Goal: Transaction & Acquisition: Purchase product/service

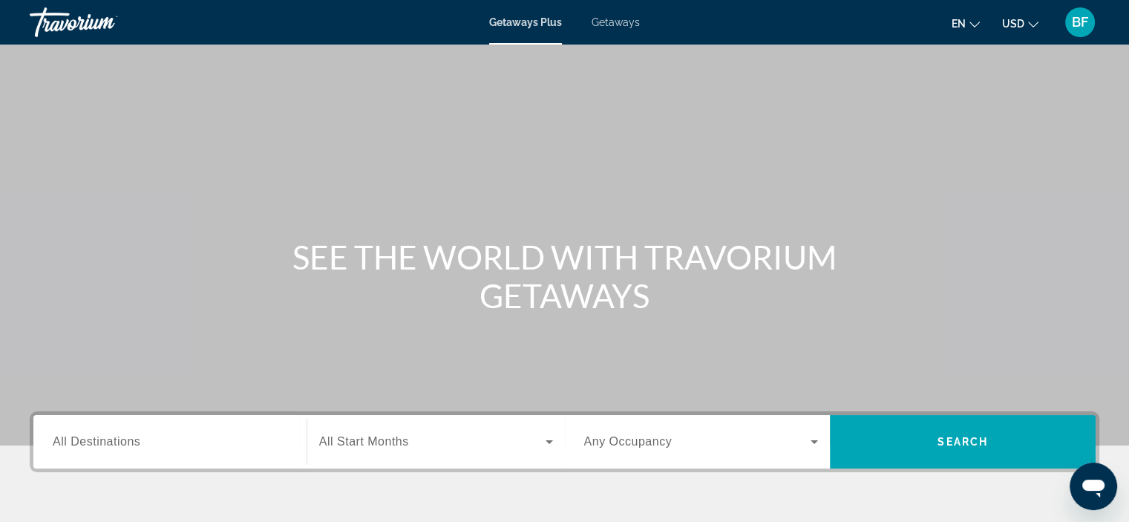
click at [108, 441] on span "All Destinations" at bounding box center [97, 441] width 88 height 13
click at [108, 441] on input "Destination All Destinations" at bounding box center [170, 442] width 234 height 18
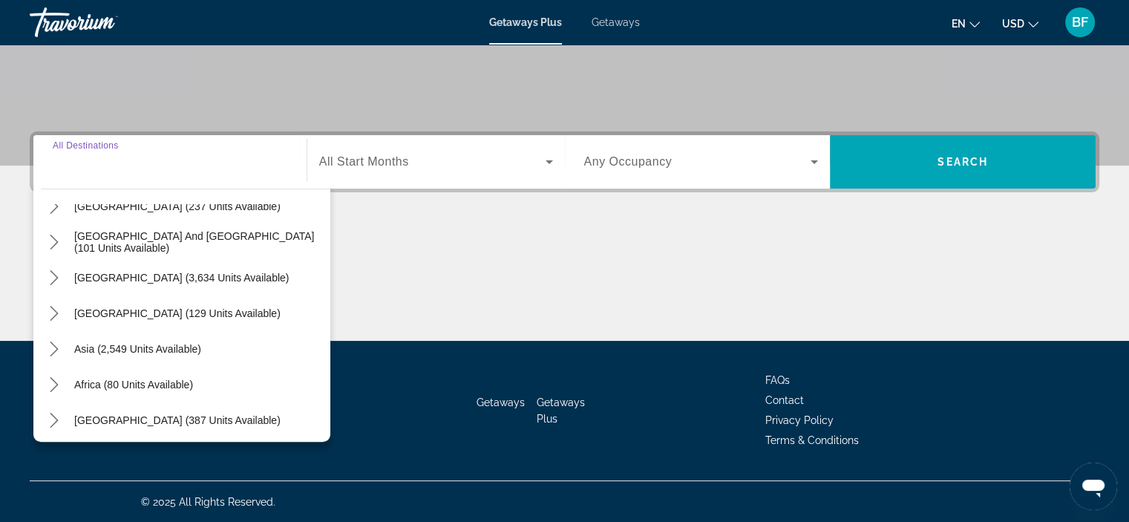
scroll to position [240, 0]
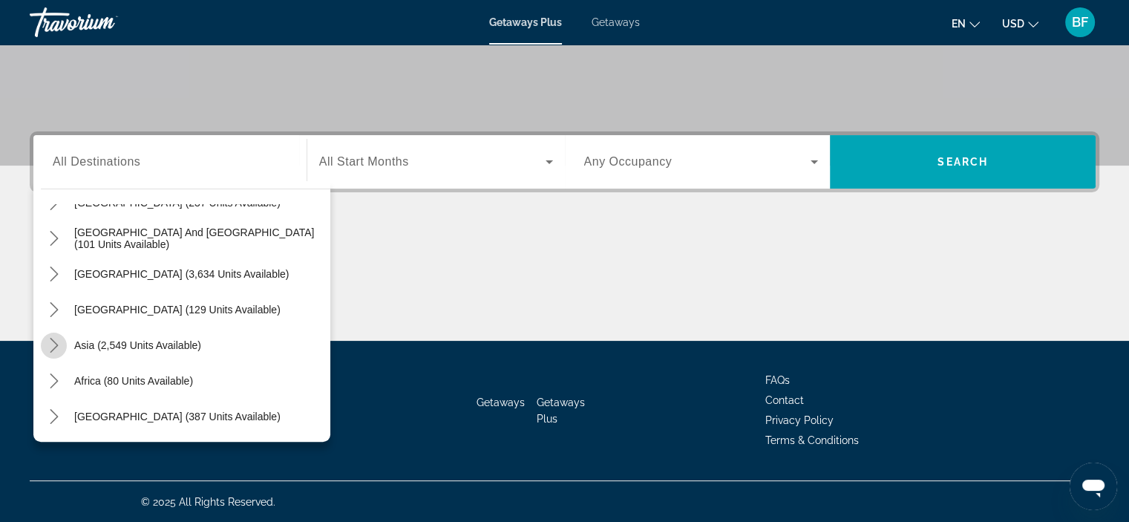
click at [52, 344] on icon "Toggle Asia (2,549 units available) submenu" at bounding box center [54, 345] width 15 height 15
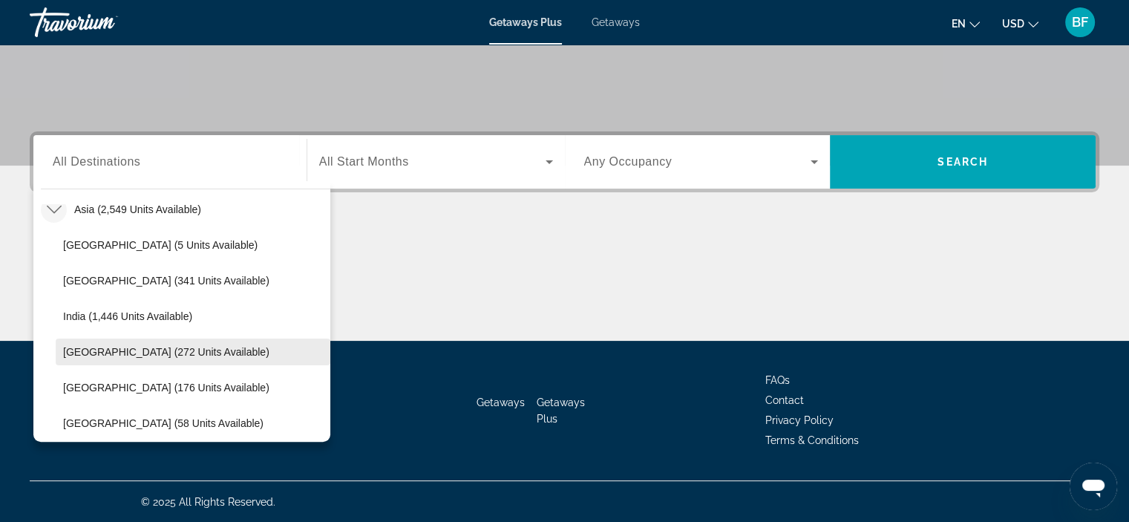
scroll to position [373, 0]
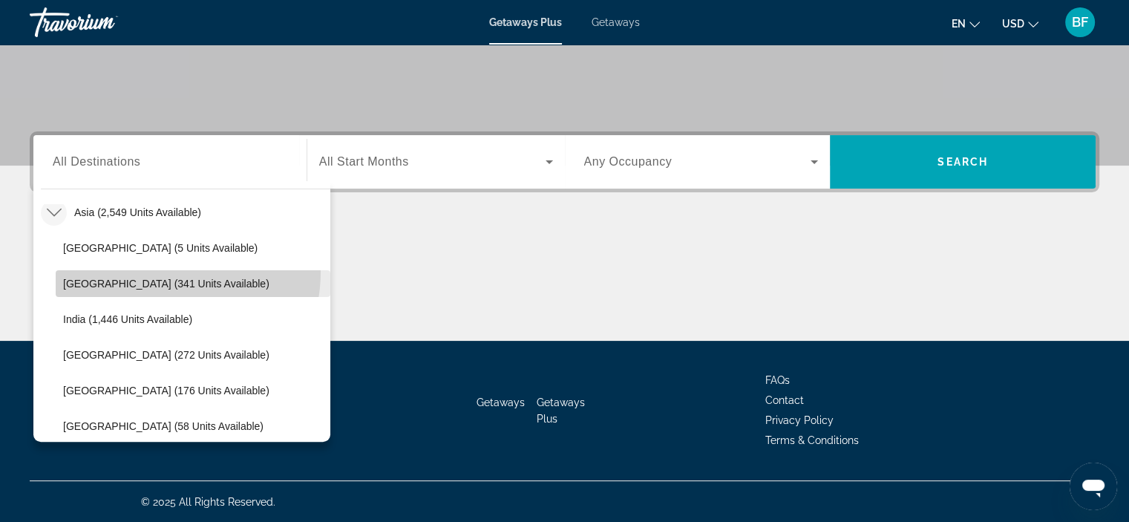
click at [160, 271] on span "Select destination: China (341 units available)" at bounding box center [193, 284] width 275 height 36
type input "**********"
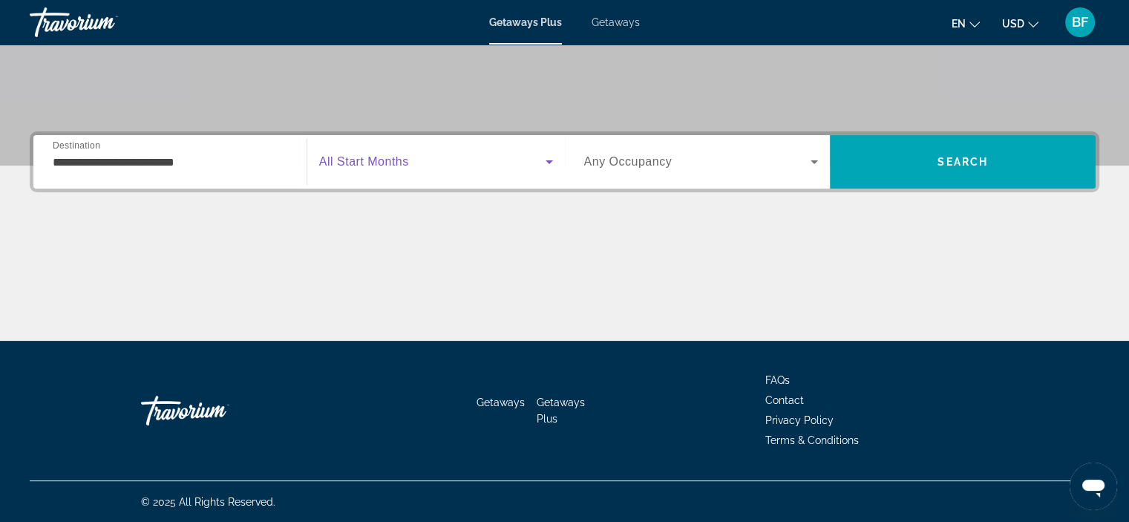
click at [506, 156] on span "Search widget" at bounding box center [432, 162] width 226 height 18
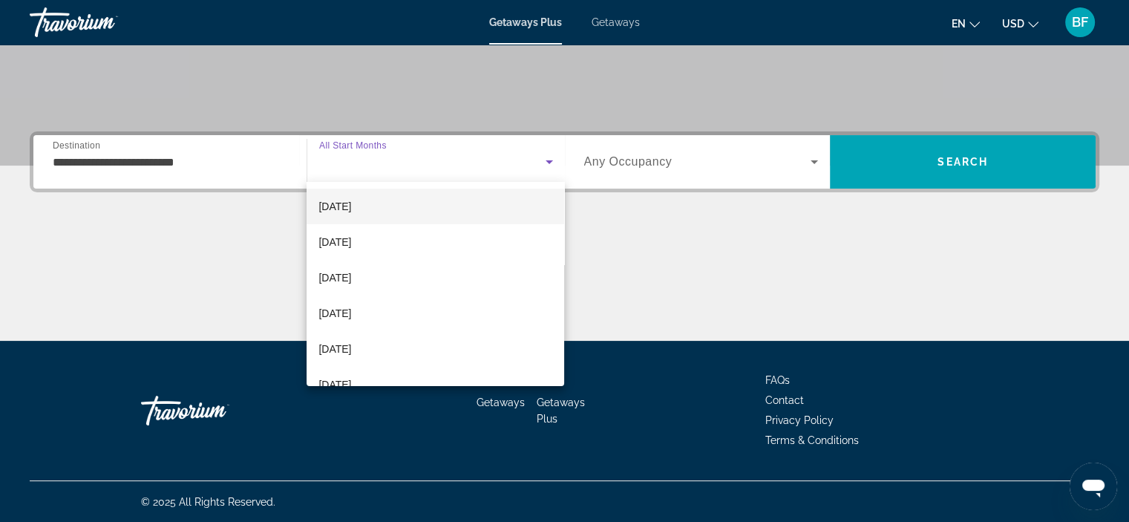
scroll to position [105, 0]
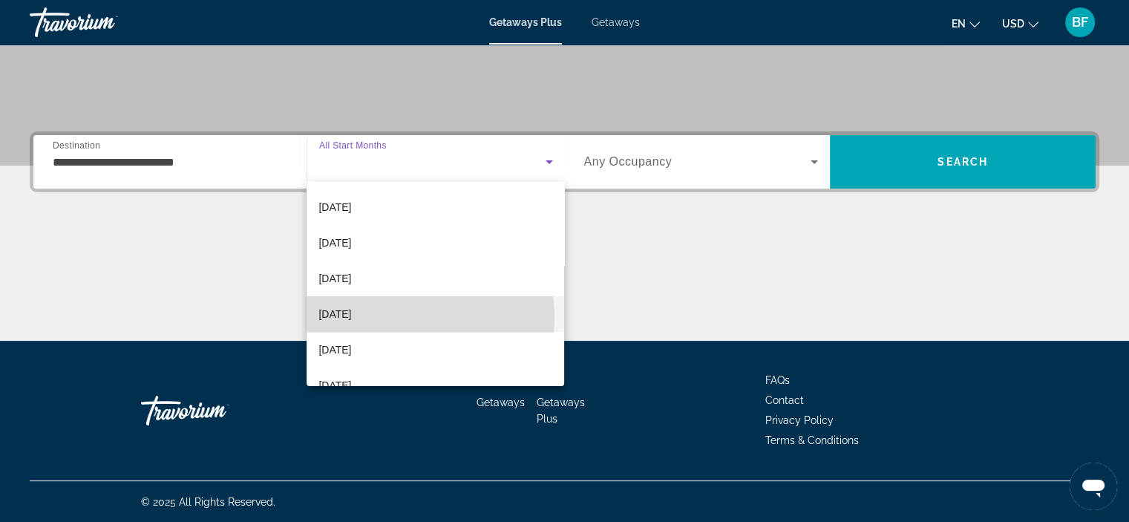
click at [376, 317] on mat-option "March 2026" at bounding box center [434, 314] width 257 height 36
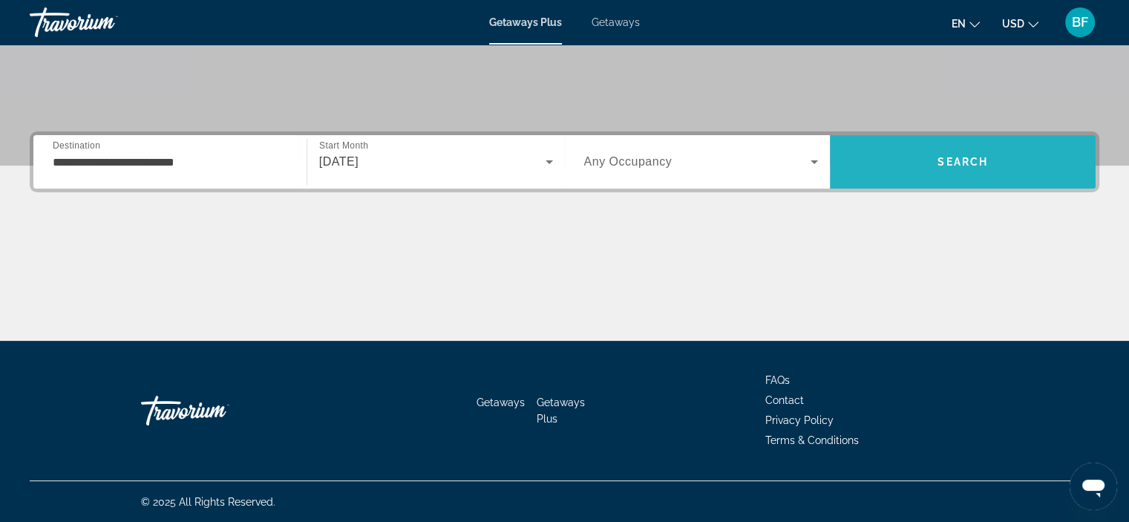
click at [965, 162] on span "Search" at bounding box center [962, 162] width 50 height 12
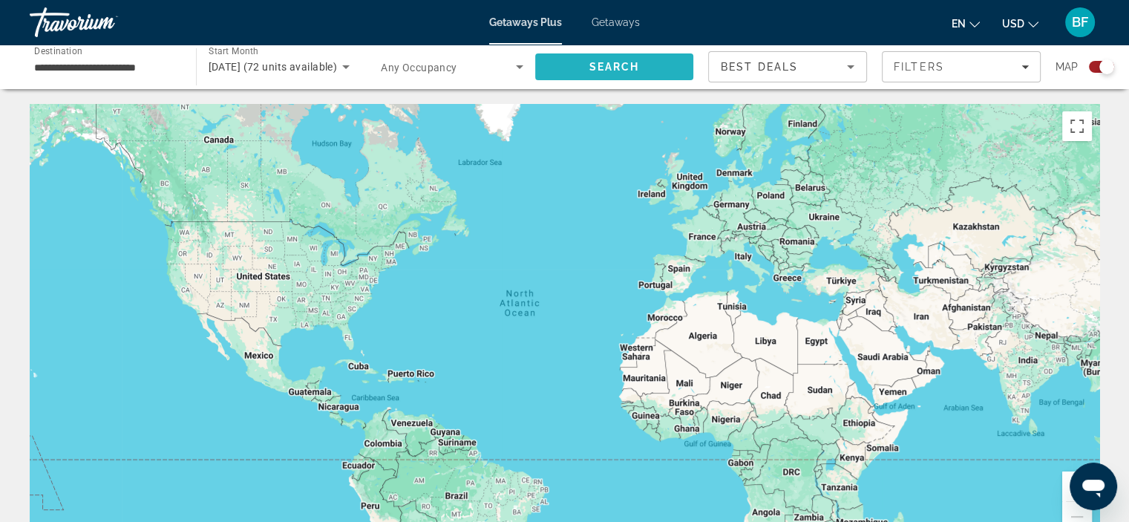
click at [643, 70] on span "Search" at bounding box center [614, 67] width 159 height 36
click at [1094, 70] on div "Search widget" at bounding box center [1101, 67] width 25 height 12
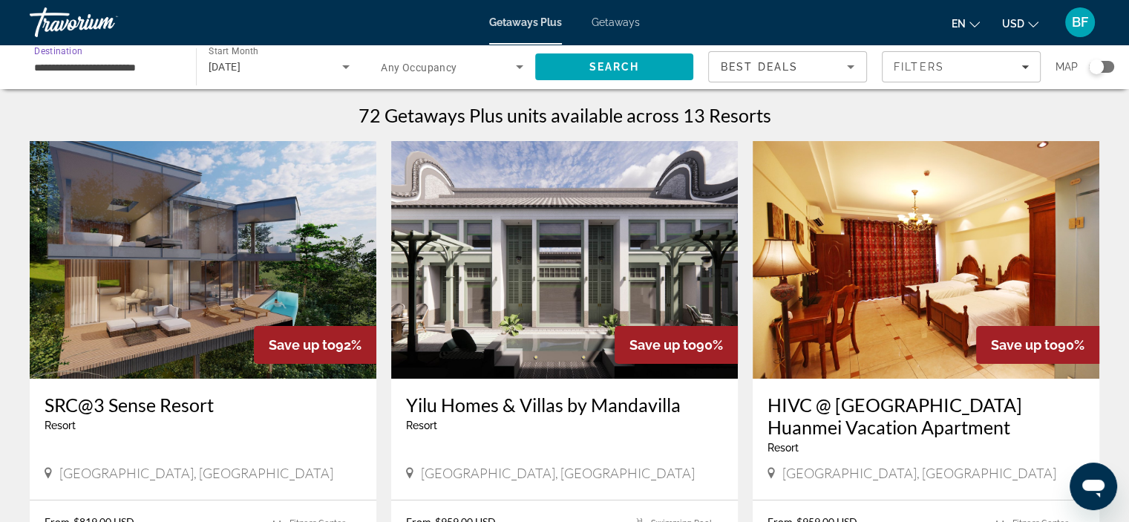
click at [134, 68] on input "**********" at bounding box center [105, 68] width 142 height 18
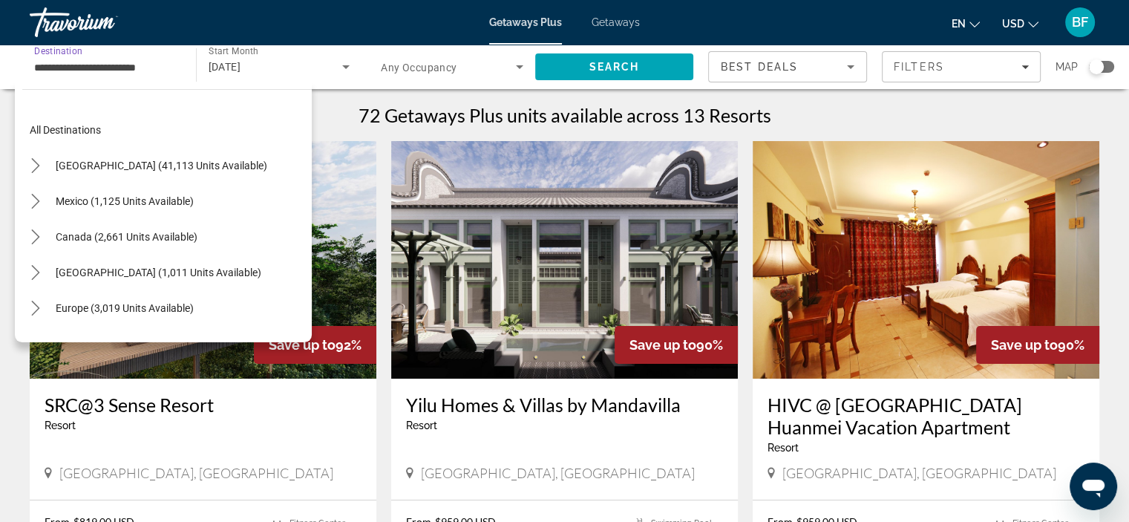
scroll to position [338, 0]
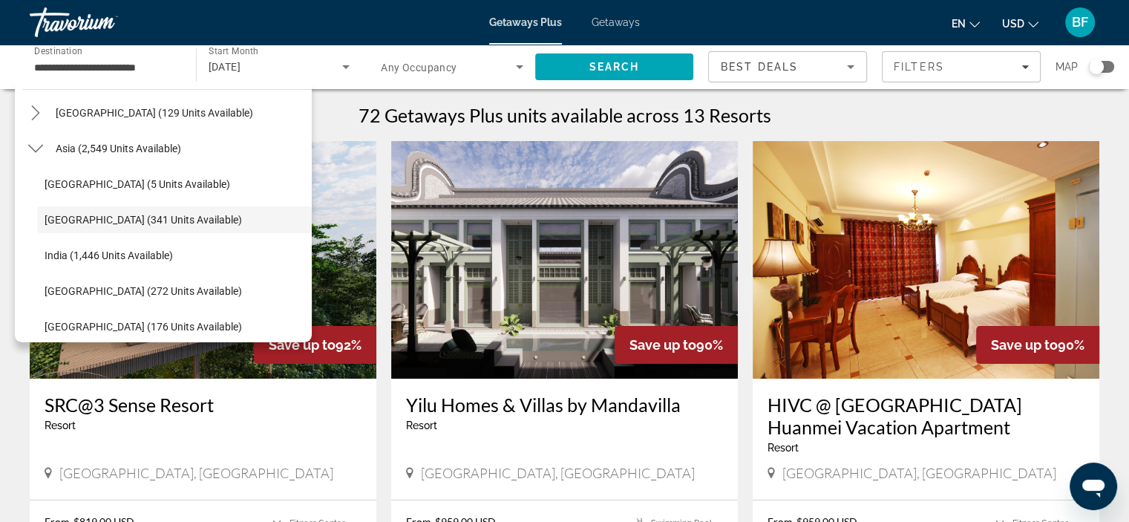
click at [674, 437] on div "Yilu Homes & Villas by Mandavilla Resort - This is an adults only resort" at bounding box center [564, 417] width 317 height 49
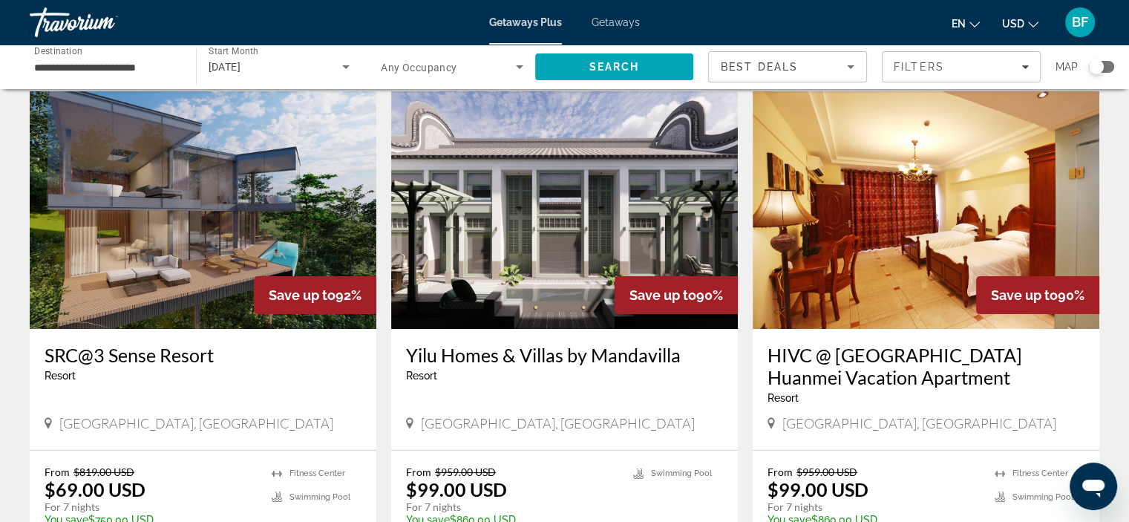
scroll to position [53, 0]
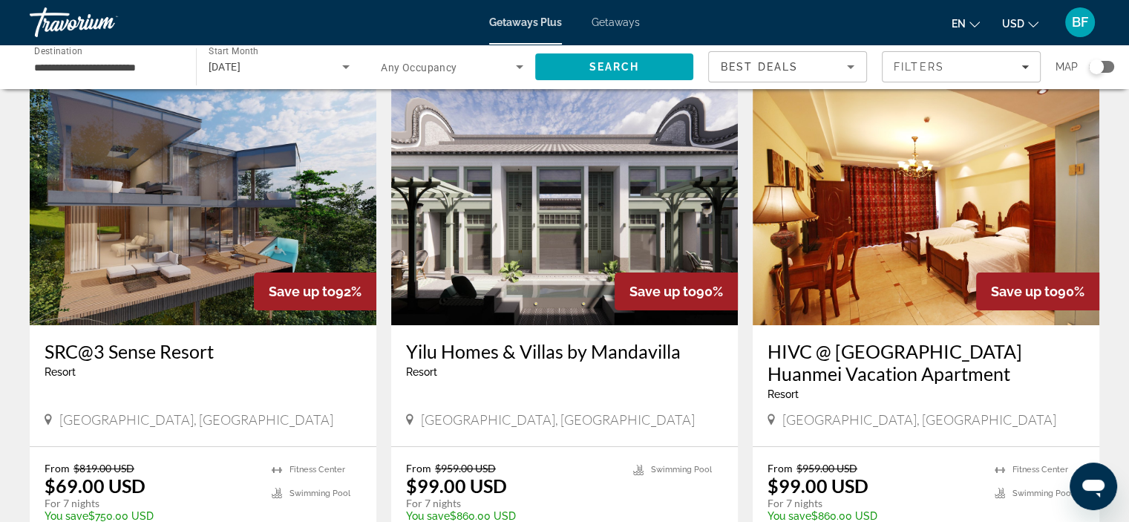
click at [1112, 69] on div "Search widget" at bounding box center [1101, 67] width 25 height 12
click at [1112, 69] on div "Search widget" at bounding box center [1106, 66] width 15 height 15
click at [1112, 69] on div "Search widget" at bounding box center [1101, 67] width 25 height 12
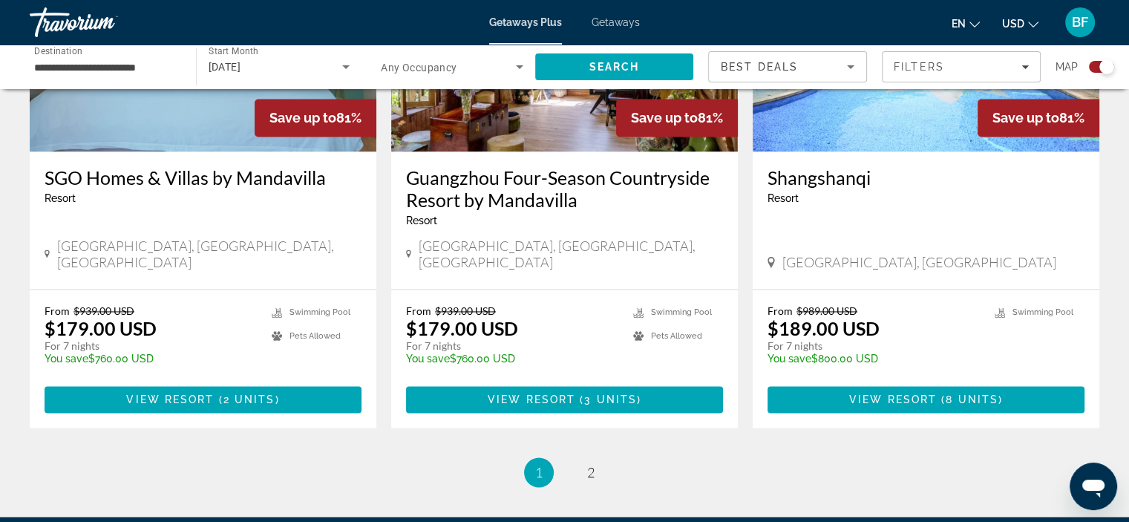
scroll to position [2273, 0]
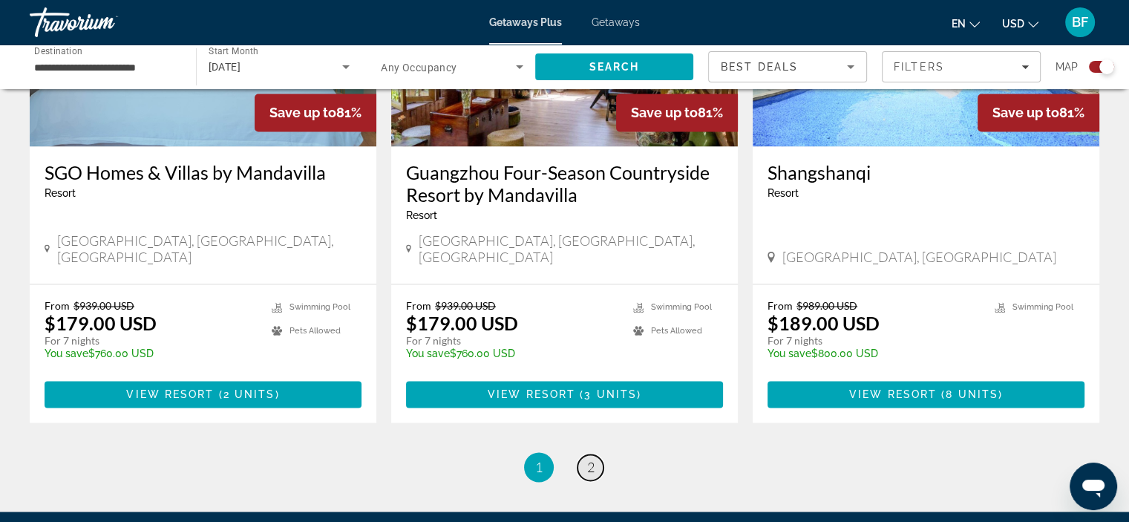
click at [577, 454] on link "page 2" at bounding box center [590, 467] width 26 height 26
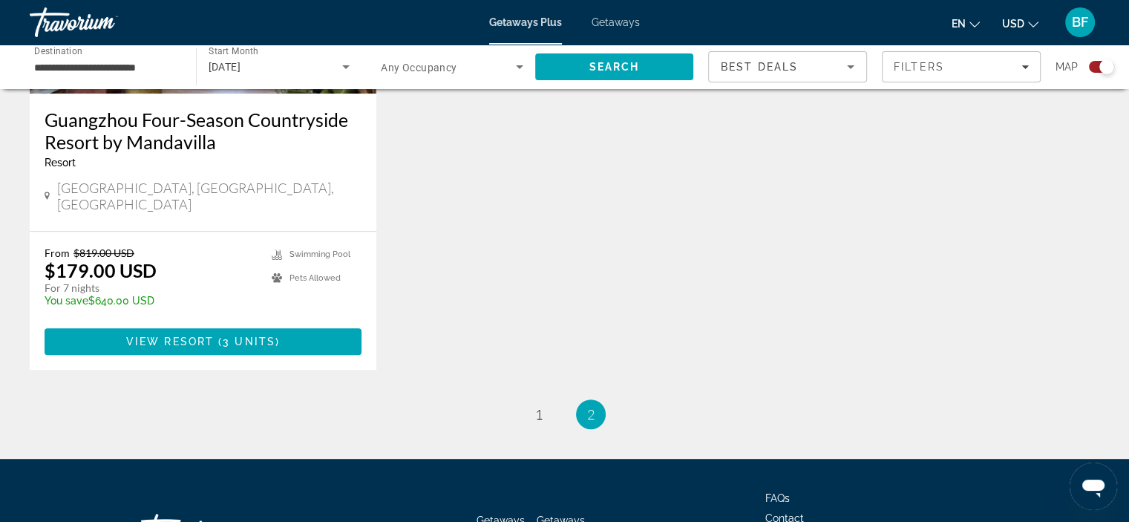
scroll to position [745, 0]
click at [542, 406] on span "1" at bounding box center [538, 414] width 7 height 16
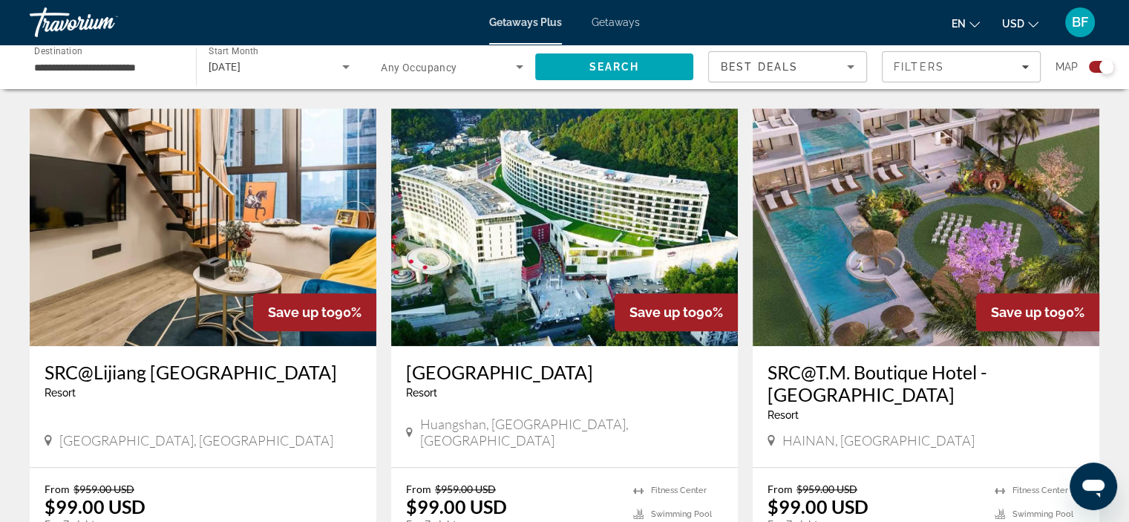
scroll to position [1548, 0]
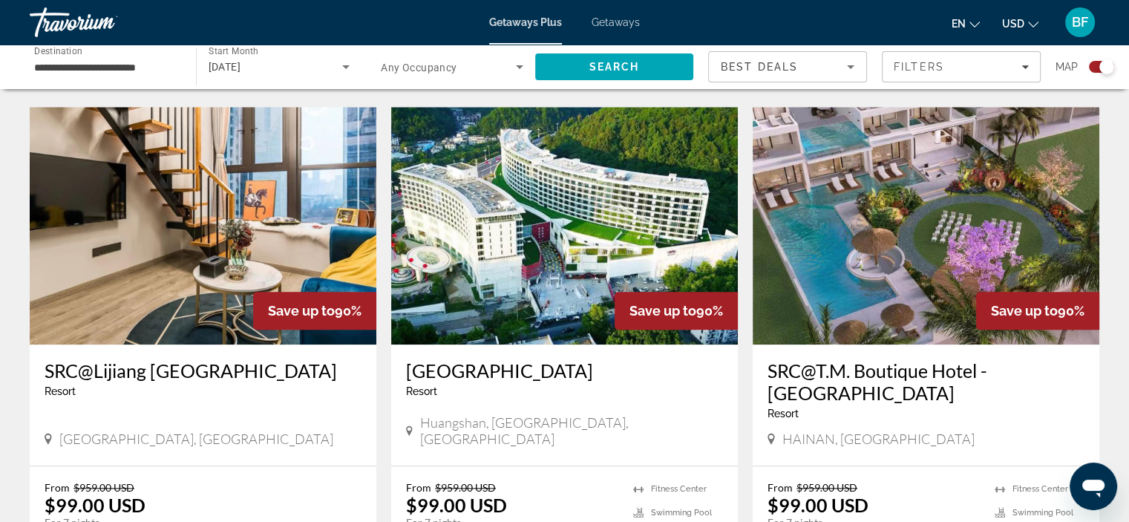
click at [963, 251] on img "Main content" at bounding box center [925, 225] width 347 height 237
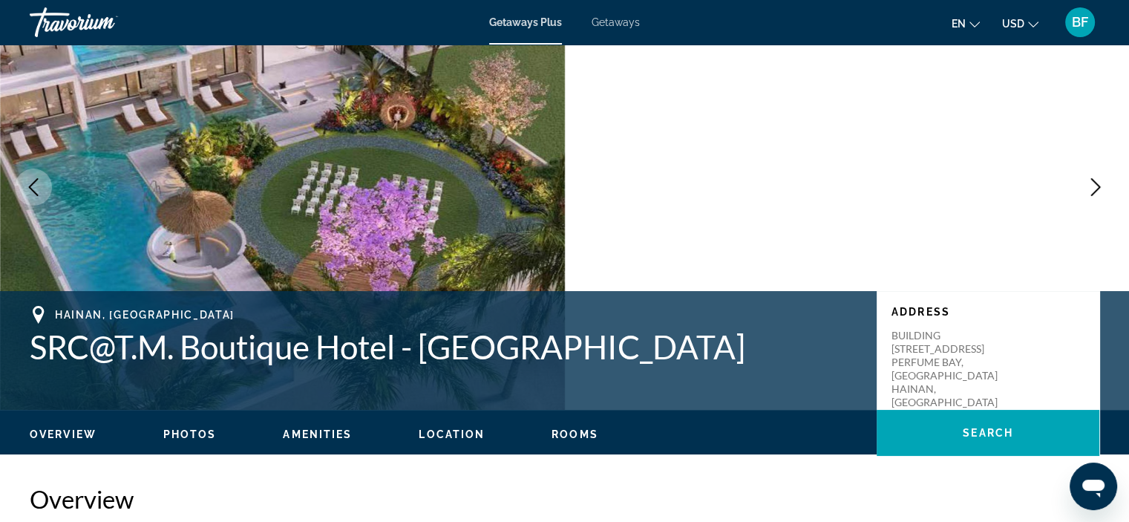
scroll to position [70, 0]
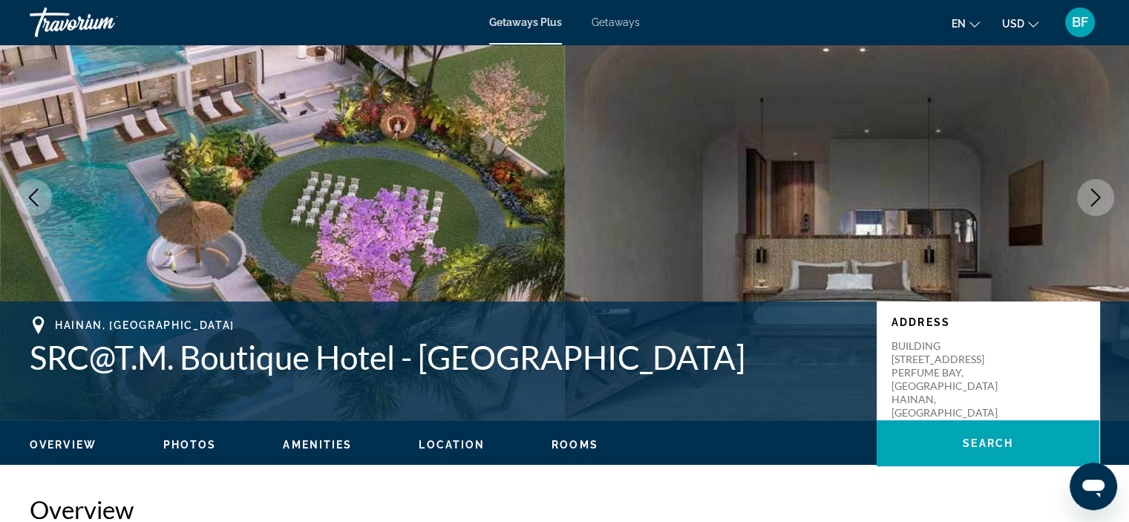
click at [1092, 198] on icon "Next image" at bounding box center [1095, 197] width 18 height 18
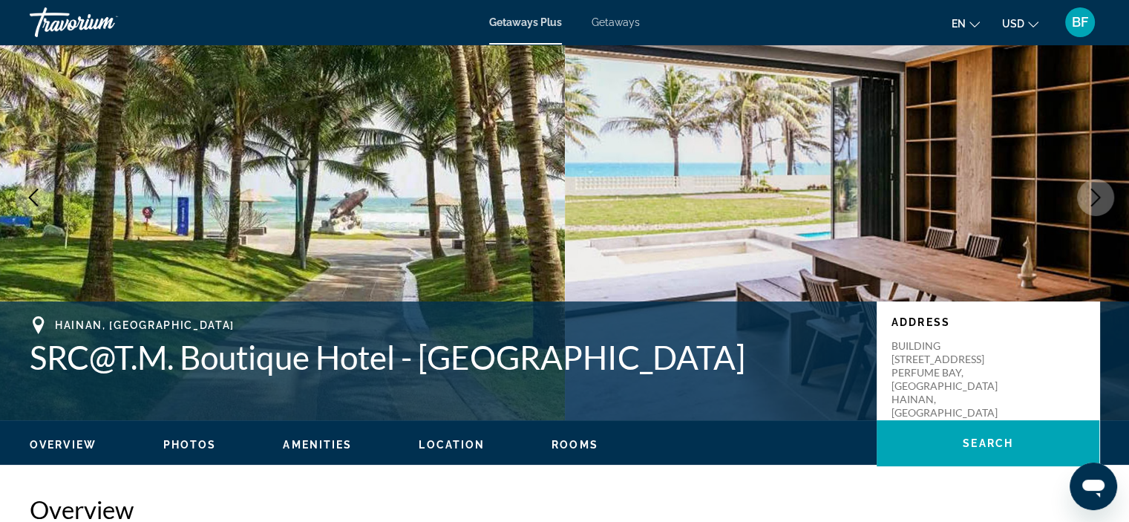
click at [1092, 198] on icon "Next image" at bounding box center [1095, 197] width 18 height 18
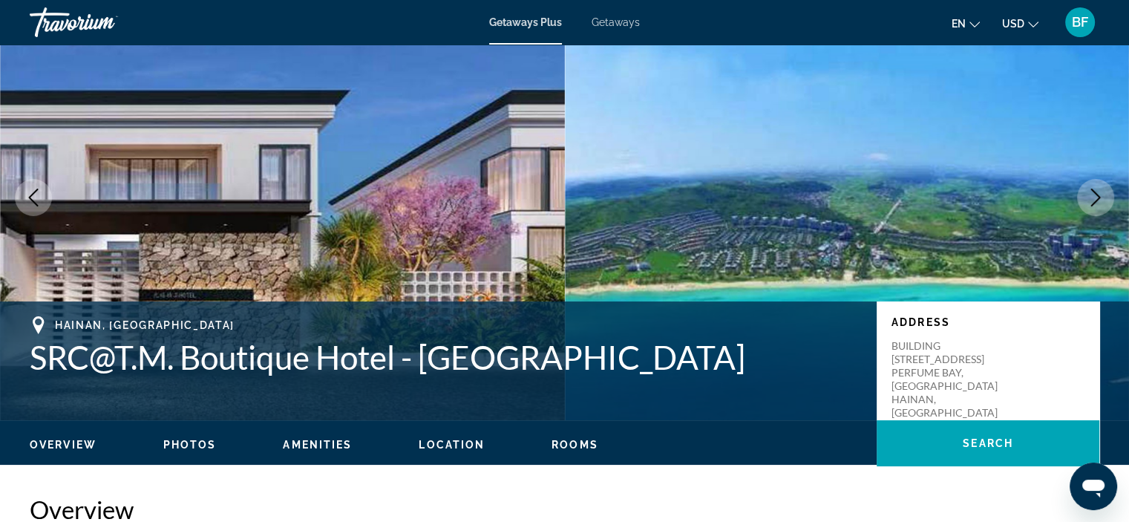
click at [1092, 198] on icon "Next image" at bounding box center [1095, 197] width 18 height 18
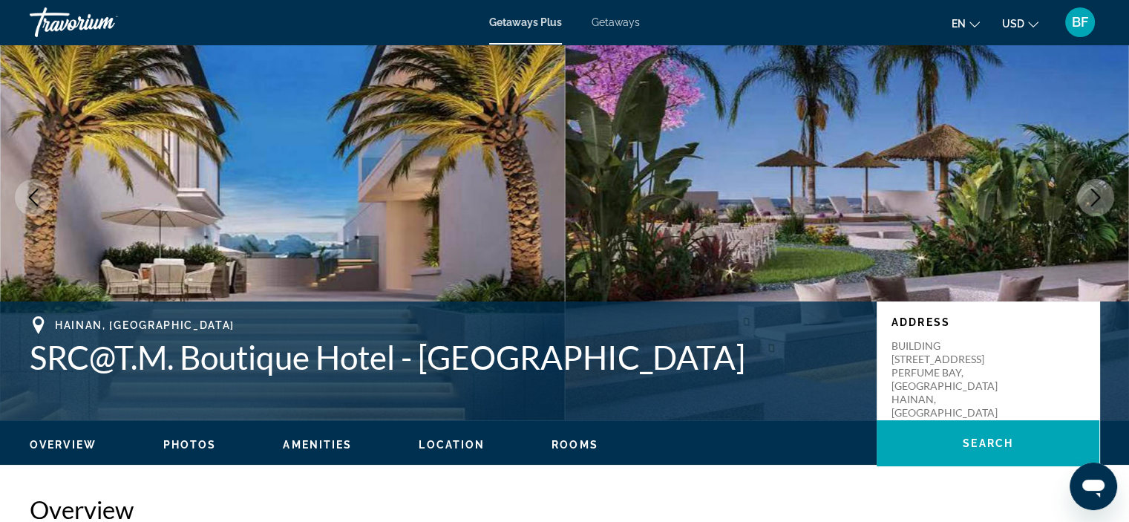
click at [1092, 198] on icon "Next image" at bounding box center [1095, 197] width 18 height 18
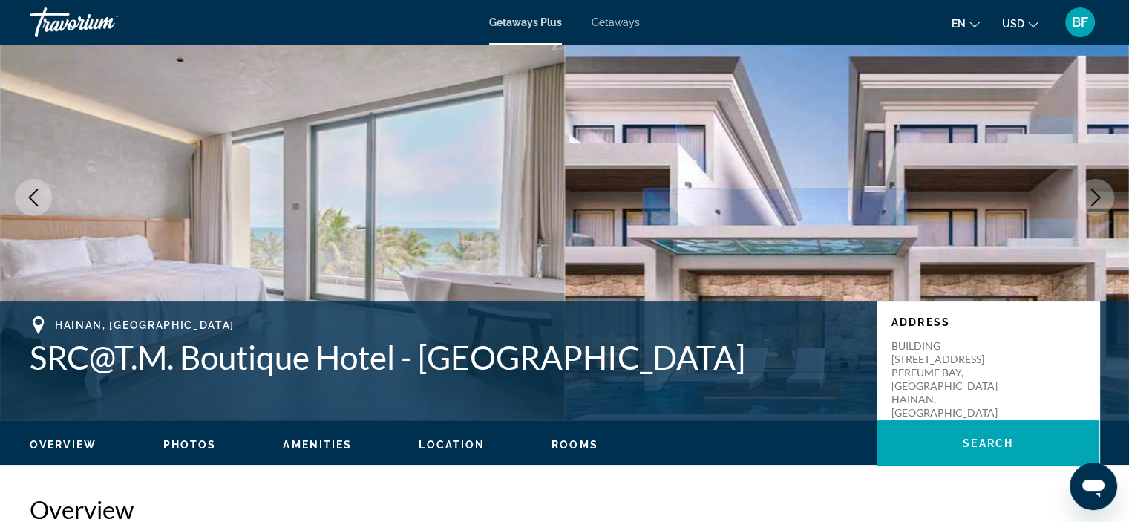
click at [1092, 198] on icon "Next image" at bounding box center [1095, 197] width 18 height 18
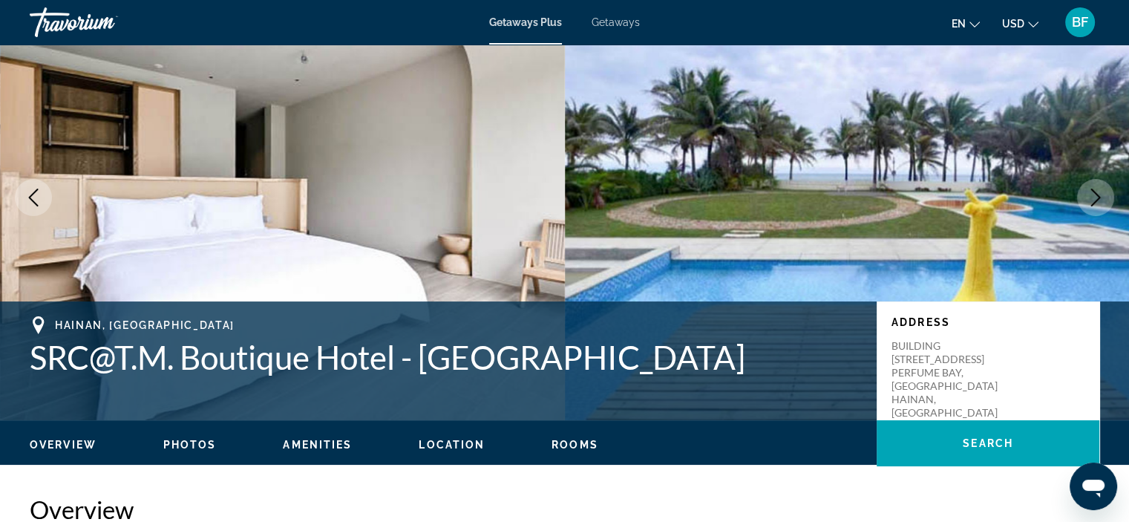
click at [1092, 198] on icon "Next image" at bounding box center [1095, 197] width 18 height 18
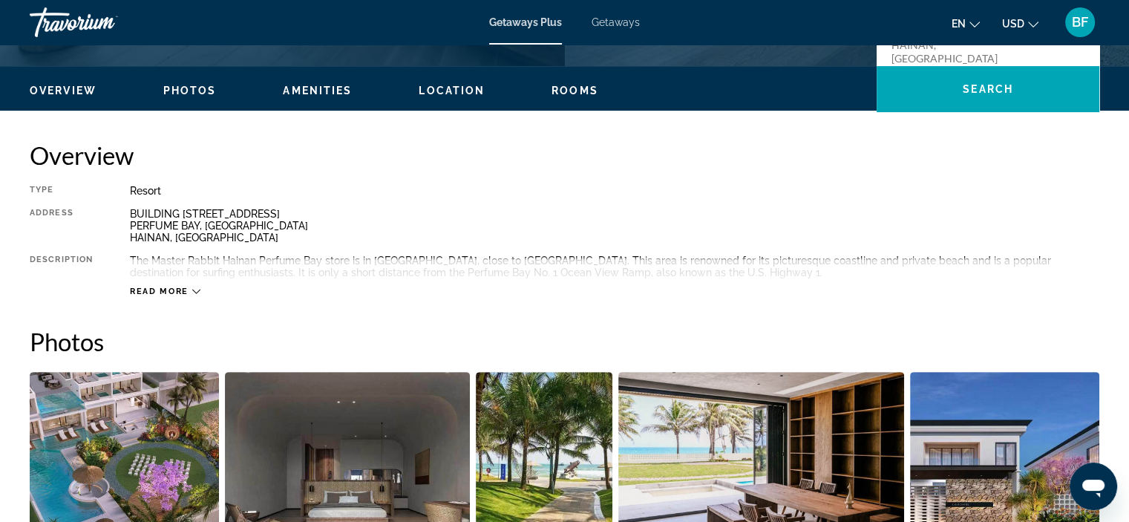
scroll to position [424, 0]
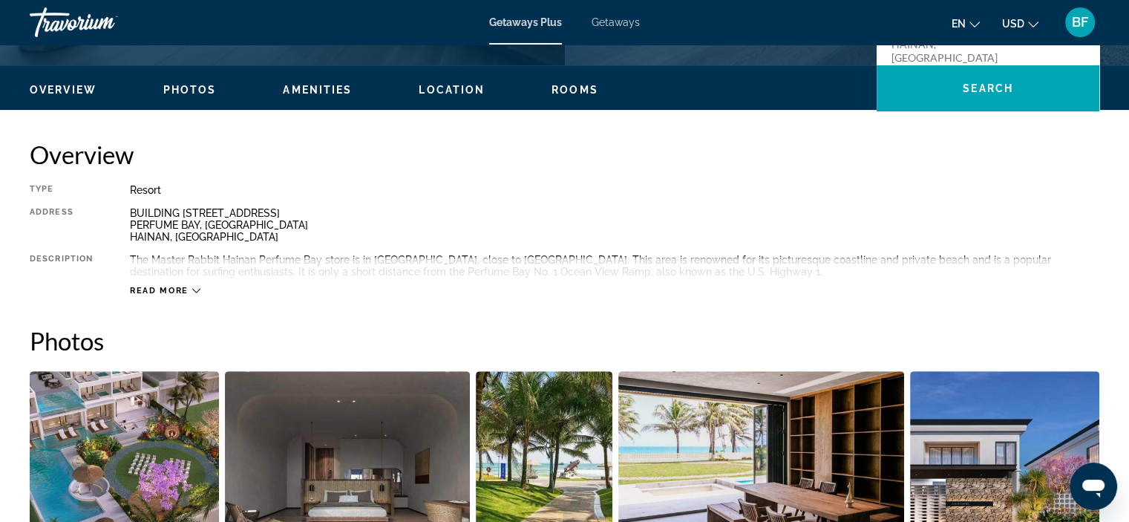
click at [194, 293] on icon "Main content" at bounding box center [196, 290] width 8 height 8
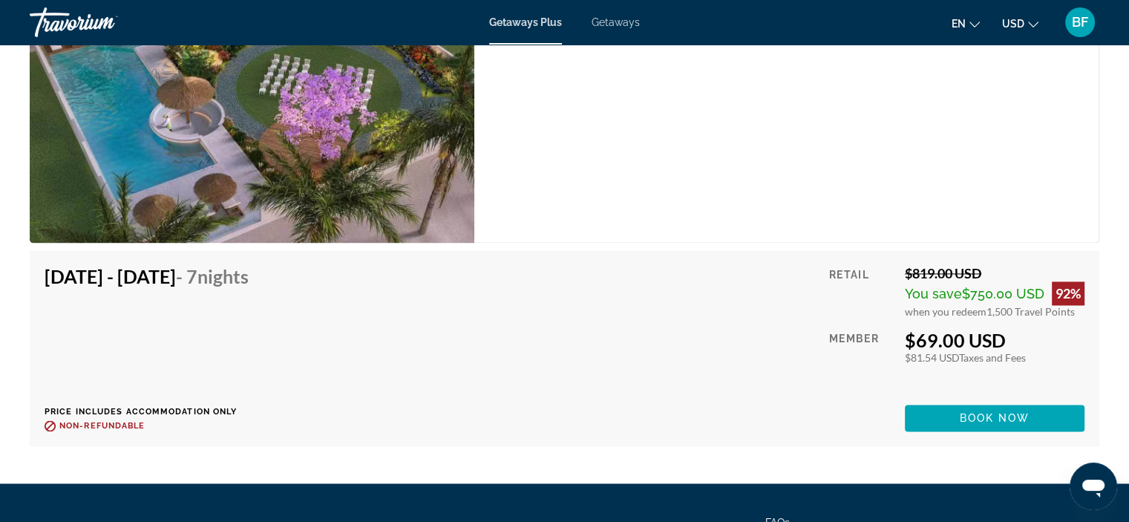
scroll to position [2241, 0]
click at [1001, 413] on span "Book now" at bounding box center [994, 419] width 70 height 12
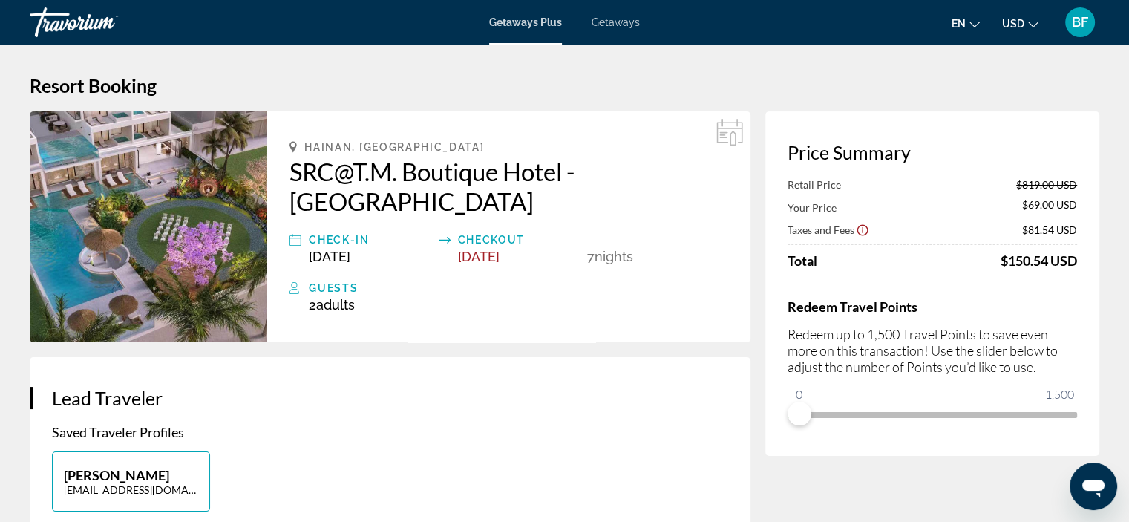
click at [790, 435] on div "Price Summary Retail Price $819.00 USD Your Price $69.00 USD Taxes and Fees $81…" at bounding box center [932, 283] width 334 height 344
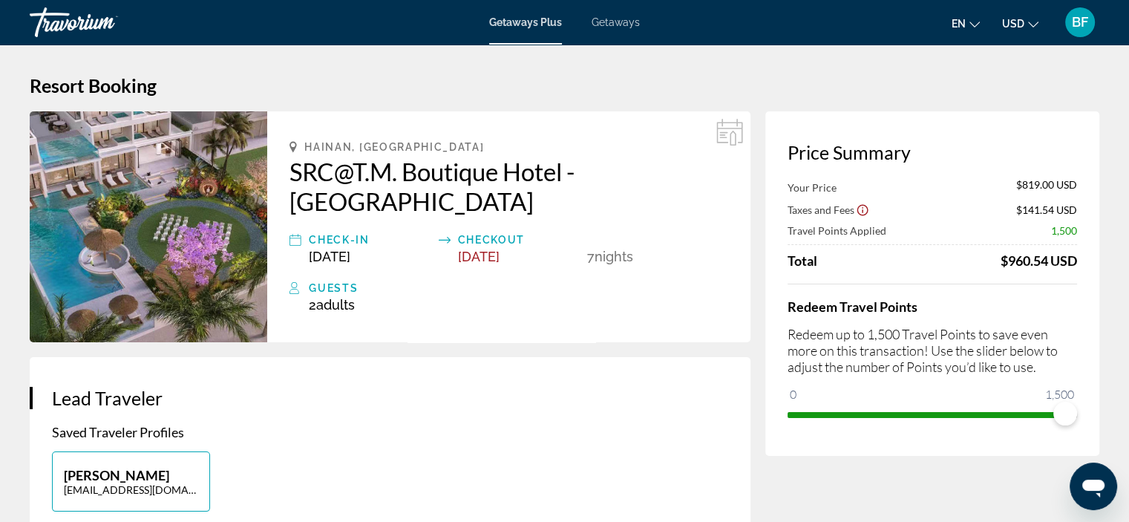
click at [1074, 412] on ngx-slider "0 1,500 1,500" at bounding box center [931, 413] width 289 height 3
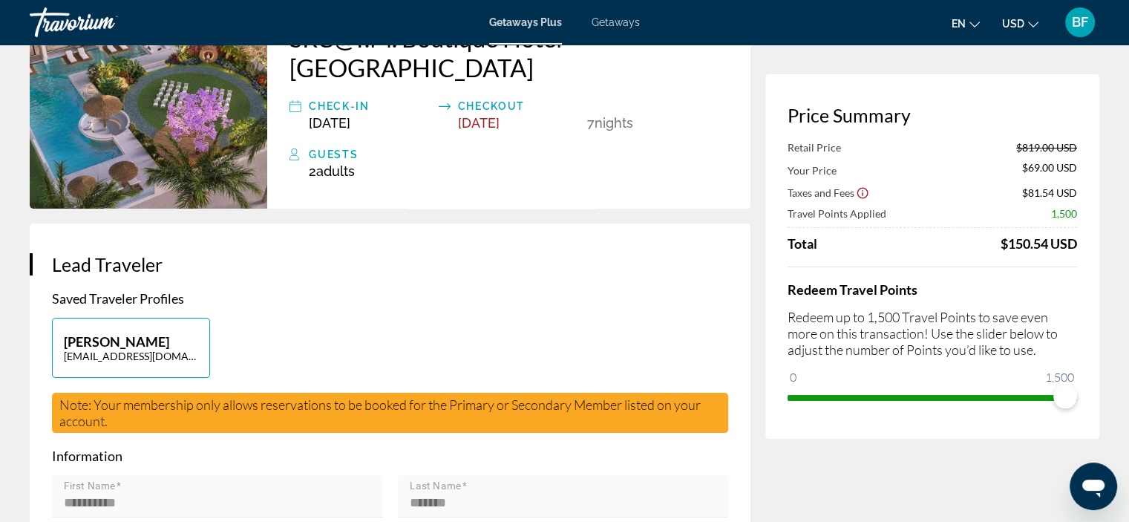
scroll to position [130, 0]
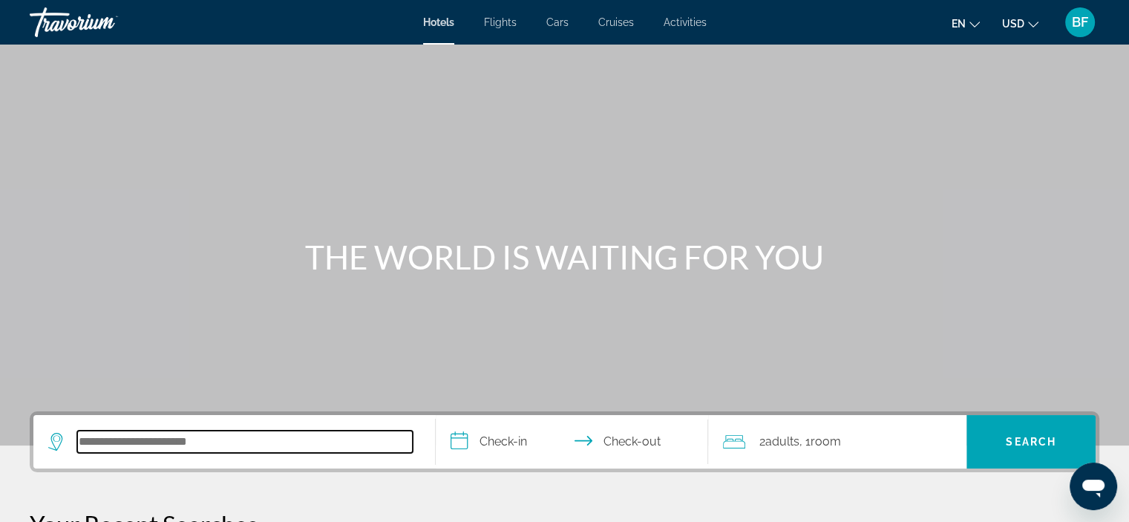
click at [126, 441] on input "Search hotel destination" at bounding box center [244, 441] width 335 height 22
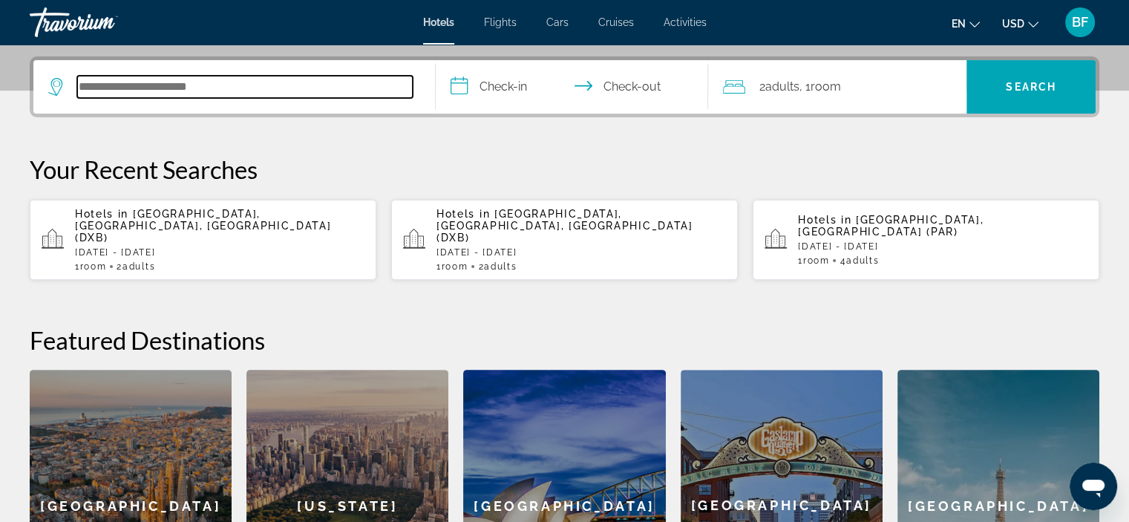
scroll to position [362, 0]
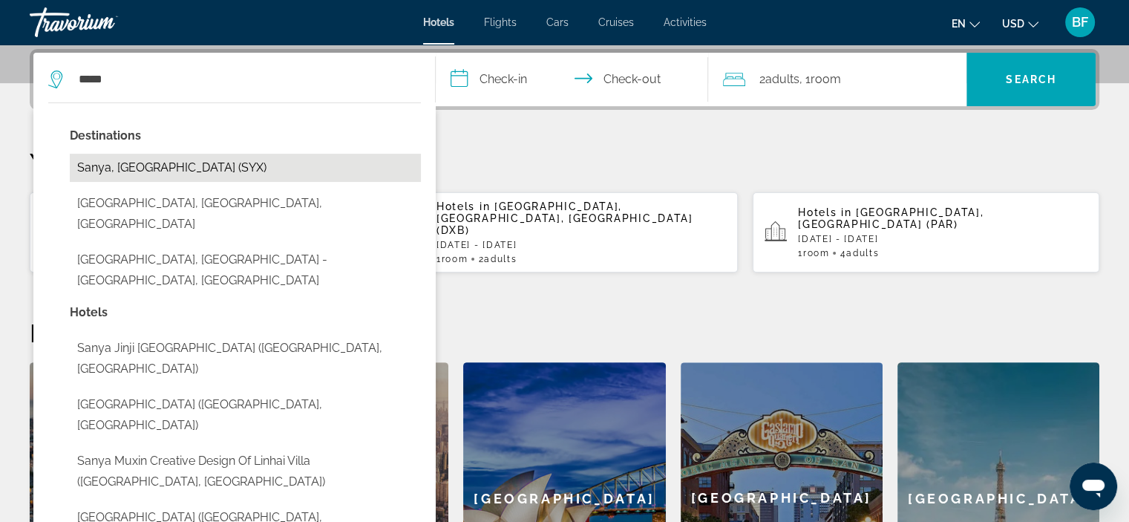
click at [129, 170] on button "Sanya, [GEOGRAPHIC_DATA] (SYX)" at bounding box center [245, 168] width 351 height 28
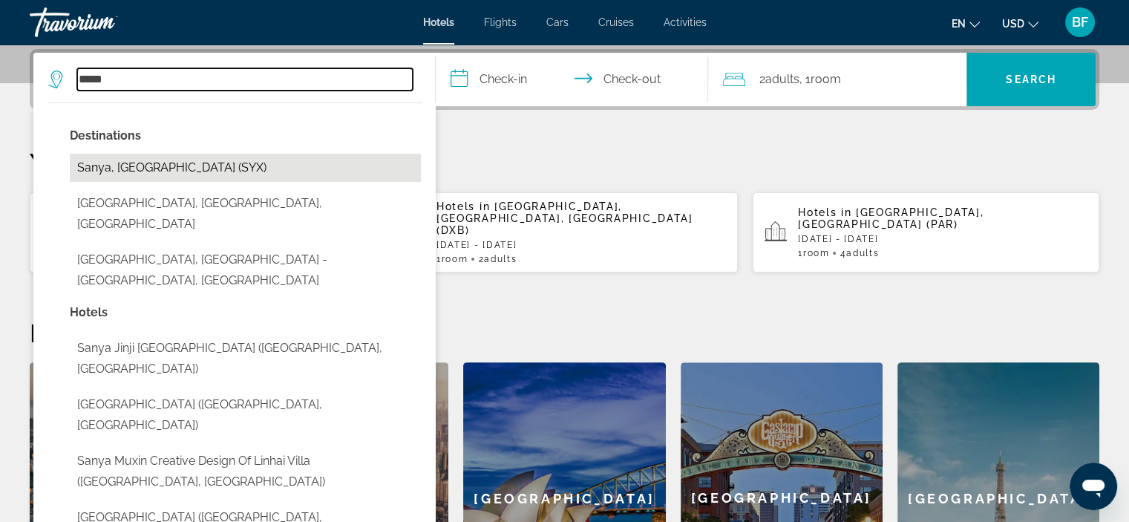
type input "**********"
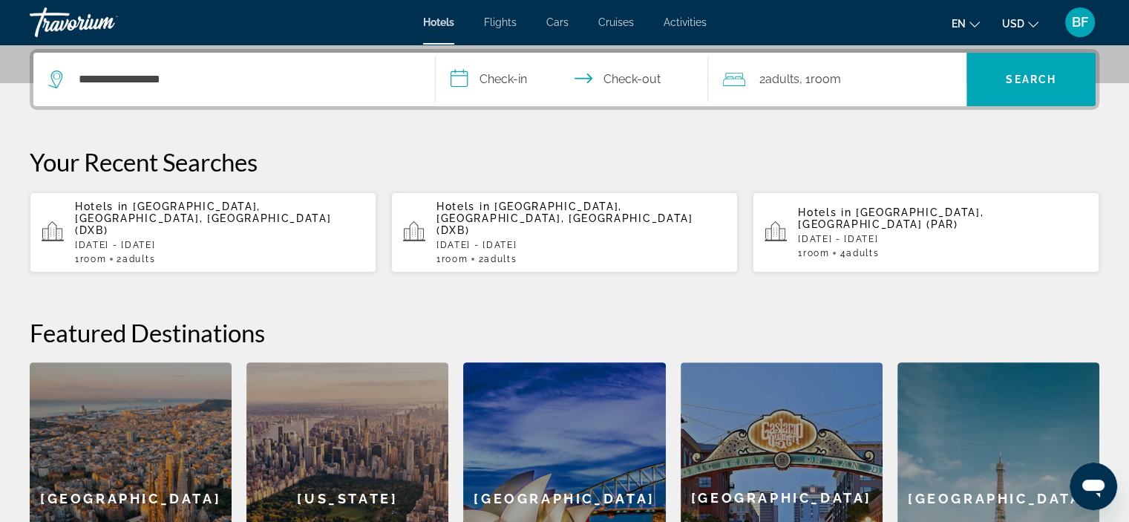
click at [491, 82] on input "**********" at bounding box center [575, 82] width 279 height 58
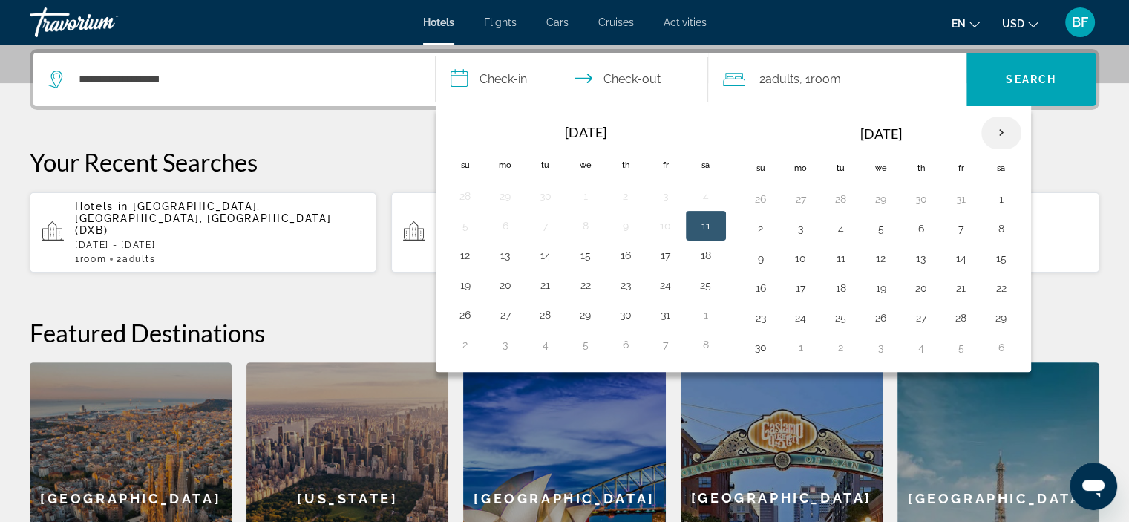
click at [991, 130] on th "Next month" at bounding box center [1001, 132] width 40 height 33
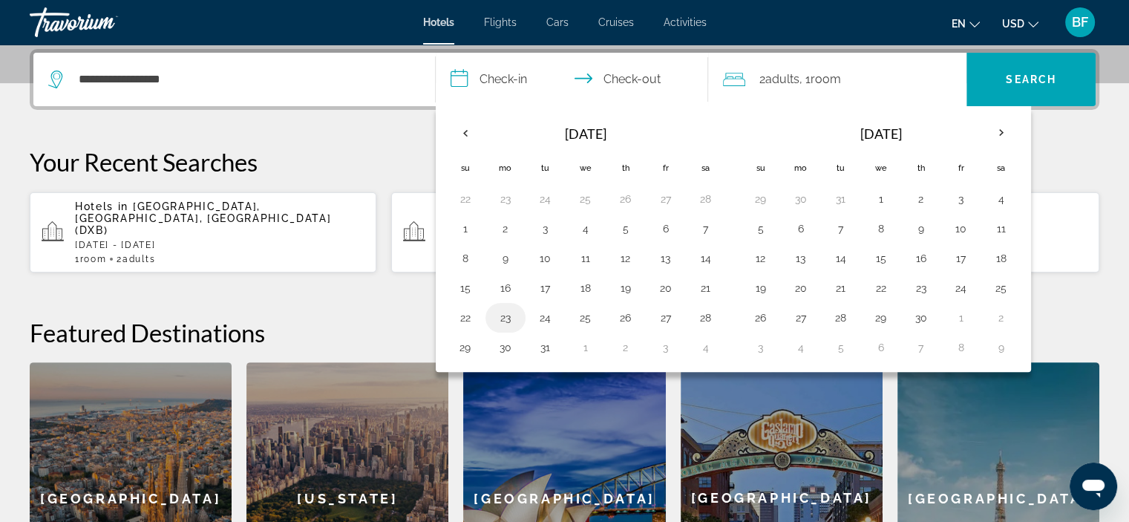
click at [499, 315] on button "23" at bounding box center [505, 317] width 24 height 21
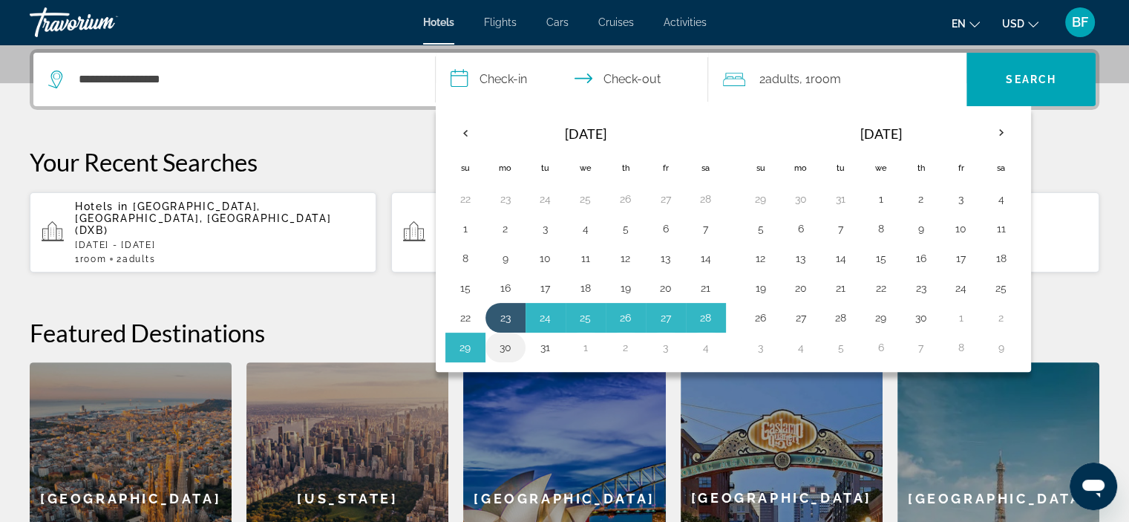
click at [502, 346] on button "30" at bounding box center [505, 347] width 24 height 21
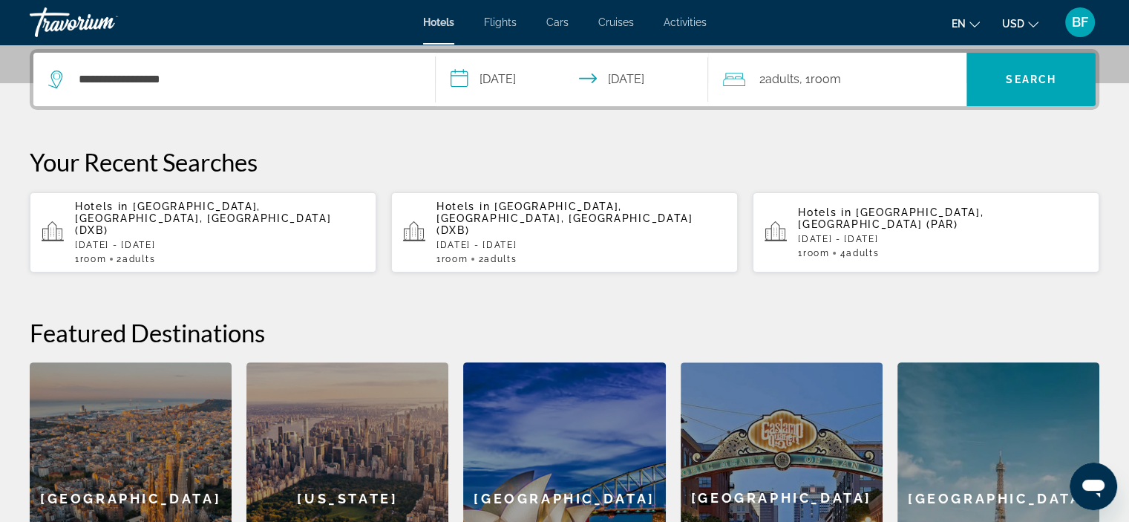
type input "**********"
click at [1035, 79] on span "Search" at bounding box center [1030, 79] width 50 height 12
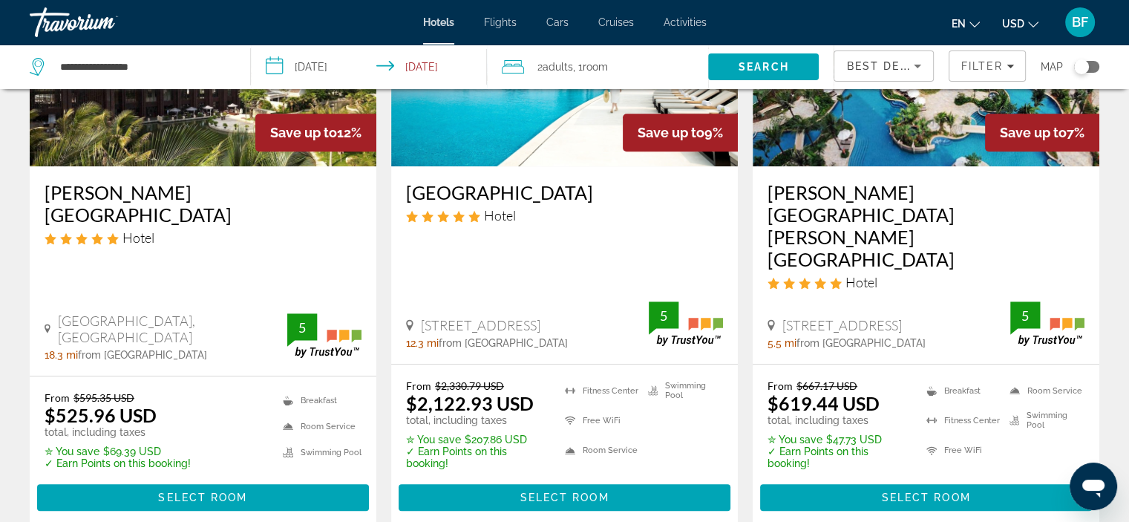
scroll to position [792, 0]
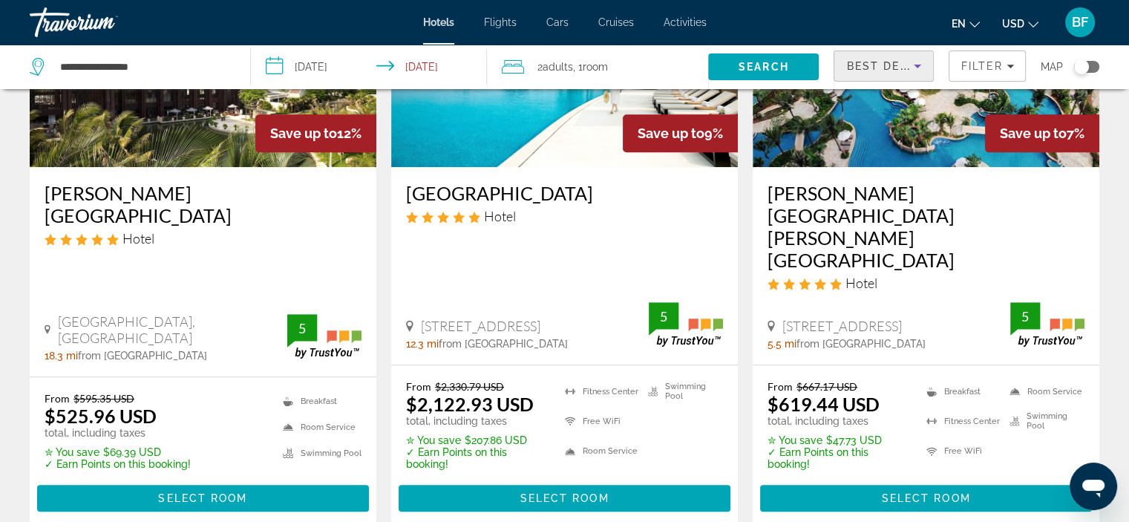
click at [887, 72] on div "Best Deals" at bounding box center [880, 66] width 68 height 18
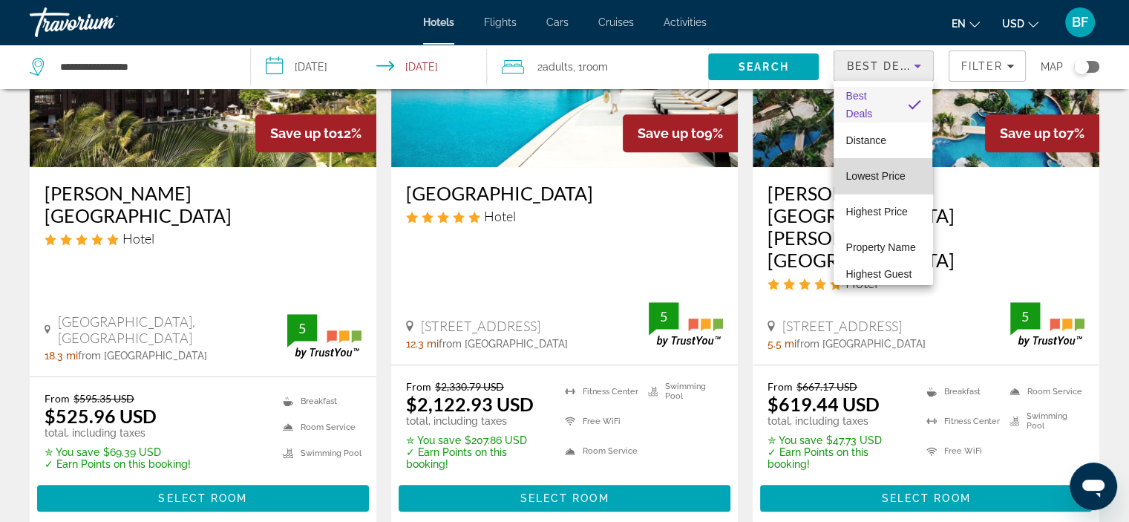
click at [899, 180] on span "Lowest Price" at bounding box center [874, 176] width 59 height 12
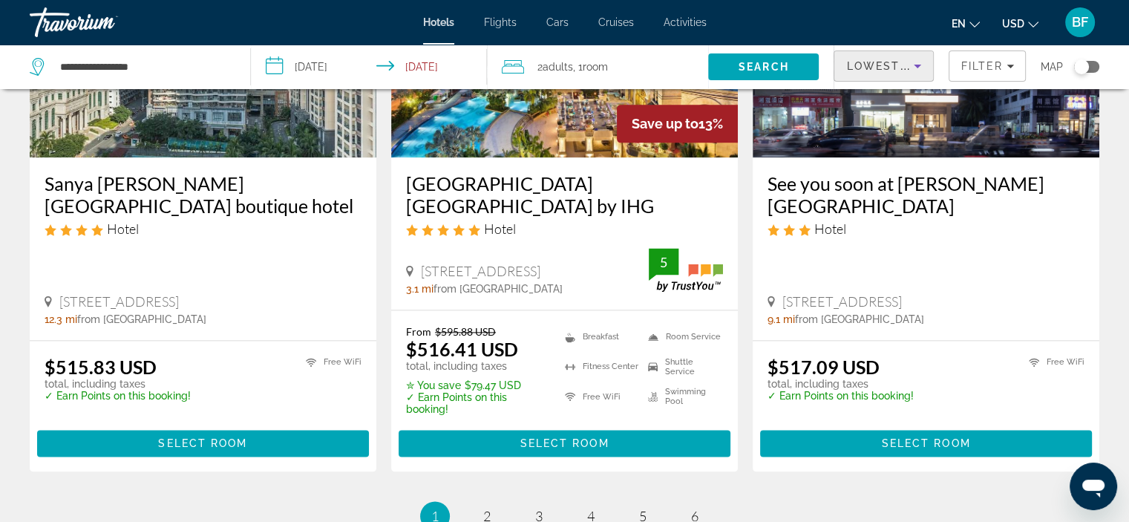
scroll to position [1870, 0]
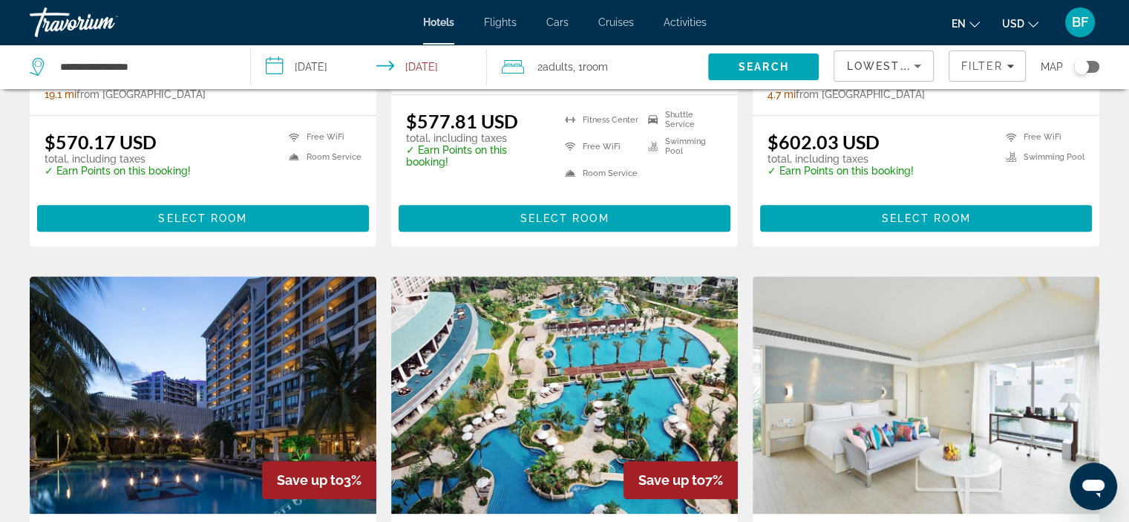
scroll to position [1591, 0]
click at [424, 68] on input "**********" at bounding box center [372, 69] width 242 height 49
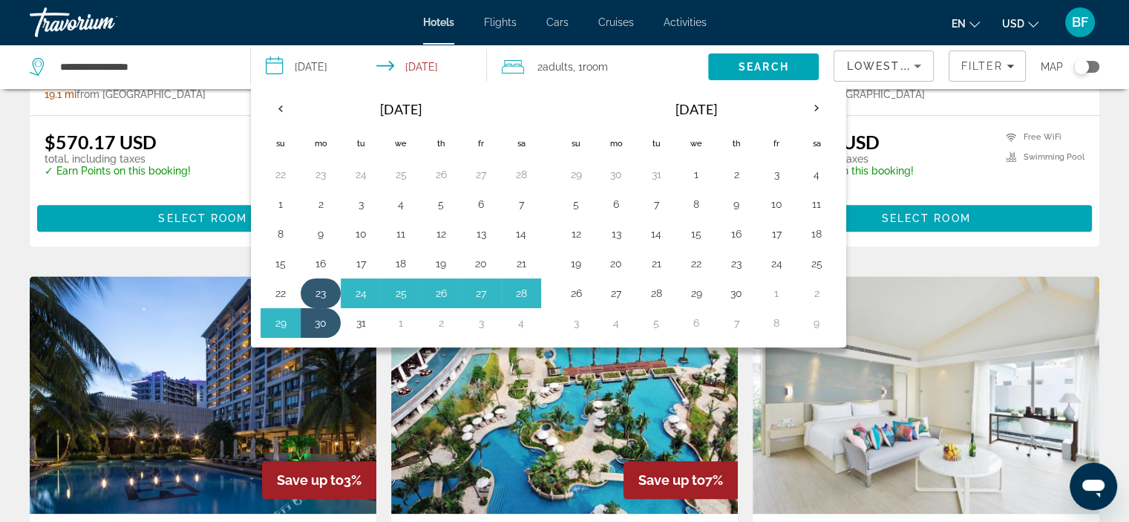
click at [306, 284] on td "23" at bounding box center [321, 293] width 40 height 30
click at [312, 288] on button "23" at bounding box center [321, 293] width 24 height 21
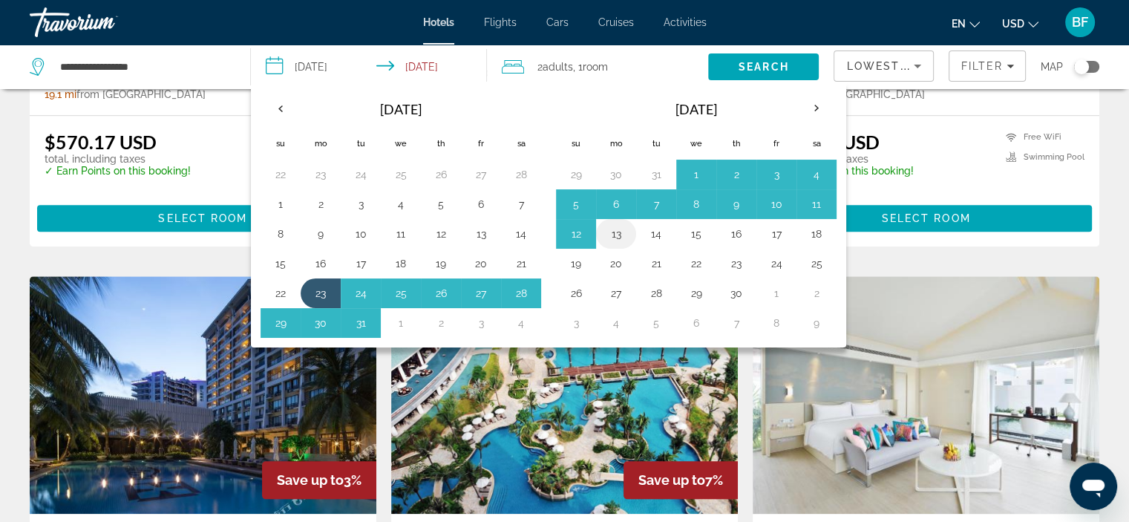
click at [611, 228] on button "13" at bounding box center [616, 233] width 24 height 21
type input "**********"
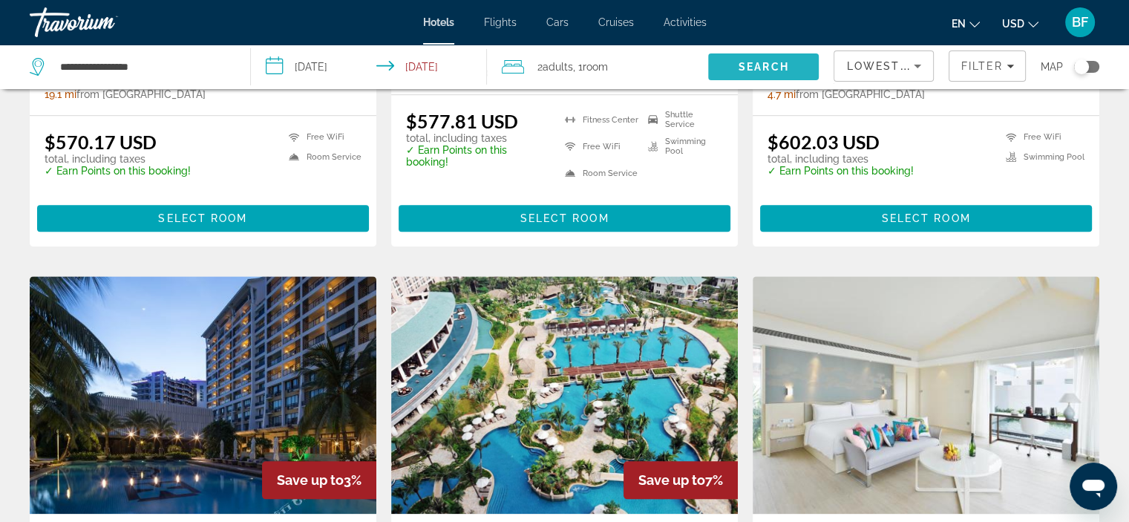
click at [766, 67] on span "Search" at bounding box center [763, 67] width 50 height 12
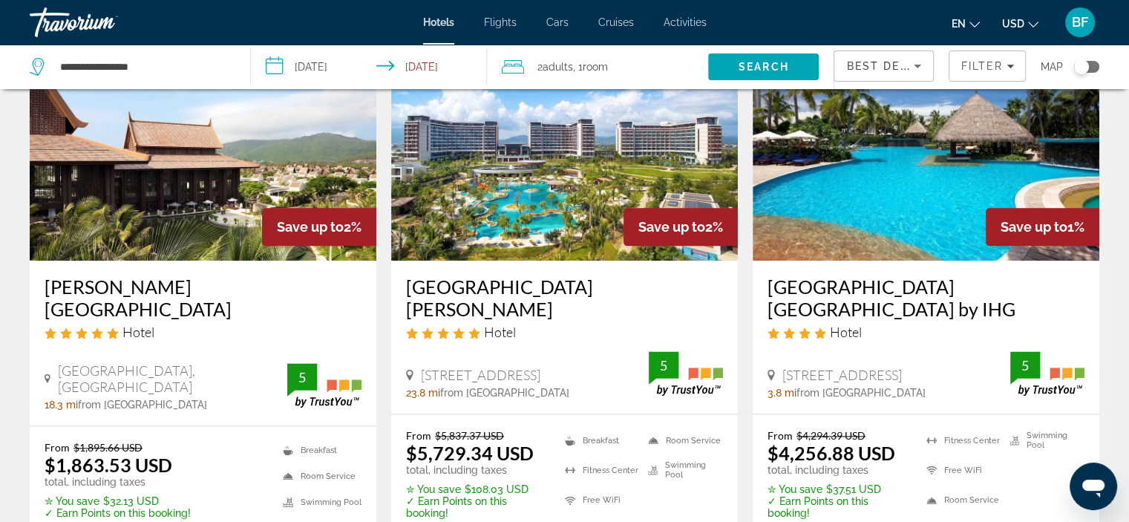
scroll to position [1846, 0]
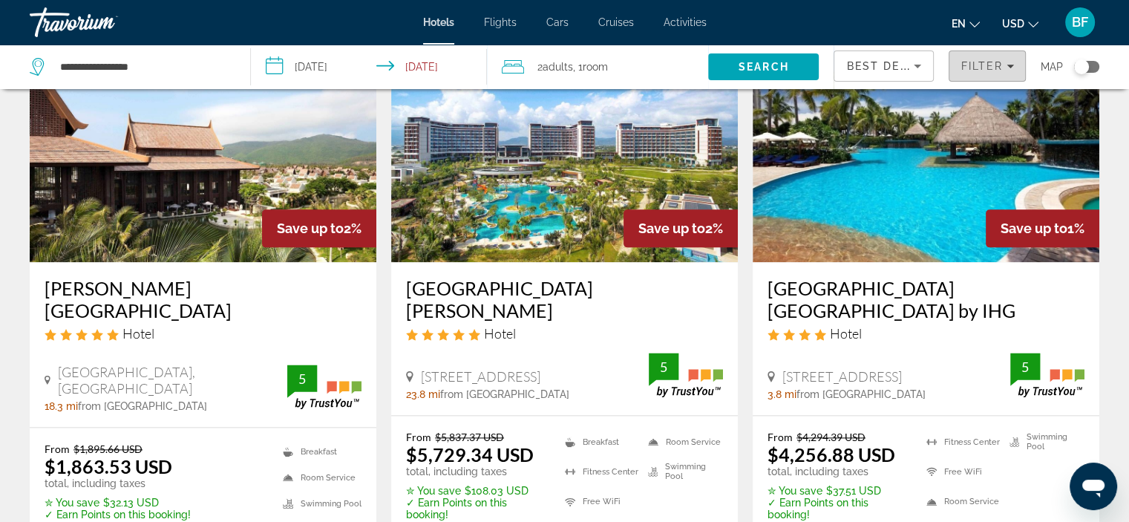
click at [991, 68] on span "Filter" at bounding box center [981, 66] width 42 height 12
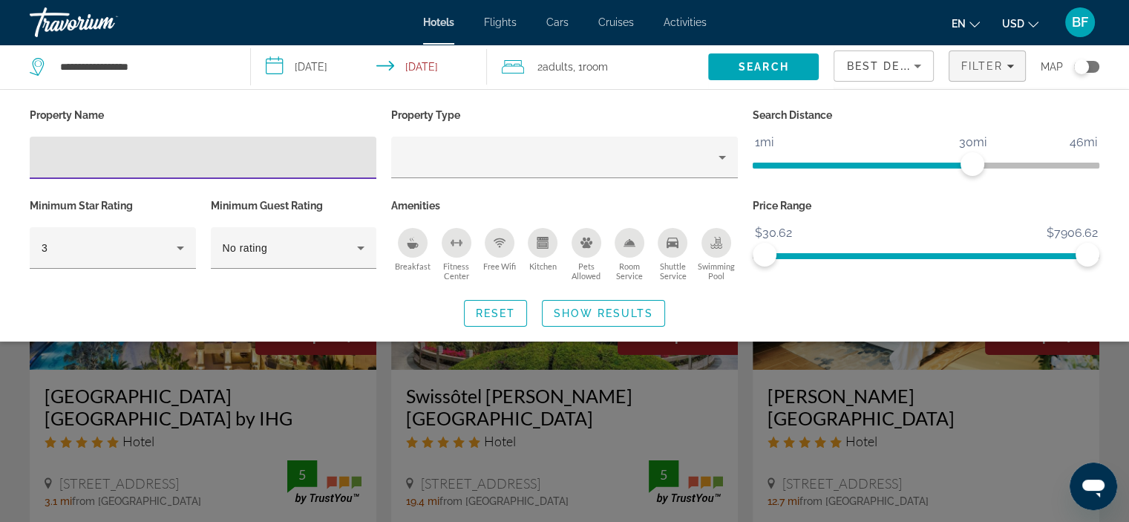
scroll to position [0, 0]
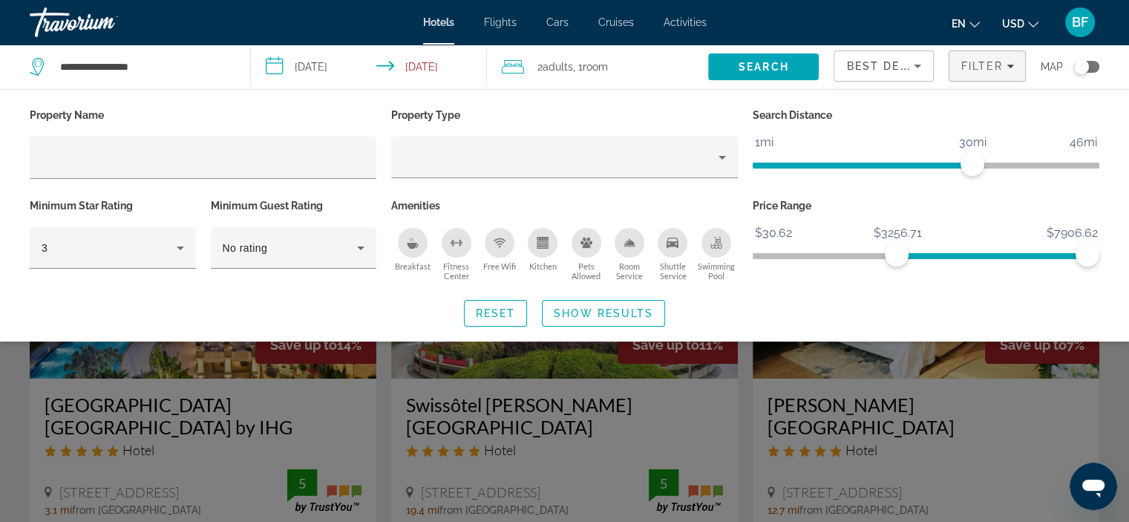
click at [896, 250] on span "ngx-slider" at bounding box center [991, 253] width 191 height 24
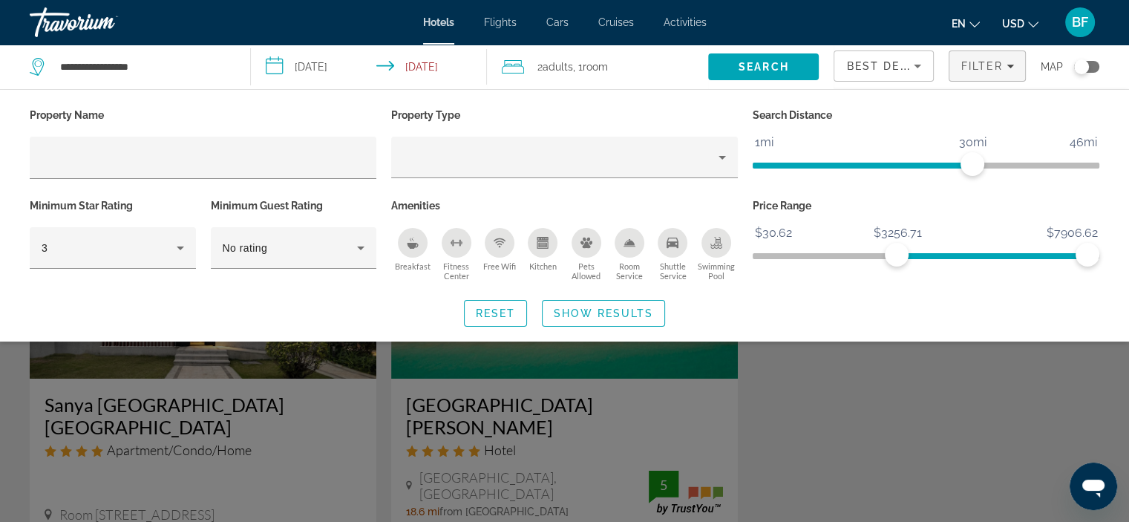
click at [764, 254] on span "ngx-slider" at bounding box center [925, 256] width 347 height 6
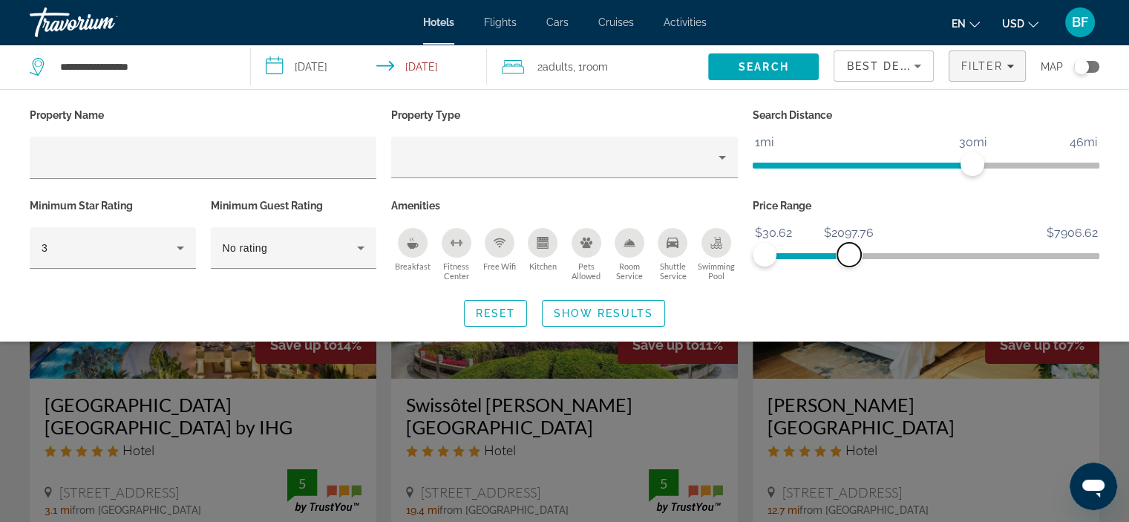
drag, startPoint x: 1085, startPoint y: 255, endPoint x: 849, endPoint y: 252, distance: 236.0
click at [849, 252] on span "ngx-slider-max" at bounding box center [849, 255] width 24 height 24
click at [616, 304] on span "Search widget" at bounding box center [603, 313] width 122 height 36
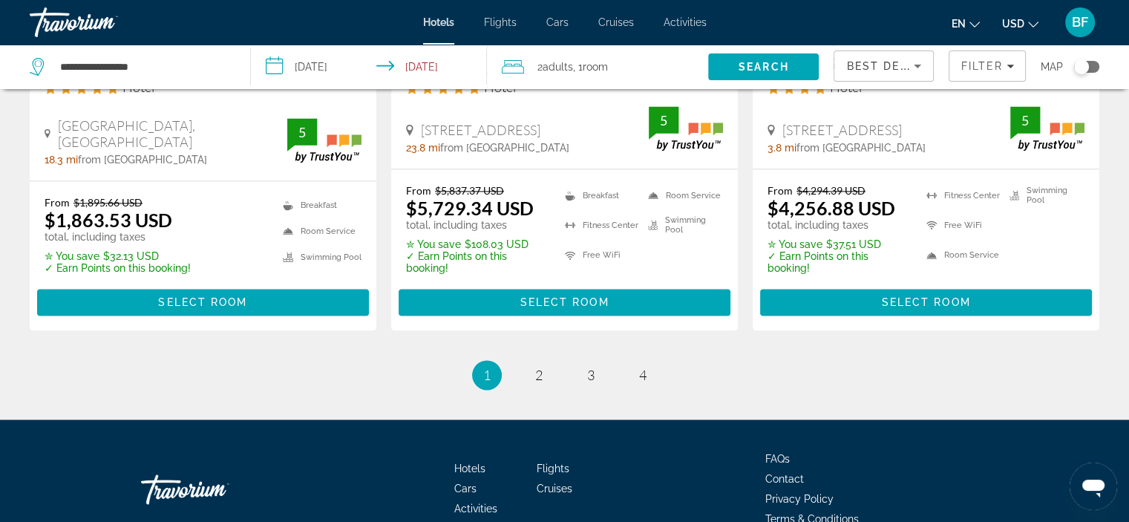
scroll to position [2092, 0]
click at [539, 367] on span "2" at bounding box center [538, 375] width 7 height 16
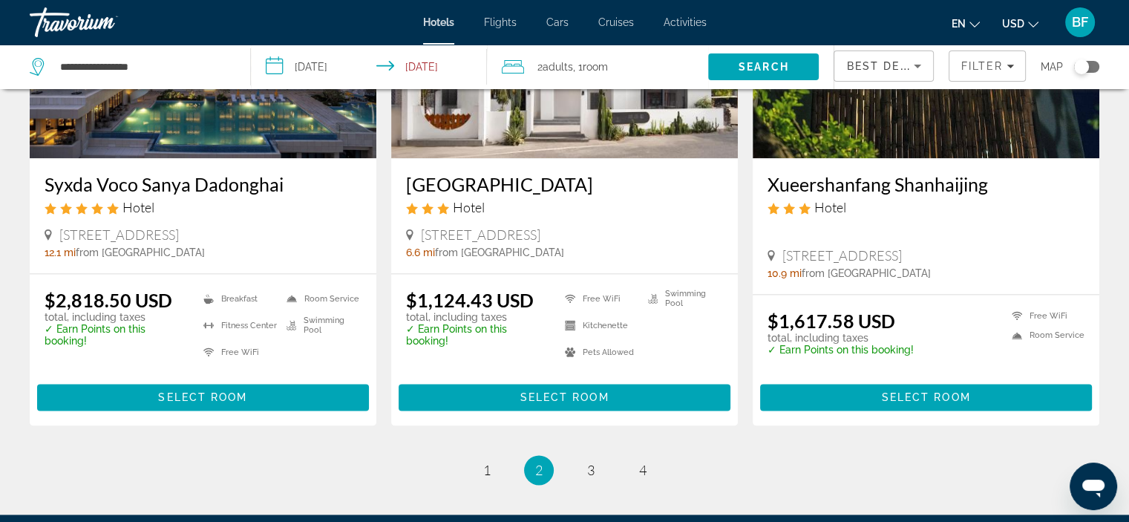
scroll to position [2088, 0]
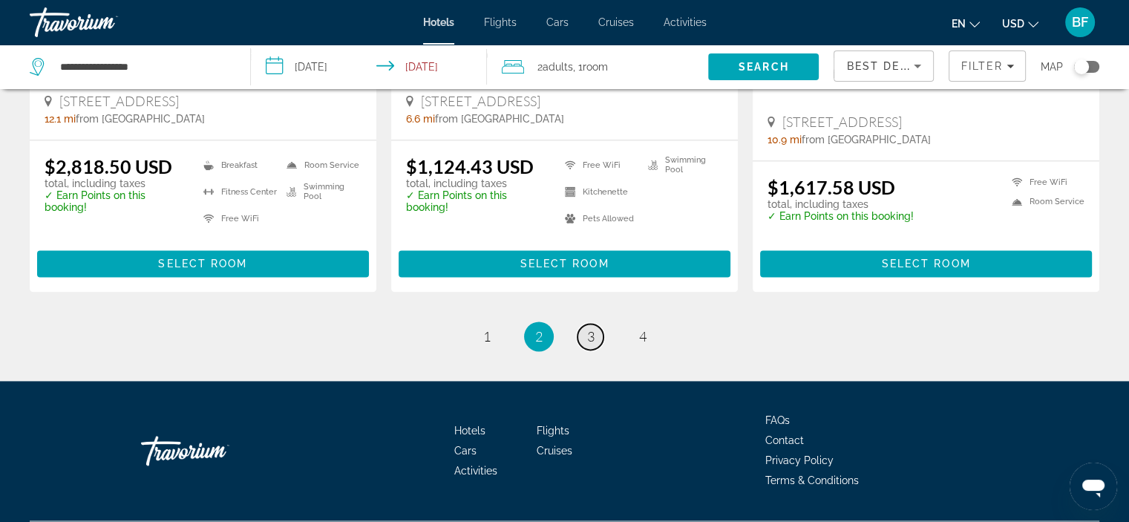
click at [594, 328] on span "3" at bounding box center [590, 336] width 7 height 16
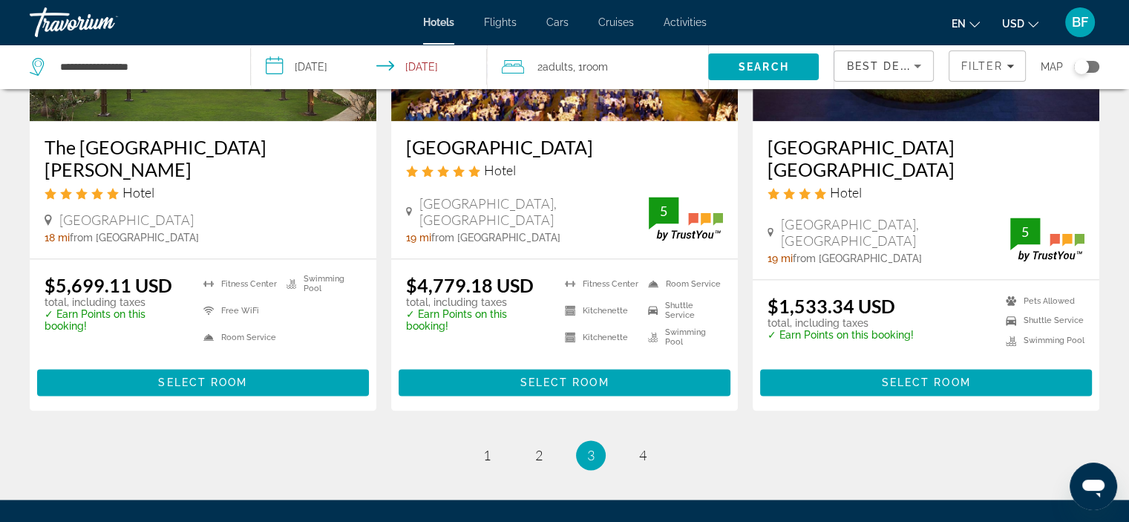
scroll to position [1943, 0]
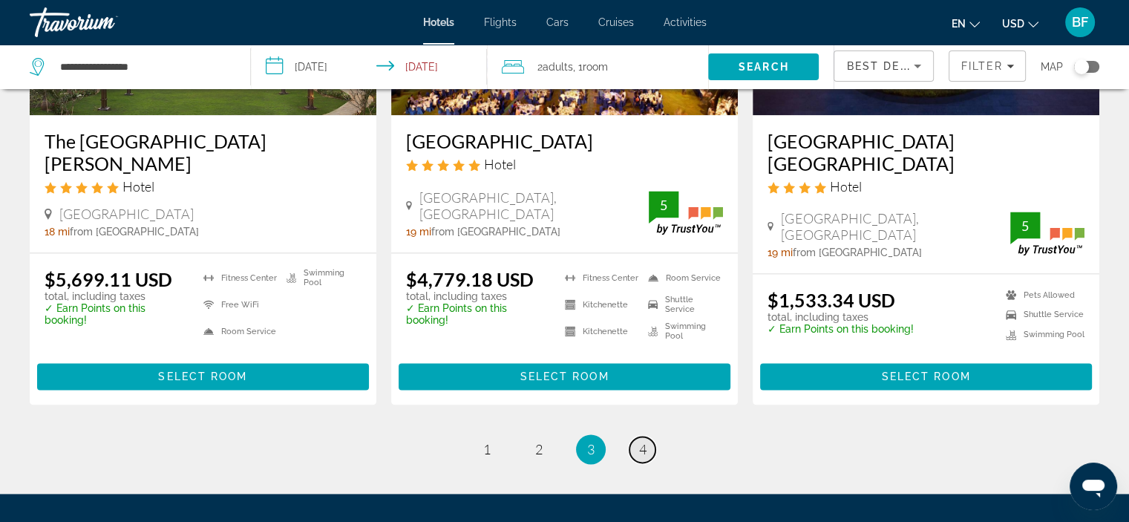
click at [632, 436] on link "page 4" at bounding box center [642, 449] width 26 height 26
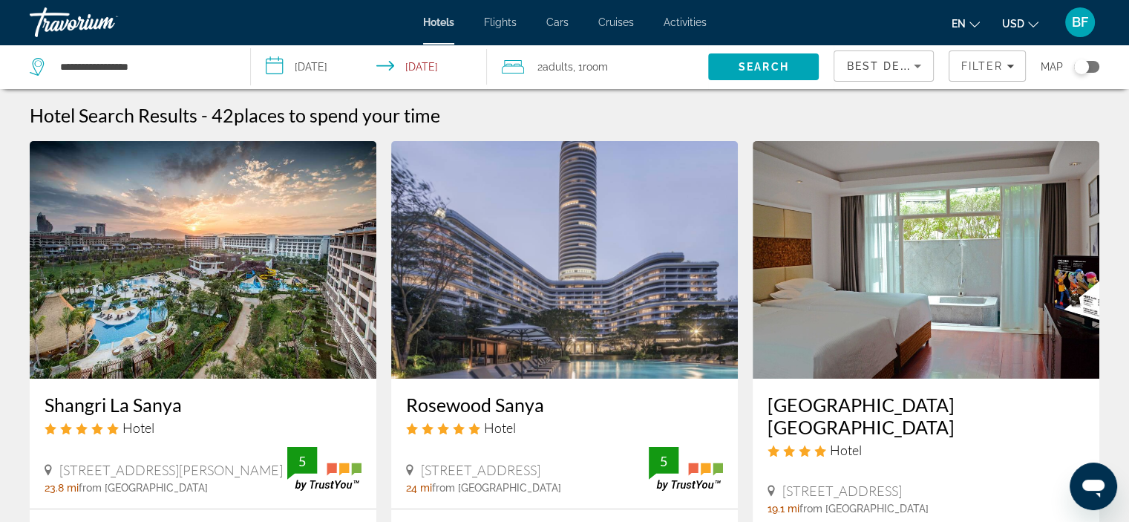
click at [1089, 67] on div "Toggle map" at bounding box center [1086, 67] width 25 height 12
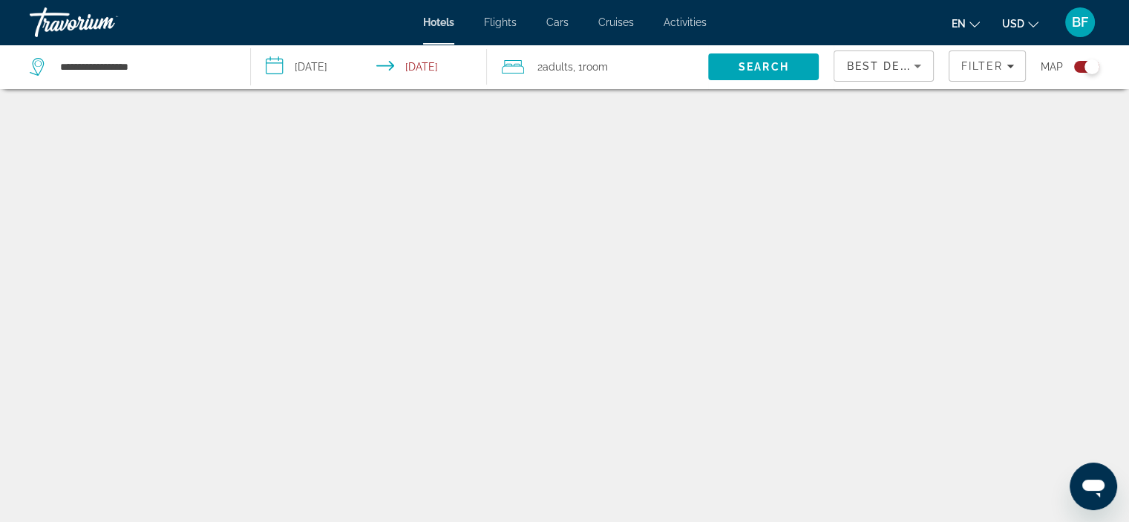
scroll to position [89, 0]
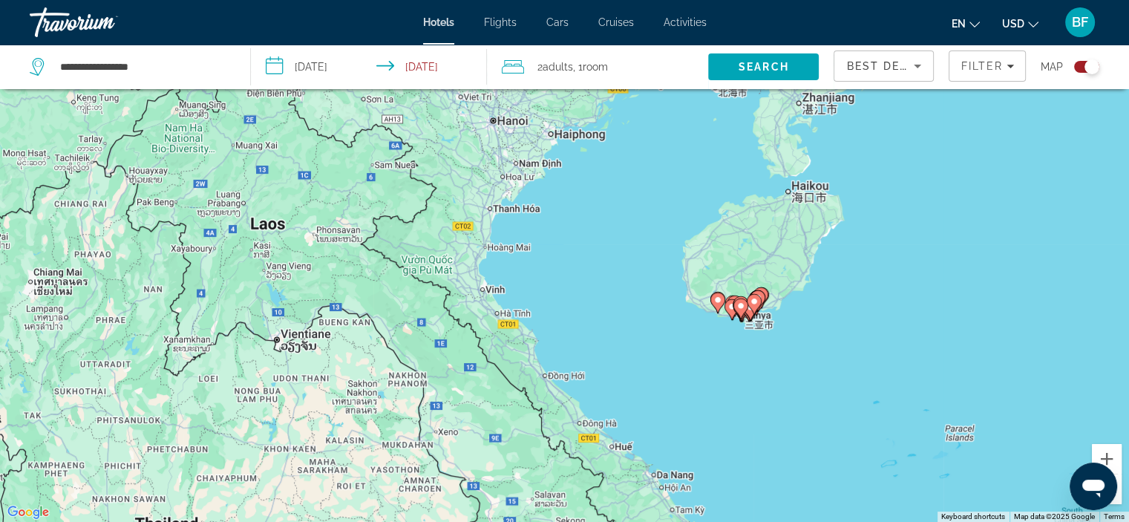
drag, startPoint x: 874, startPoint y: 292, endPoint x: 777, endPoint y: 289, distance: 97.2
click at [777, 289] on div "To activate drag with keyboard, press Alt + Enter. Once in keyboard drag state,…" at bounding box center [564, 261] width 1129 height 522
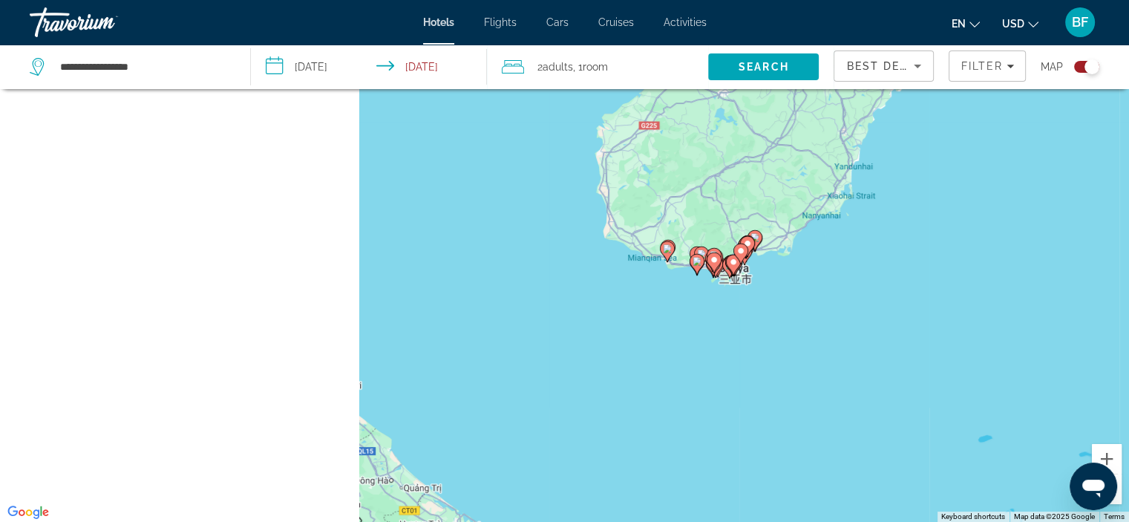
drag, startPoint x: 693, startPoint y: 356, endPoint x: 707, endPoint y: 274, distance: 83.6
click at [707, 274] on gmp-advanced-marker "Main content" at bounding box center [713, 266] width 15 height 22
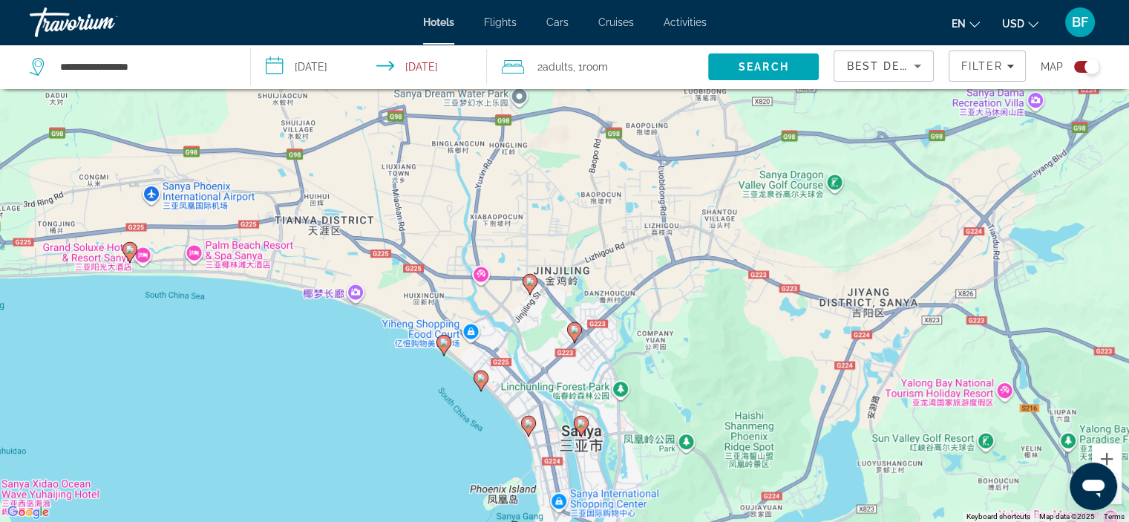
click at [439, 341] on image "Main content" at bounding box center [443, 342] width 9 height 9
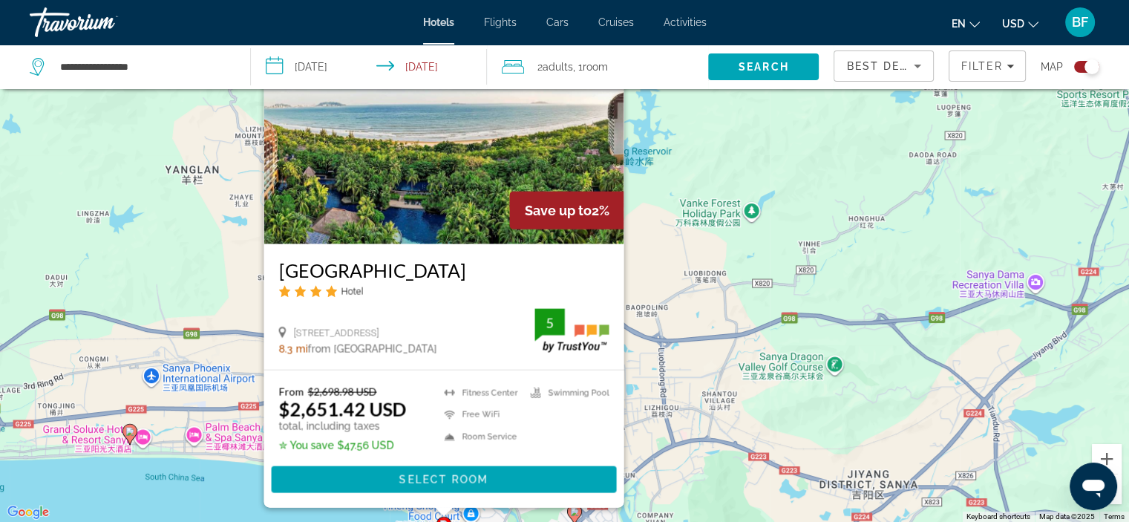
click at [174, 483] on div "To activate drag with keyboard, press Alt + Enter. Once in keyboard drag state,…" at bounding box center [564, 261] width 1129 height 522
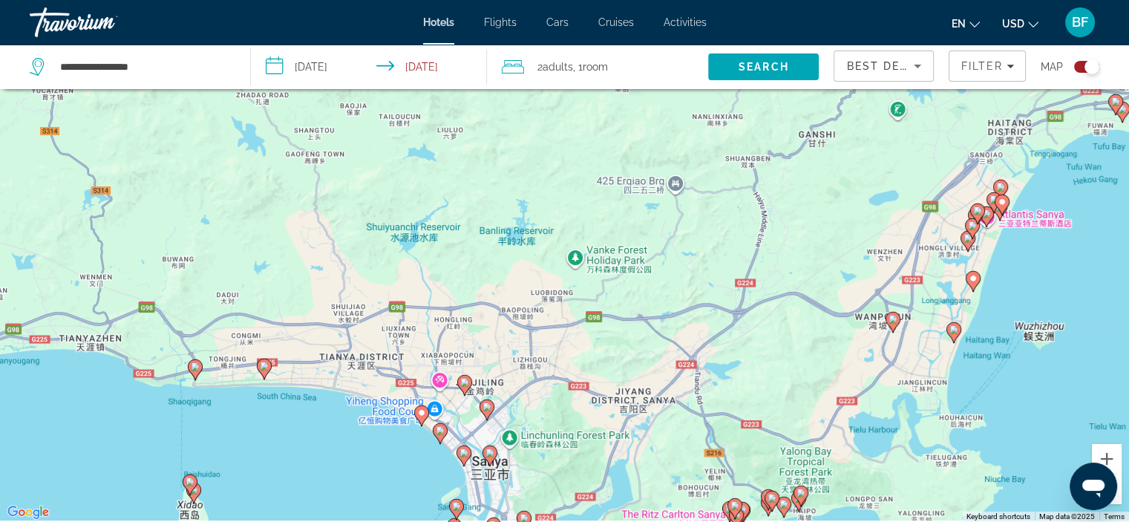
drag, startPoint x: 200, startPoint y: 408, endPoint x: 344, endPoint y: 294, distance: 183.8
click at [344, 294] on div "To activate drag with keyboard, press Alt + Enter. Once in keyboard drag state,…" at bounding box center [564, 261] width 1129 height 522
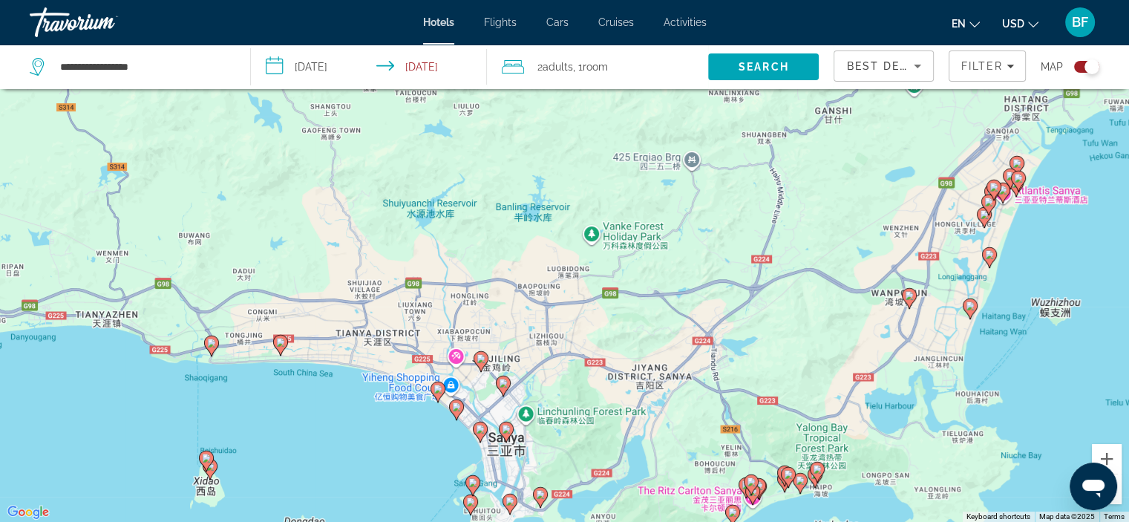
click at [280, 347] on icon "Main content" at bounding box center [279, 344] width 13 height 19
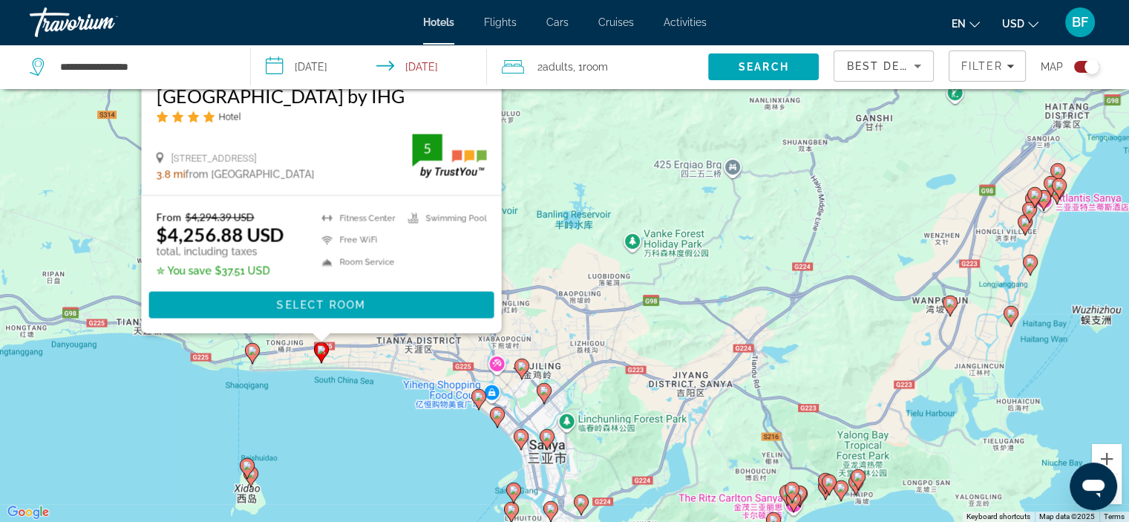
drag, startPoint x: 570, startPoint y: 264, endPoint x: 611, endPoint y: 93, distance: 175.6
click at [611, 93] on div "To activate drag with keyboard, press Alt + Enter. Once in keyboard drag state,…" at bounding box center [564, 261] width 1129 height 522
click at [522, 439] on image "Main content" at bounding box center [520, 436] width 9 height 9
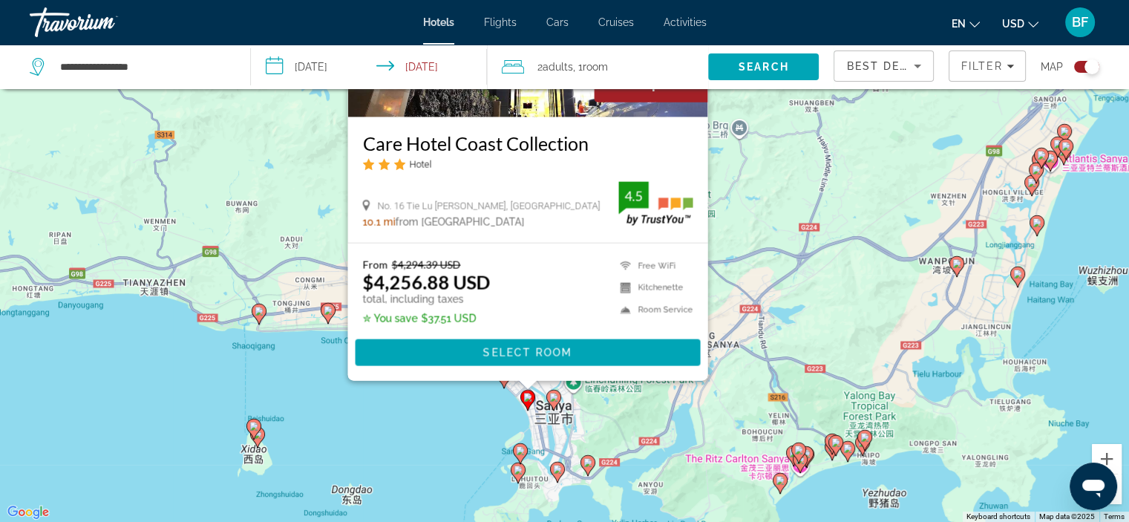
drag, startPoint x: 804, startPoint y: 311, endPoint x: 805, endPoint y: 180, distance: 130.6
click at [805, 180] on div "To activate drag with keyboard, press Alt + Enter. Once in keyboard drag state,…" at bounding box center [564, 261] width 1129 height 522
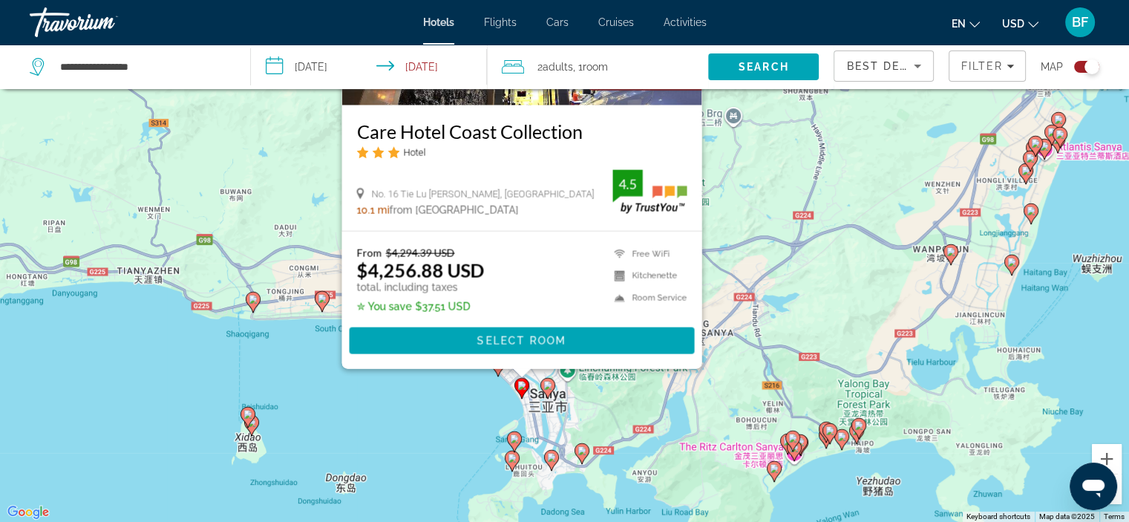
click at [512, 431] on icon "Main content" at bounding box center [514, 440] width 15 height 21
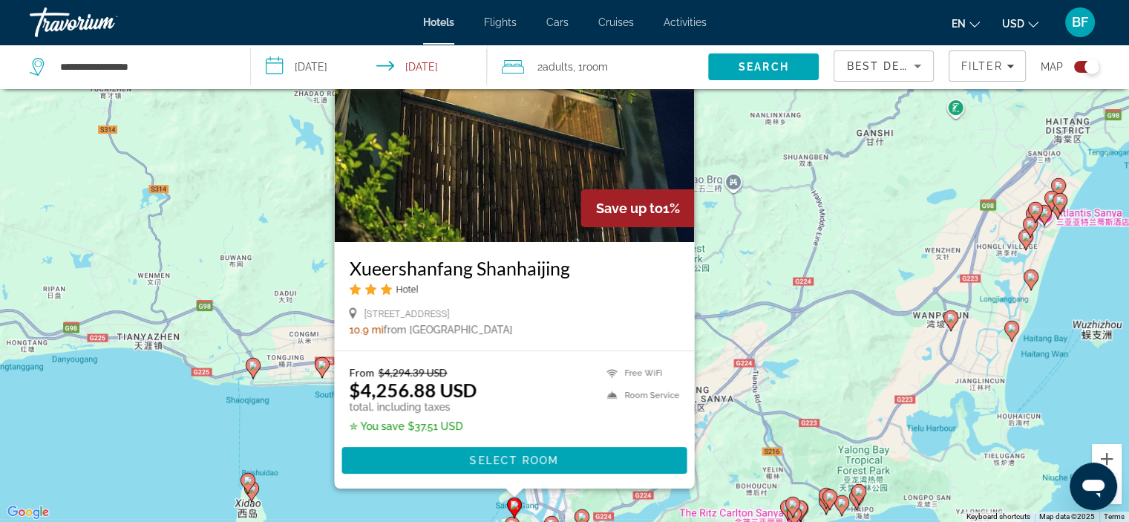
click at [252, 370] on icon "Main content" at bounding box center [252, 367] width 13 height 19
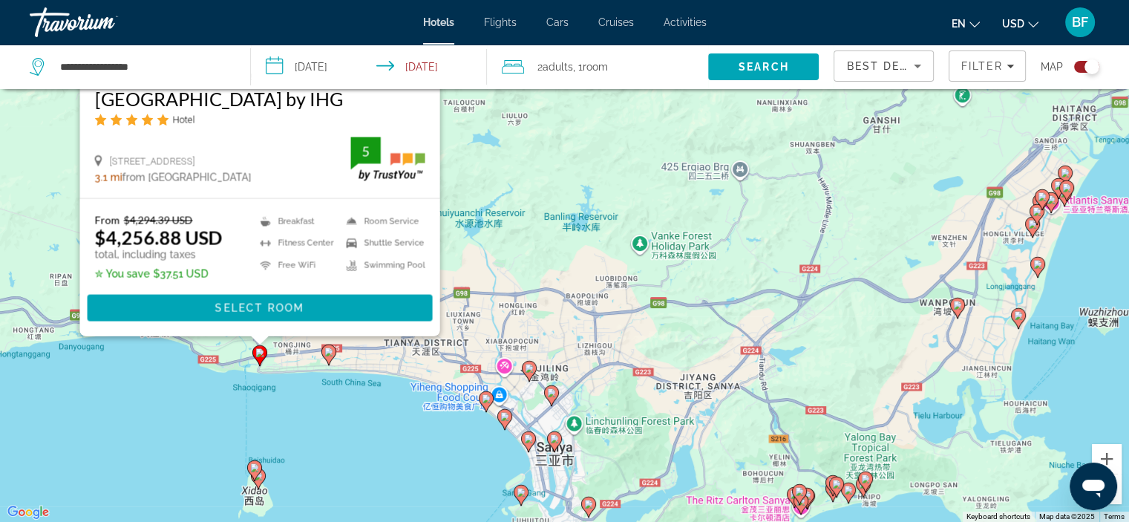
drag, startPoint x: 441, startPoint y: 435, endPoint x: 444, endPoint y: 256, distance: 178.8
click at [444, 256] on div "To activate drag with keyboard, press Alt + Enter. Once in keyboard drag state,…" at bounding box center [564, 261] width 1129 height 522
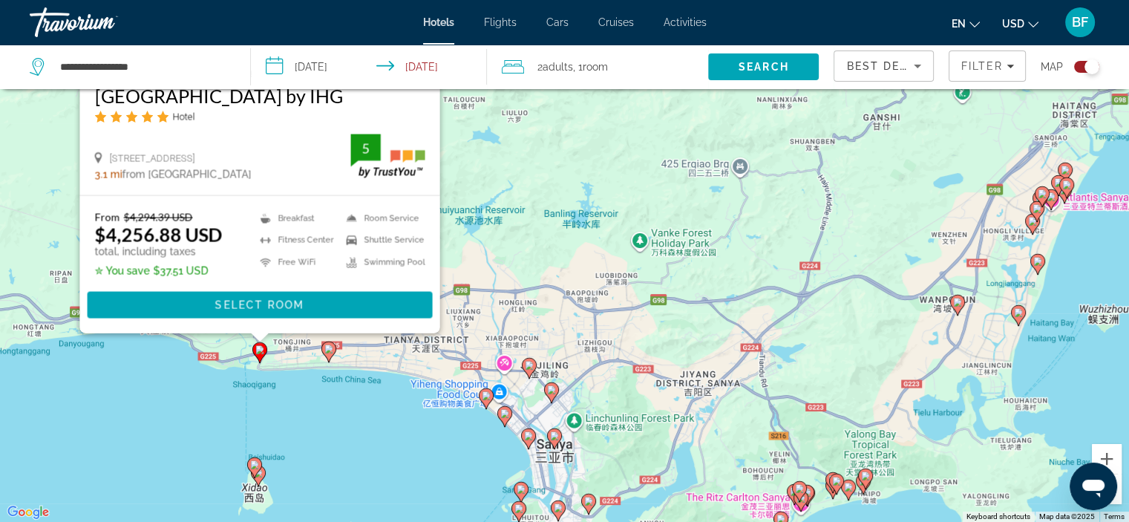
click at [329, 355] on icon "Main content" at bounding box center [327, 350] width 13 height 19
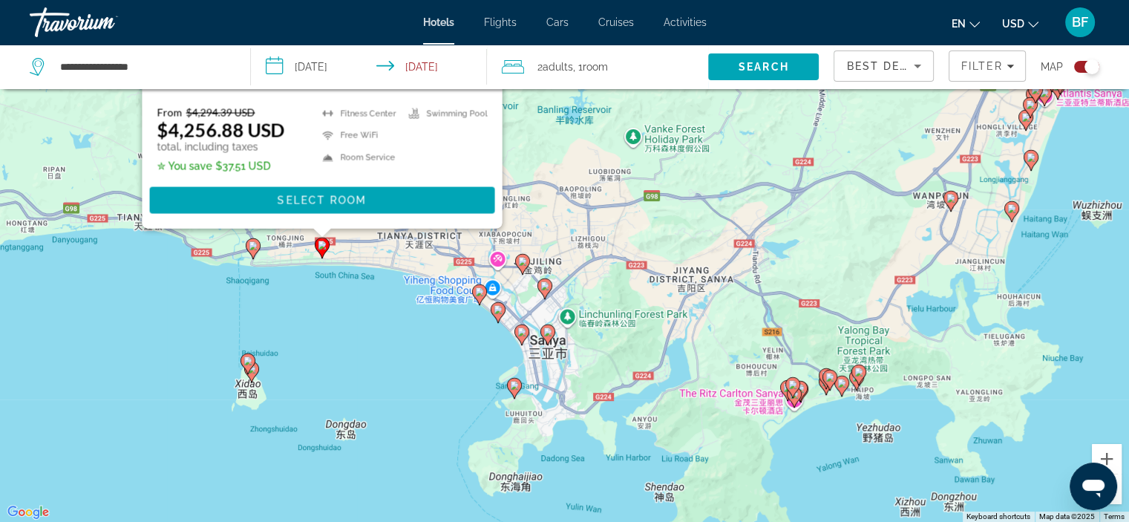
drag, startPoint x: 571, startPoint y: 445, endPoint x: 564, endPoint y: 176, distance: 269.5
click at [564, 176] on div "To activate drag with keyboard, press Alt + Enter. Once in keyboard drag state,…" at bounding box center [564, 261] width 1129 height 522
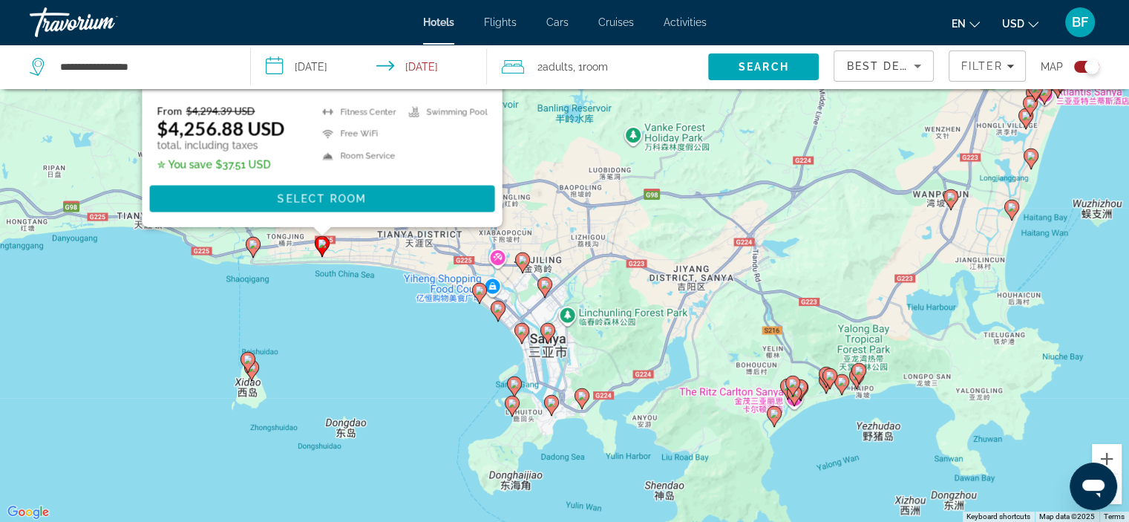
click at [478, 287] on image "Main content" at bounding box center [479, 290] width 9 height 9
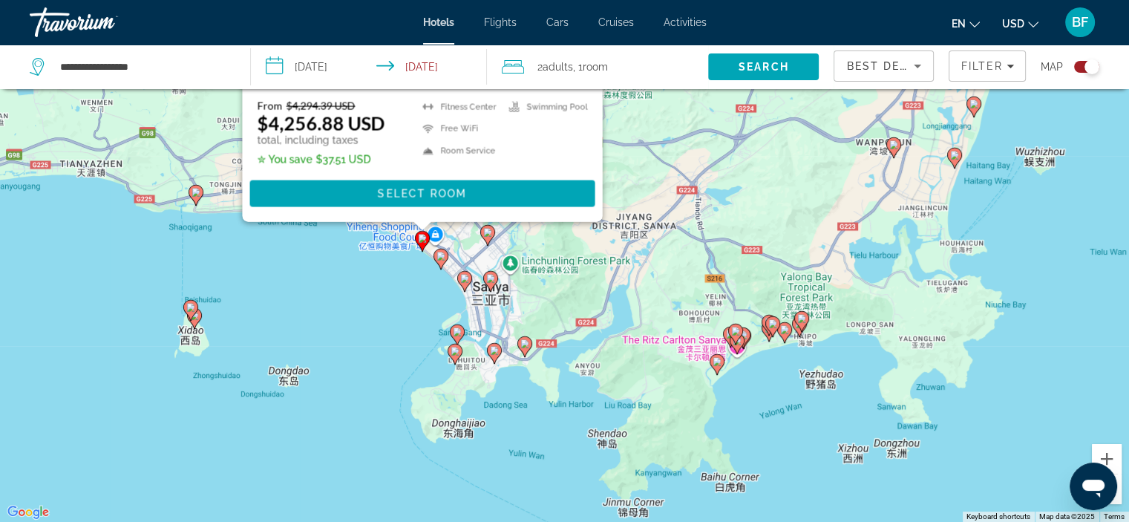
drag, startPoint x: 754, startPoint y: 420, endPoint x: 696, endPoint y: 131, distance: 294.4
click at [696, 131] on div "To activate drag with keyboard, press Alt + Enter. Once in keyboard drag state,…" at bounding box center [564, 261] width 1129 height 522
click at [463, 283] on icon "Main content" at bounding box center [463, 280] width 13 height 19
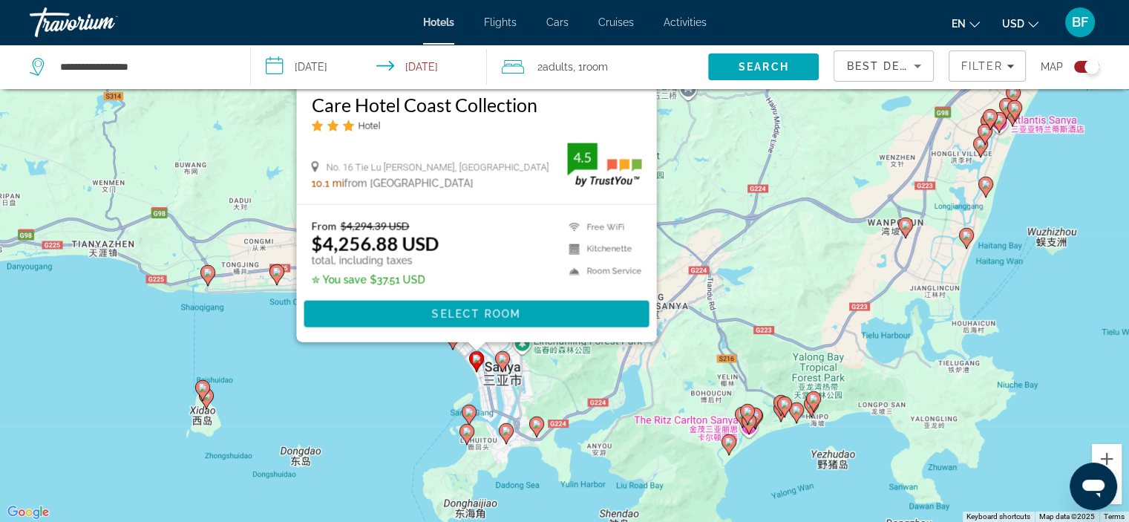
drag, startPoint x: 763, startPoint y: 411, endPoint x: 762, endPoint y: 209, distance: 201.8
click at [762, 209] on div "To activate drag with keyboard, press Alt + Enter. Once in keyboard drag state,…" at bounding box center [564, 261] width 1129 height 522
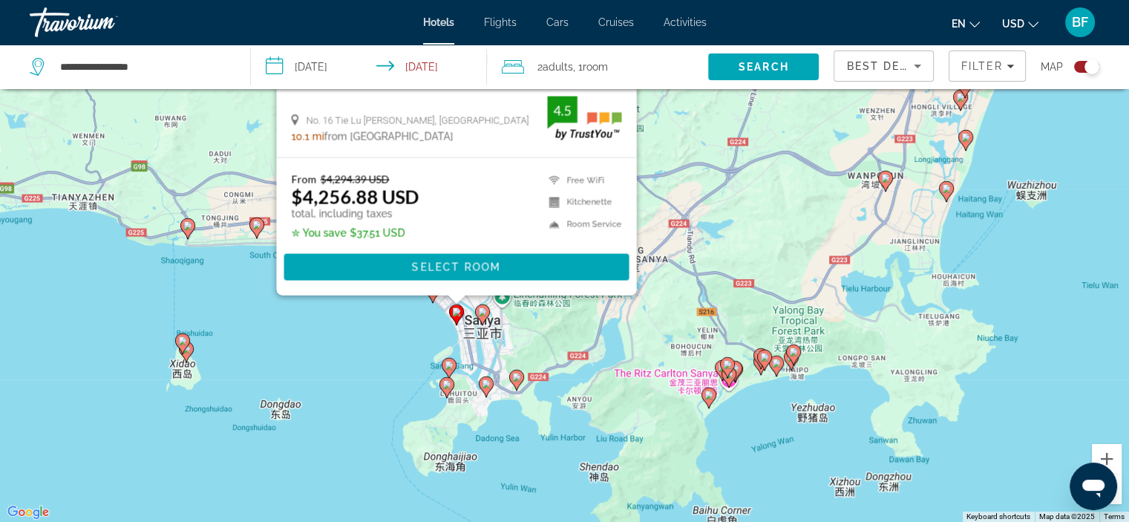
click at [433, 303] on div "To activate drag with keyboard, press Alt + Enter. Once in keyboard drag state,…" at bounding box center [564, 261] width 1129 height 522
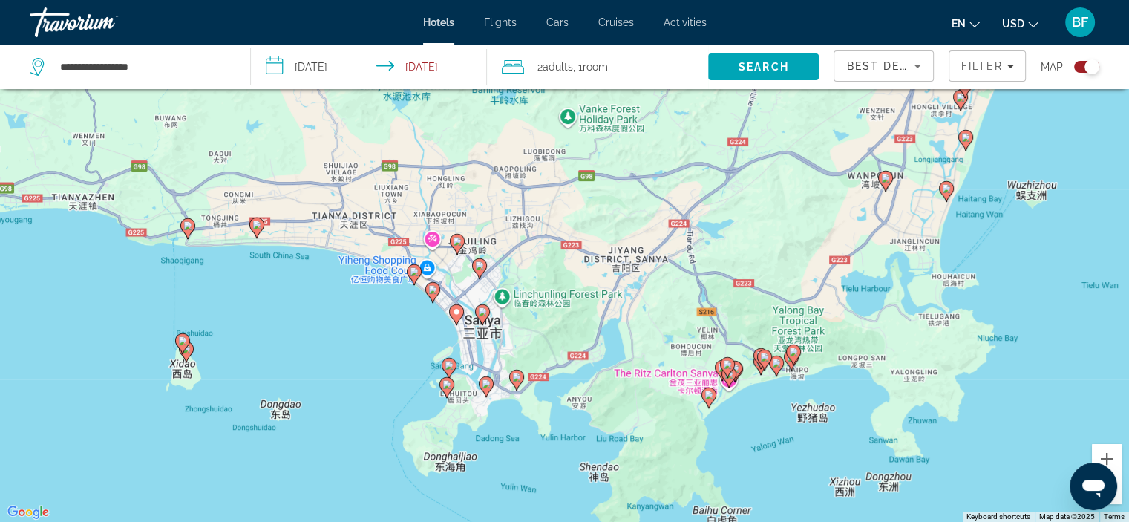
click at [433, 303] on div "To activate drag with keyboard, press Alt + Enter. Once in keyboard drag state,…" at bounding box center [564, 261] width 1129 height 522
click at [430, 287] on image "Main content" at bounding box center [432, 289] width 9 height 9
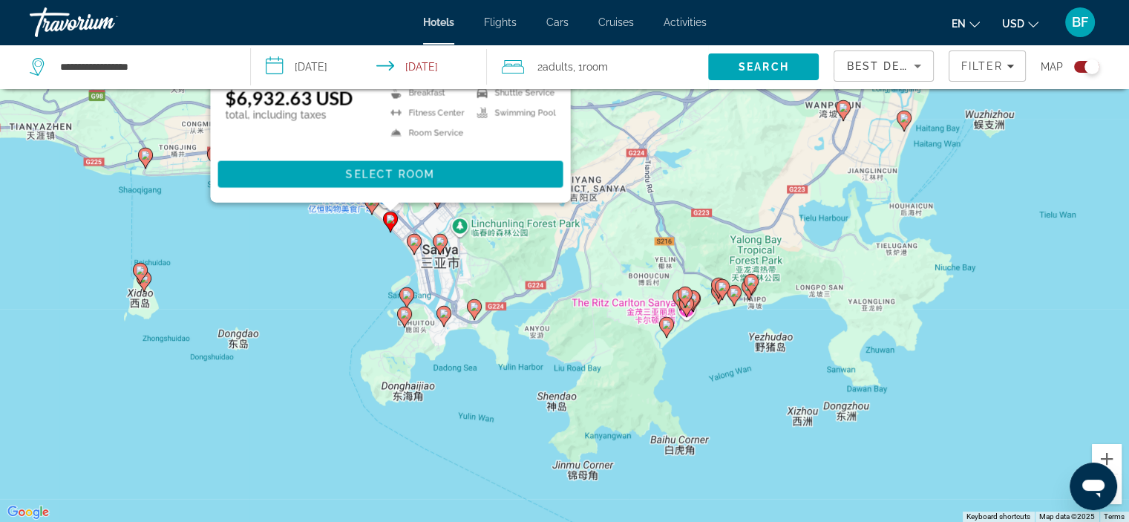
drag, startPoint x: 332, startPoint y: 498, endPoint x: 290, endPoint y: 201, distance: 299.8
click at [290, 201] on div "To activate drag with keyboard, press Alt + Enter. Once in keyboard drag state,…" at bounding box center [564, 261] width 1129 height 522
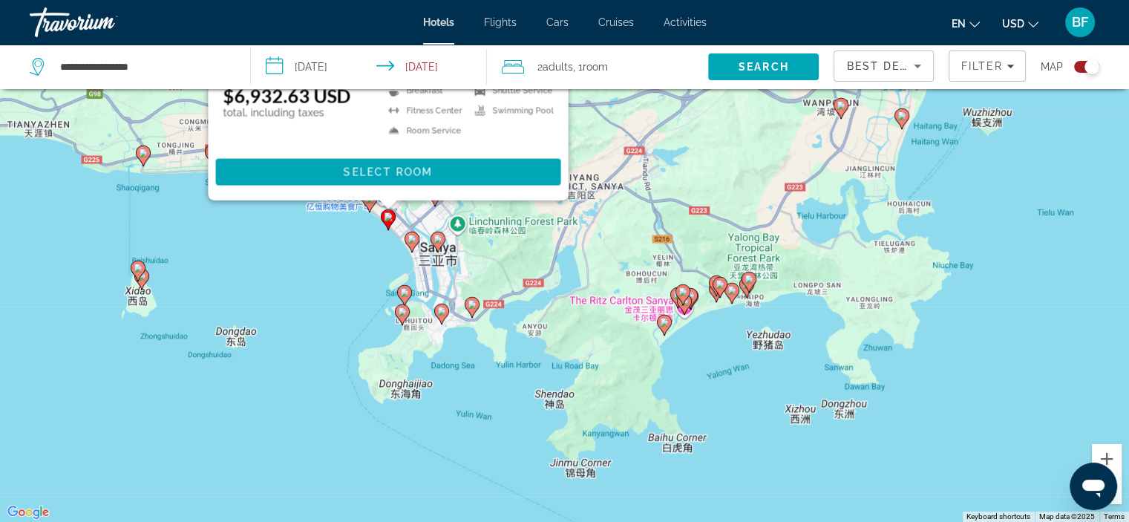
click at [469, 312] on icon "Main content" at bounding box center [471, 306] width 15 height 21
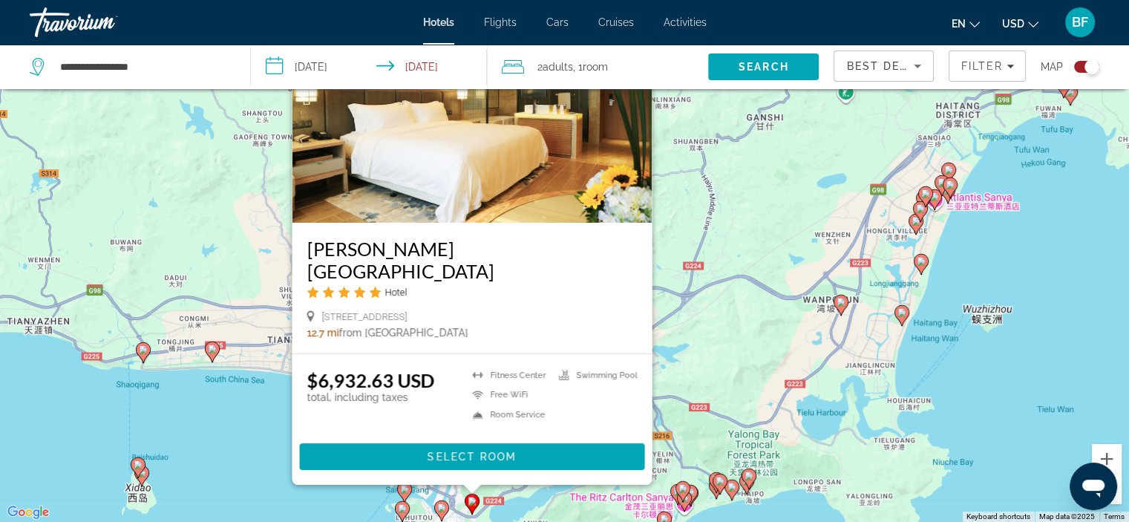
click at [252, 431] on div "To activate drag with keyboard, press Alt + Enter. Once in keyboard drag state,…" at bounding box center [564, 261] width 1129 height 522
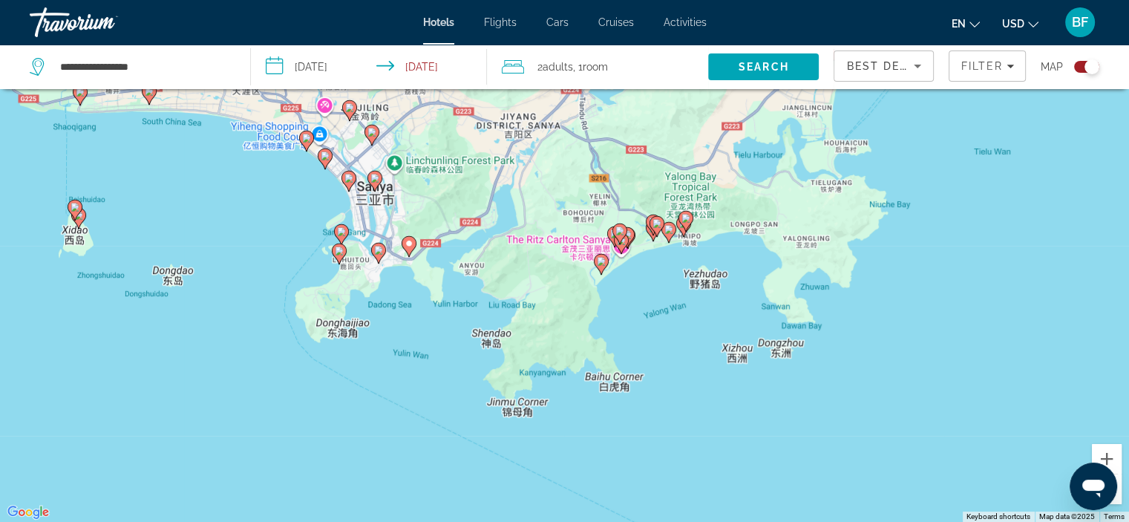
drag, startPoint x: 634, startPoint y: 456, endPoint x: 571, endPoint y: 190, distance: 273.7
click at [571, 190] on div "To activate drag with keyboard, press Alt + Enter. Once in keyboard drag state,…" at bounding box center [564, 261] width 1129 height 522
click at [600, 257] on image "Main content" at bounding box center [601, 261] width 9 height 9
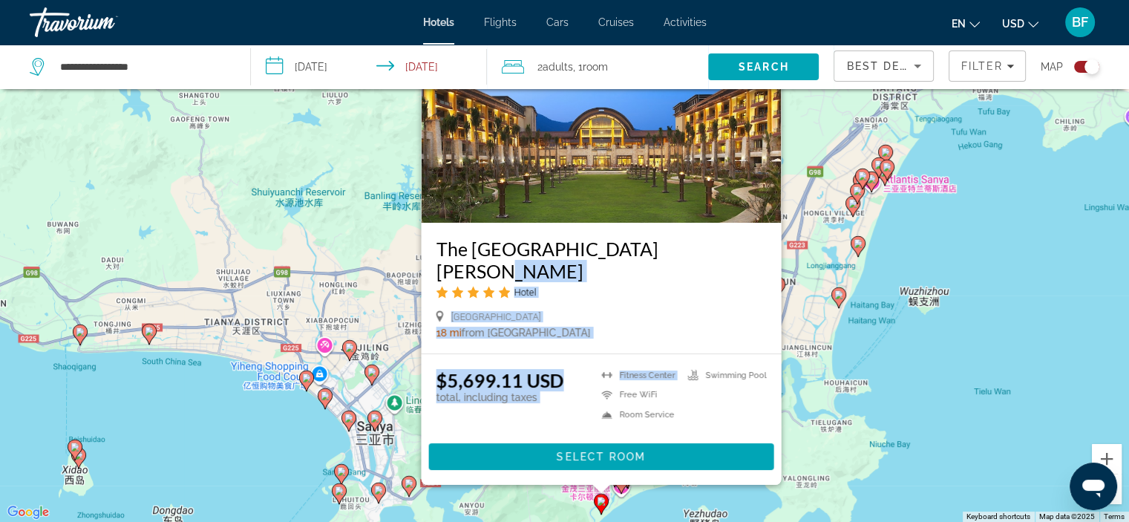
drag, startPoint x: 671, startPoint y: 385, endPoint x: 653, endPoint y: 281, distance: 105.4
click at [653, 281] on div "The [GEOGRAPHIC_DATA][PERSON_NAME] Hotel [GEOGRAPHIC_DATA] 18 mi from [GEOGRAPH…" at bounding box center [601, 234] width 360 height 499
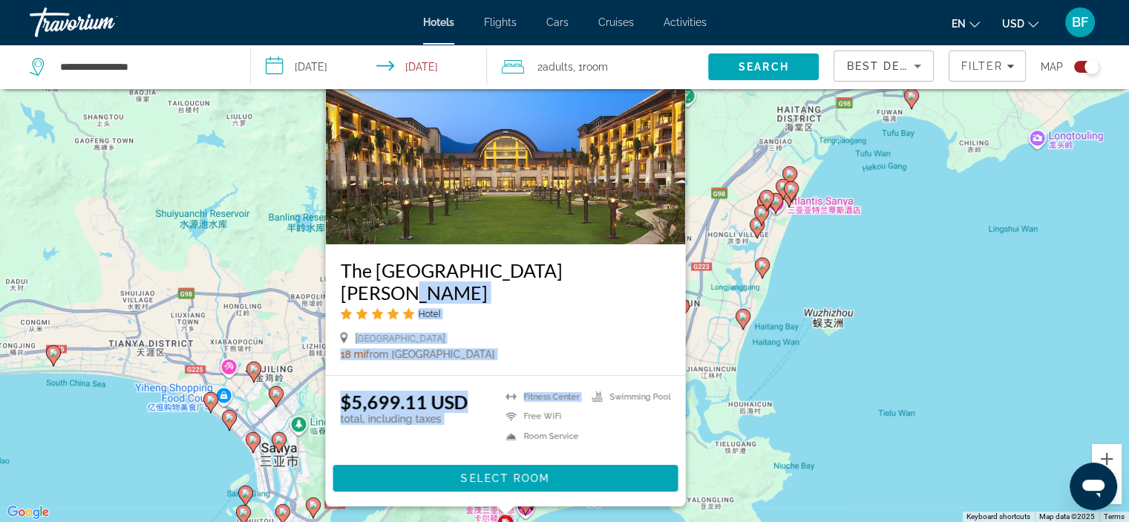
drag, startPoint x: 924, startPoint y: 399, endPoint x: 822, endPoint y: 413, distance: 102.5
click at [822, 413] on div "To activate drag with keyboard, press Alt + Enter. Once in keyboard drag state,…" at bounding box center [564, 261] width 1129 height 522
click at [795, 191] on icon "Main content" at bounding box center [789, 190] width 13 height 19
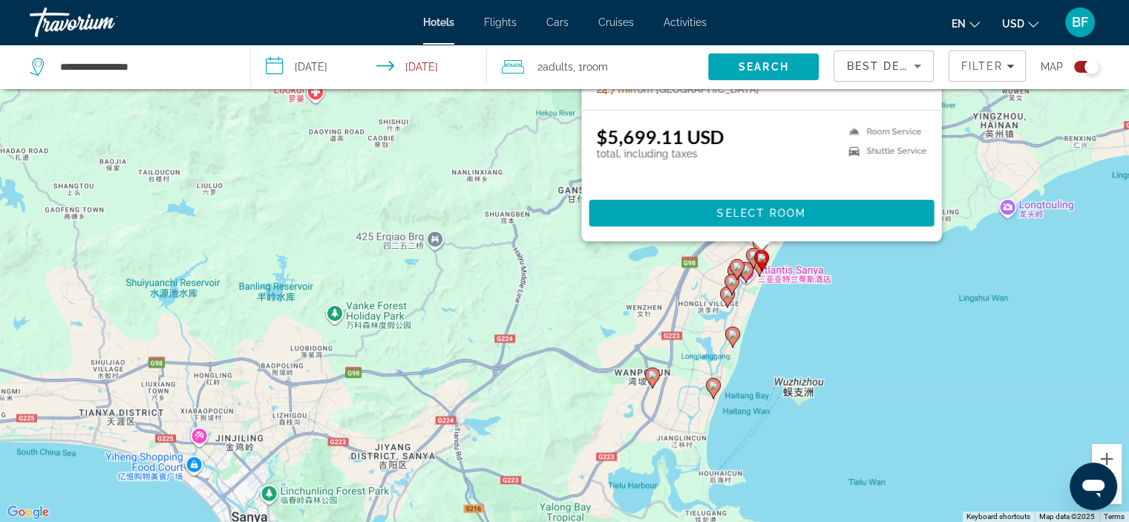
drag, startPoint x: 1039, startPoint y: 451, endPoint x: 1010, endPoint y: 194, distance: 258.4
click at [1010, 194] on div "To activate drag with keyboard, press Alt + Enter. Once in keyboard drag state,…" at bounding box center [564, 261] width 1129 height 522
click at [735, 332] on image "Main content" at bounding box center [732, 333] width 9 height 9
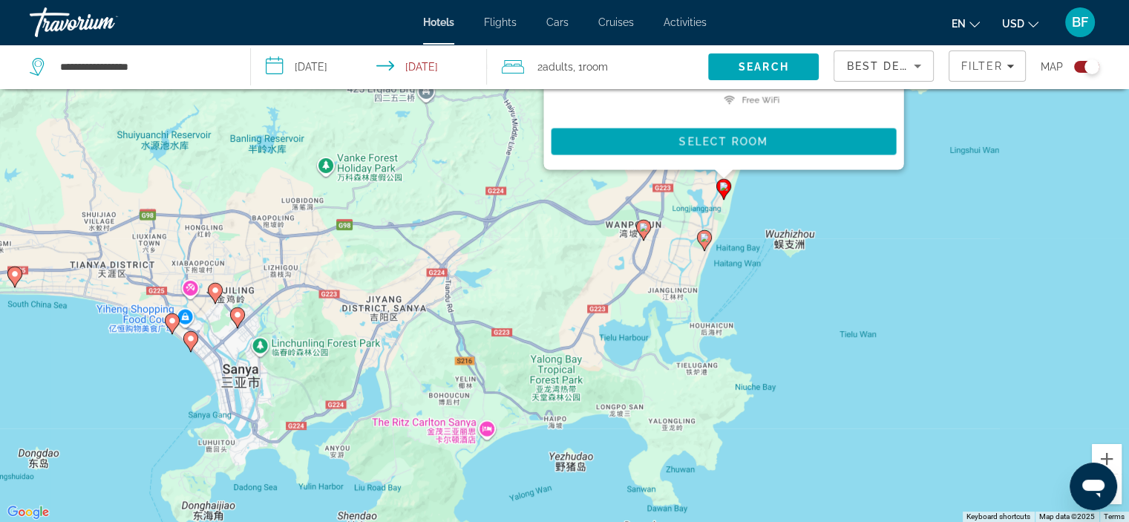
drag, startPoint x: 967, startPoint y: 480, endPoint x: 958, endPoint y: 152, distance: 328.1
click at [958, 152] on div "To activate drag with keyboard, press Alt + Enter. Once in keyboard drag state,…" at bounding box center [564, 261] width 1129 height 522
click at [707, 237] on image "Main content" at bounding box center [704, 237] width 9 height 9
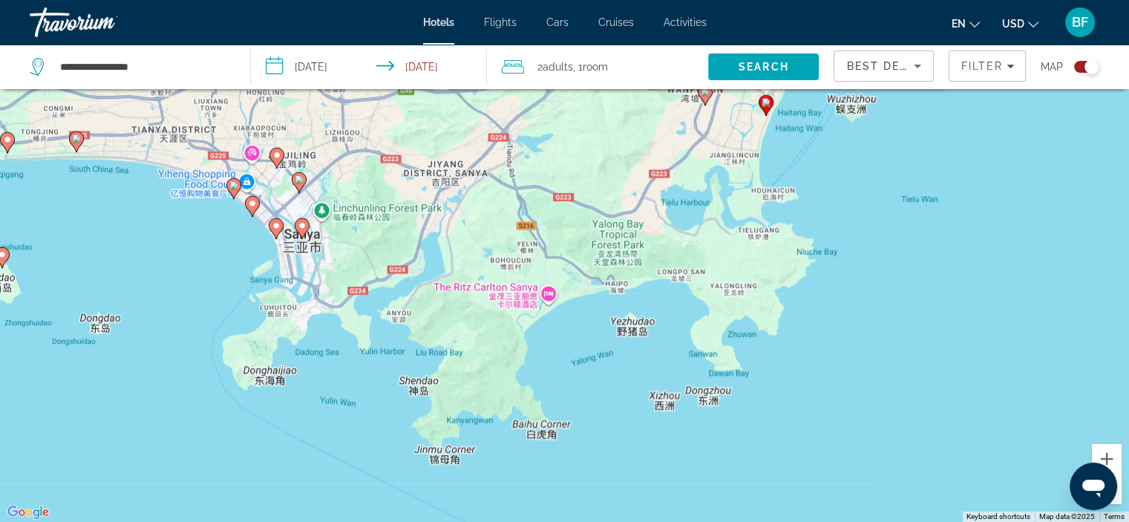
drag, startPoint x: 925, startPoint y: 418, endPoint x: 985, endPoint y: -7, distance: 429.5
click at [985, 0] on html "**********" at bounding box center [564, 172] width 1129 height 522
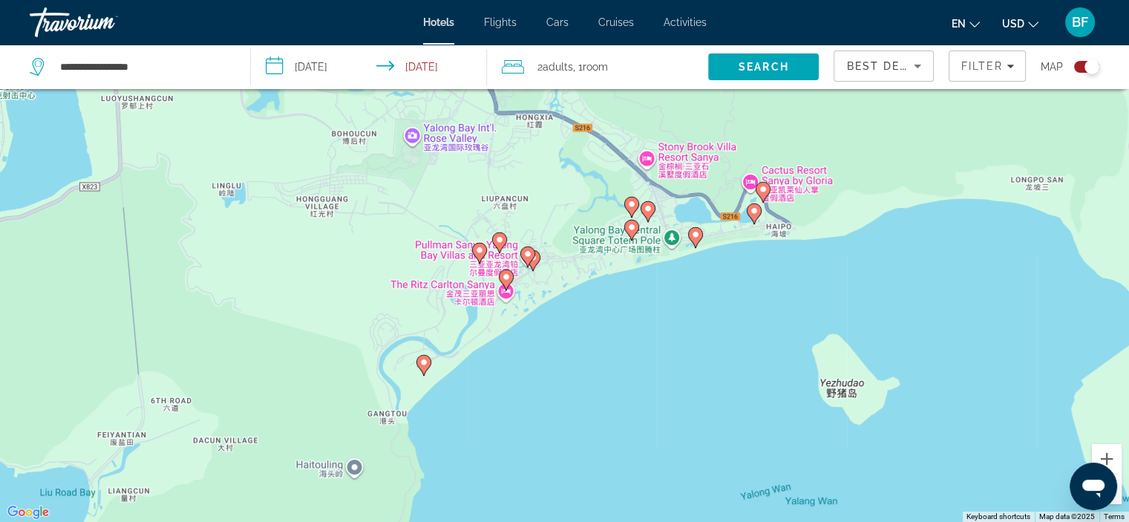
click at [699, 227] on gmp-advanced-marker "Main content" at bounding box center [695, 237] width 15 height 22
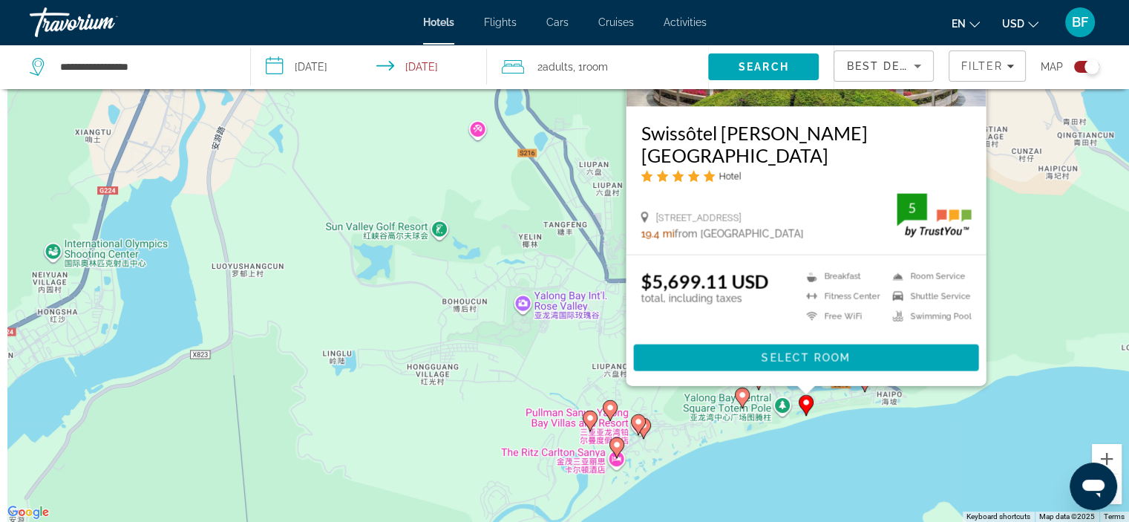
drag, startPoint x: 430, startPoint y: 387, endPoint x: 574, endPoint y: 232, distance: 211.6
click at [574, 232] on div "To activate drag with keyboard, press Alt + Enter. Once in keyboard drag state,…" at bounding box center [564, 261] width 1129 height 522
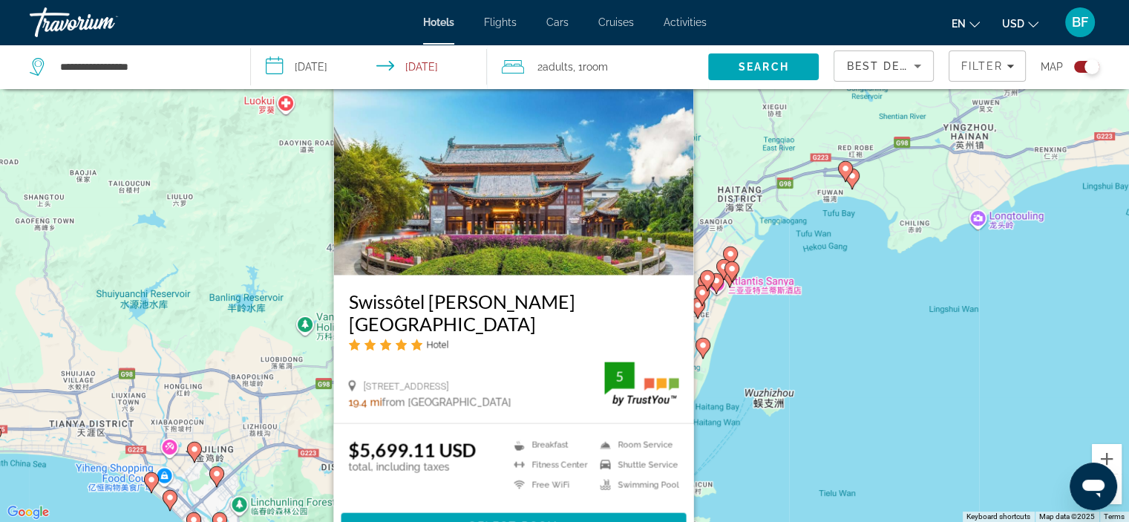
drag, startPoint x: 997, startPoint y: 280, endPoint x: 778, endPoint y: 551, distance: 347.7
click at [778, 433] on html "**********" at bounding box center [564, 172] width 1129 height 522
click at [739, 273] on div "To activate drag with keyboard, press Alt + Enter. Once in keyboard drag state,…" at bounding box center [564, 261] width 1129 height 522
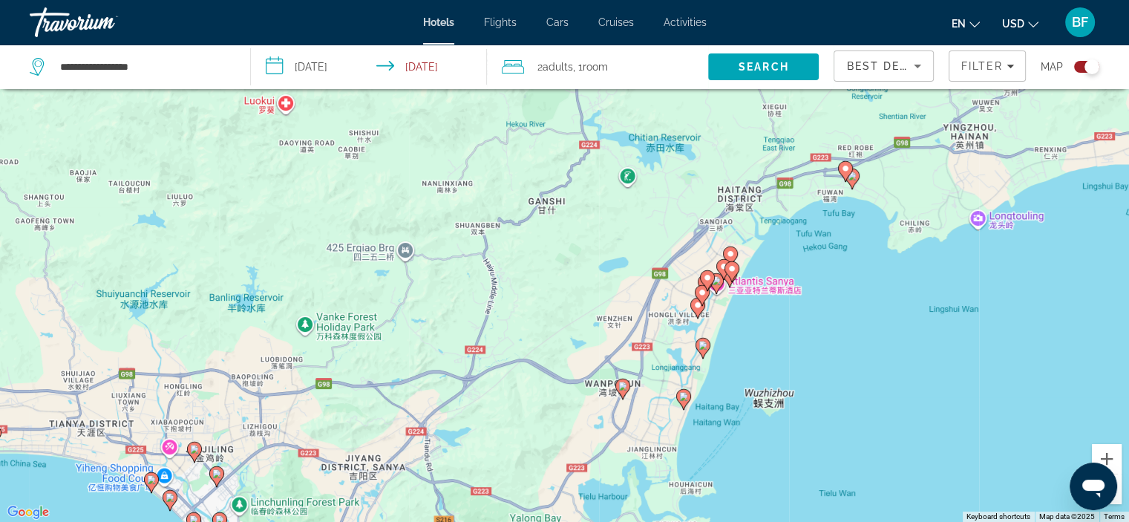
click at [730, 260] on gmp-advanced-marker "Main content" at bounding box center [731, 271] width 15 height 22
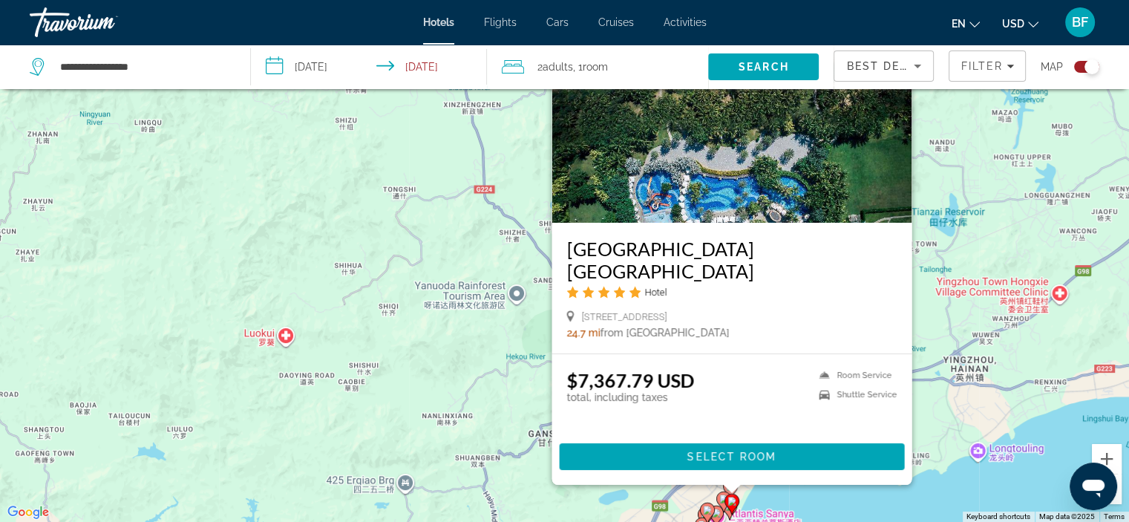
click at [469, 328] on div "To activate drag with keyboard, press Alt + Enter. Once in keyboard drag state,…" at bounding box center [564, 261] width 1129 height 522
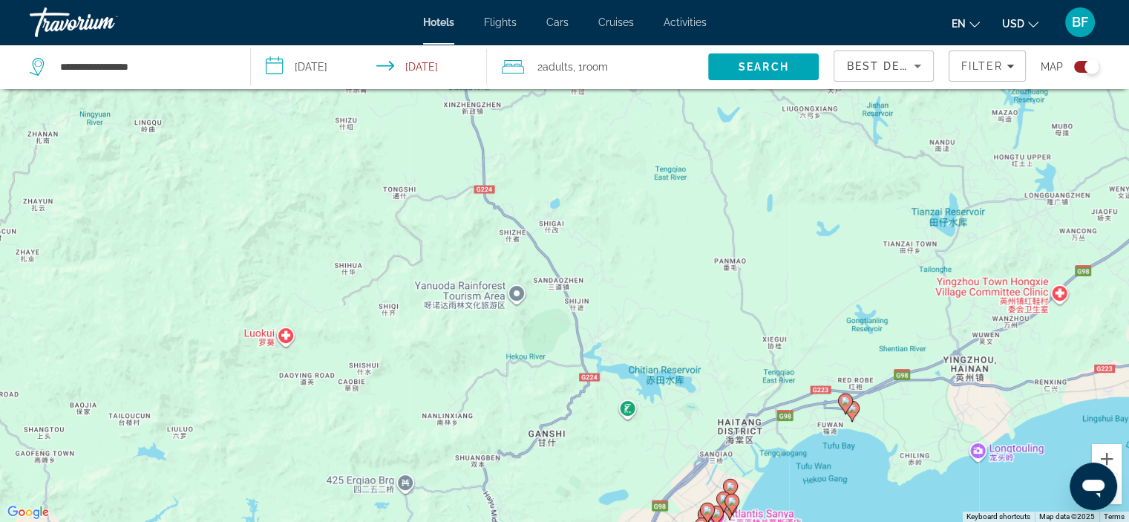
click at [841, 398] on image "Main content" at bounding box center [845, 400] width 9 height 9
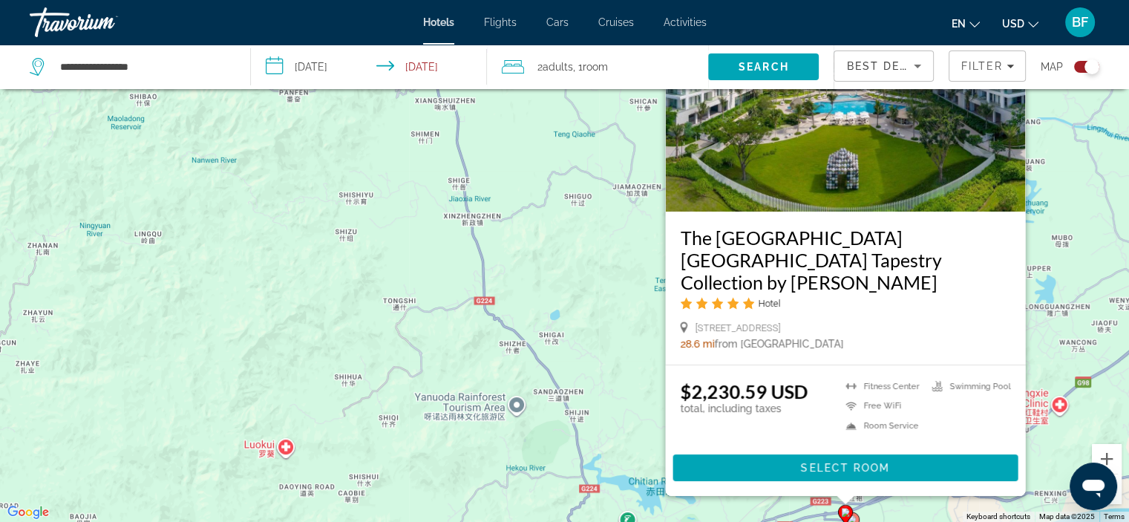
click at [565, 346] on div "To activate drag with keyboard, press Alt + Enter. Once in keyboard drag state,…" at bounding box center [564, 261] width 1129 height 522
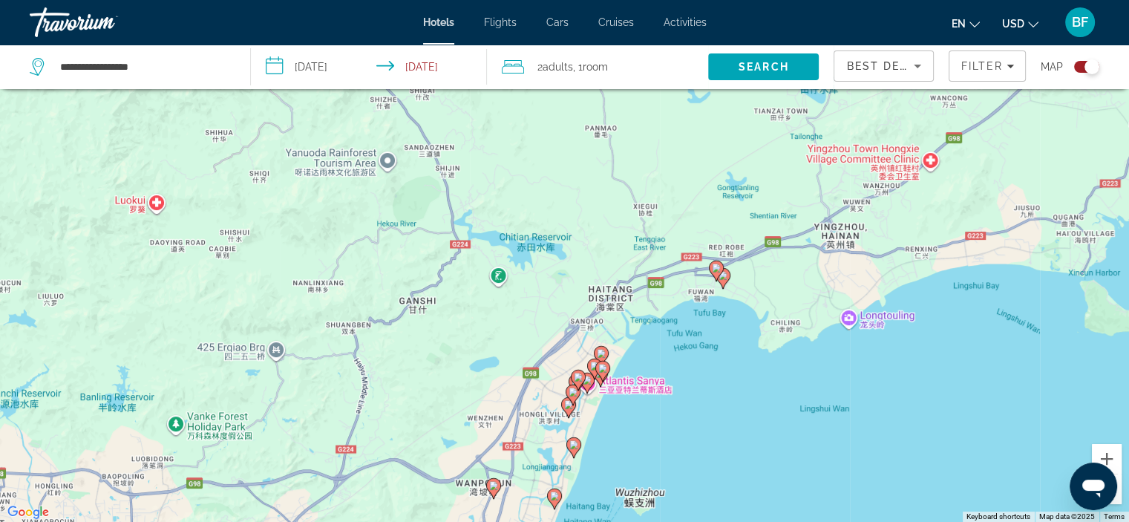
click at [608, 367] on icon "Main content" at bounding box center [601, 370] width 13 height 19
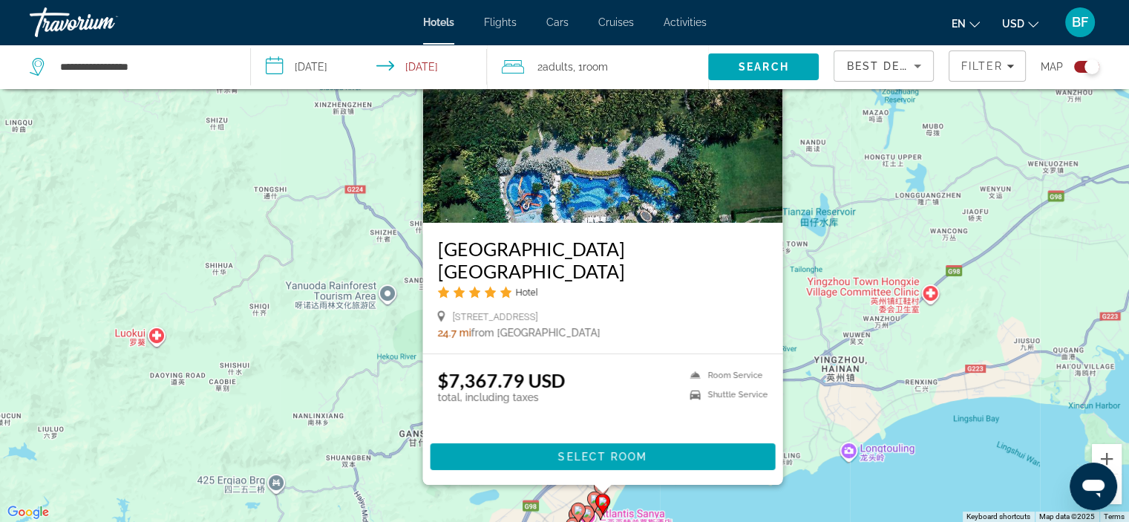
click at [812, 499] on div "To activate drag with keyboard, press Alt + Enter. Once in keyboard drag state,…" at bounding box center [564, 261] width 1129 height 522
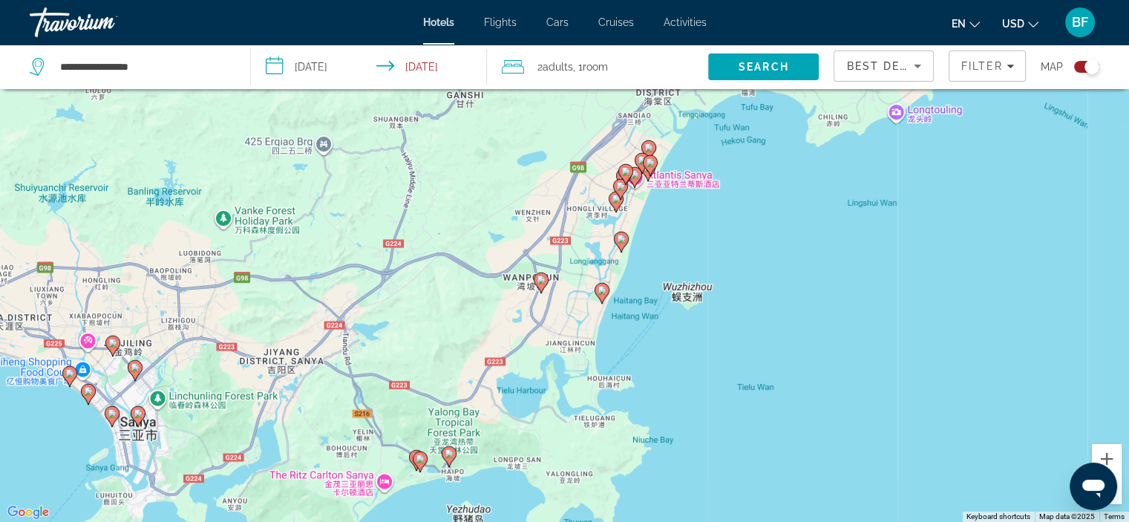
drag, startPoint x: 686, startPoint y: 476, endPoint x: 733, endPoint y: 129, distance: 349.8
click at [733, 129] on div "To activate drag with keyboard, press Alt + Enter. Once in keyboard drag state,…" at bounding box center [564, 261] width 1129 height 522
click at [628, 239] on icon "Main content" at bounding box center [621, 241] width 15 height 21
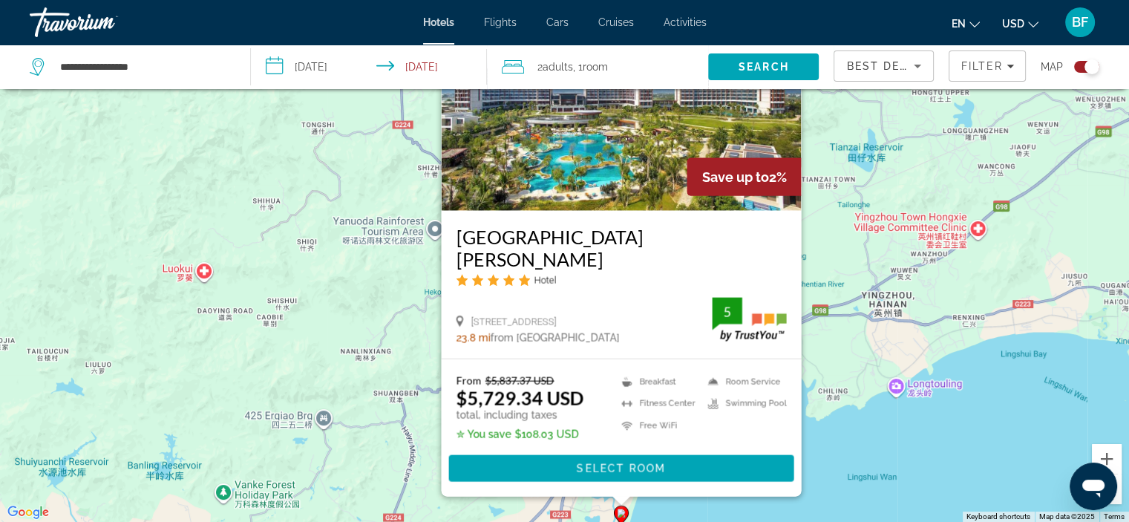
click at [913, 437] on div "To activate drag with keyboard, press Alt + Enter. Once in keyboard drag state,…" at bounding box center [564, 261] width 1129 height 522
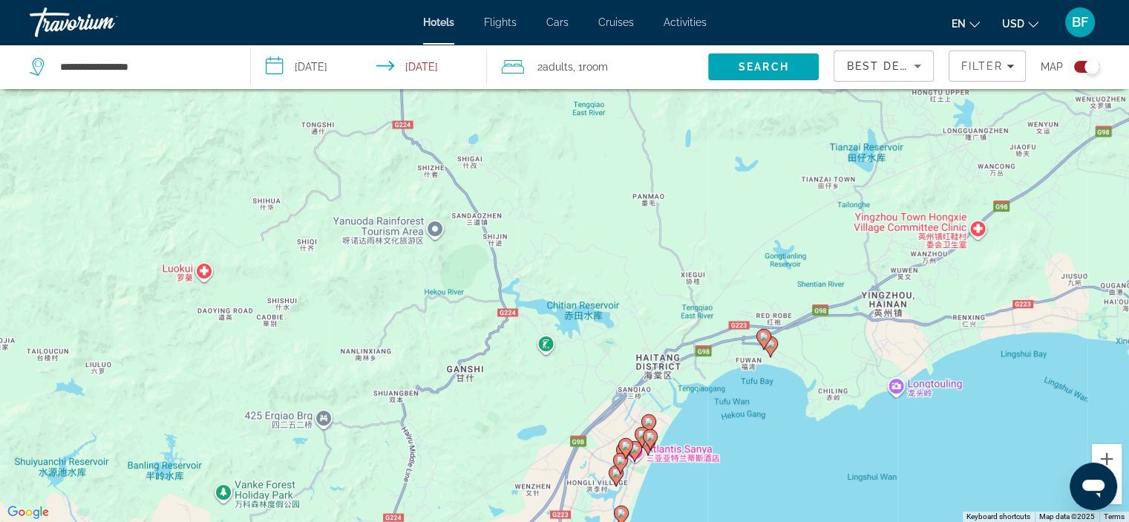
click at [730, 461] on div "To activate drag with keyboard, press Alt + Enter. Once in keyboard drag state,…" at bounding box center [564, 261] width 1129 height 522
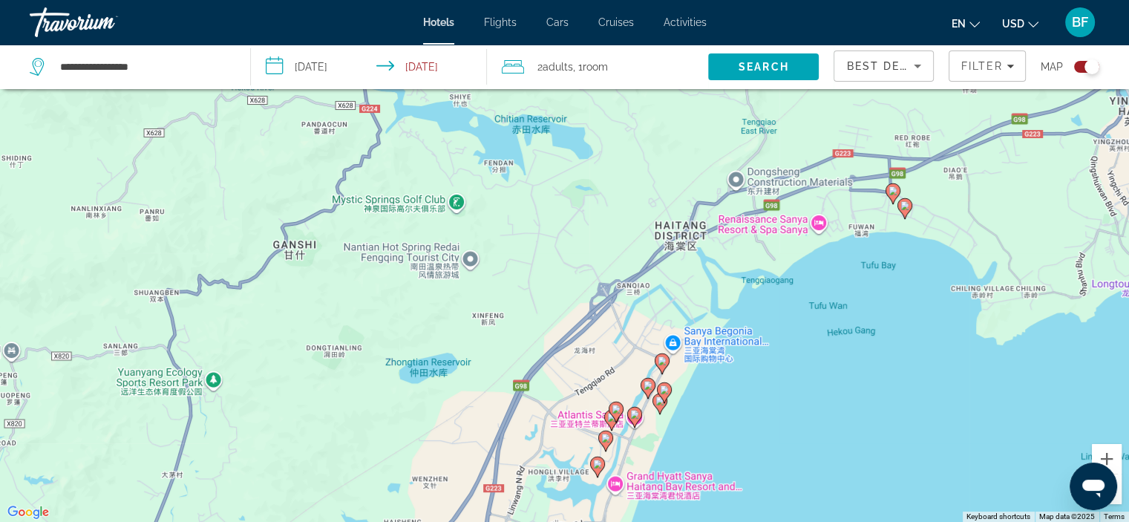
drag, startPoint x: 582, startPoint y: 455, endPoint x: 680, endPoint y: 418, distance: 104.0
click at [680, 418] on div "To activate drag with keyboard, press Alt + Enter. Once in keyboard drag state,…" at bounding box center [564, 261] width 1129 height 522
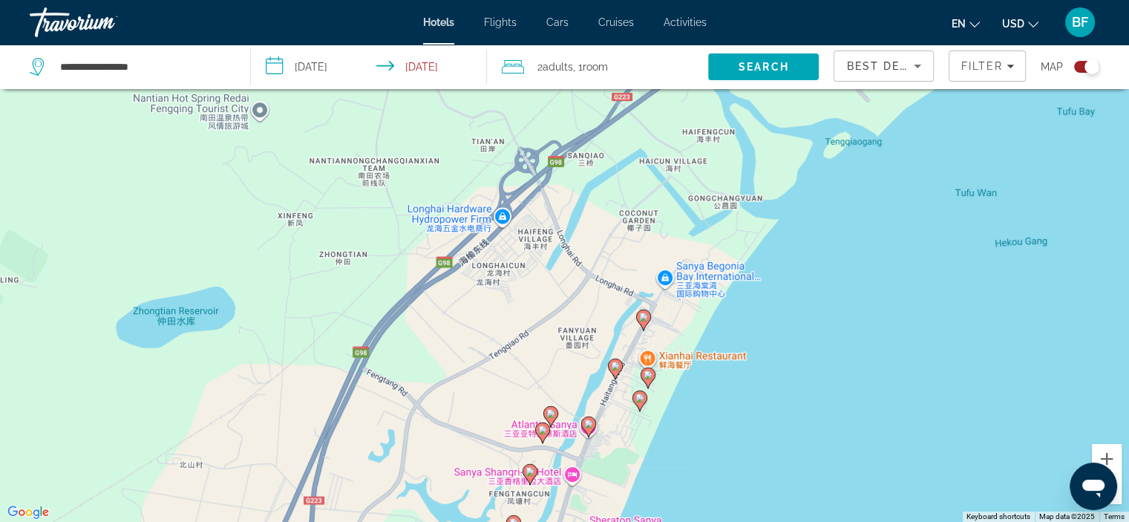
click at [638, 398] on image "Main content" at bounding box center [639, 397] width 9 height 9
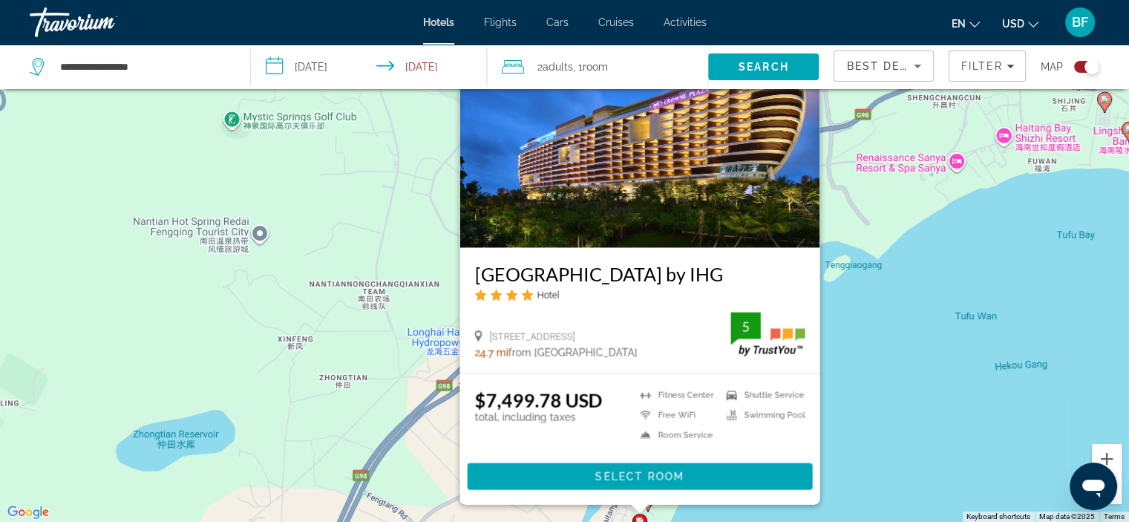
click at [874, 434] on div "To activate drag with keyboard, press Alt + Enter. Once in keyboard drag state,…" at bounding box center [564, 261] width 1129 height 522
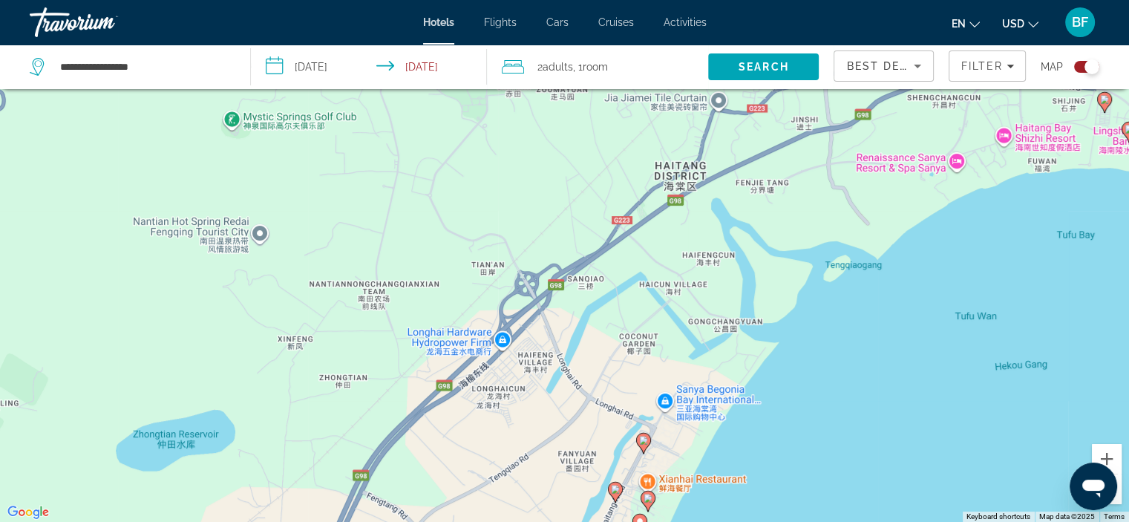
click at [646, 444] on icon "Main content" at bounding box center [642, 442] width 13 height 19
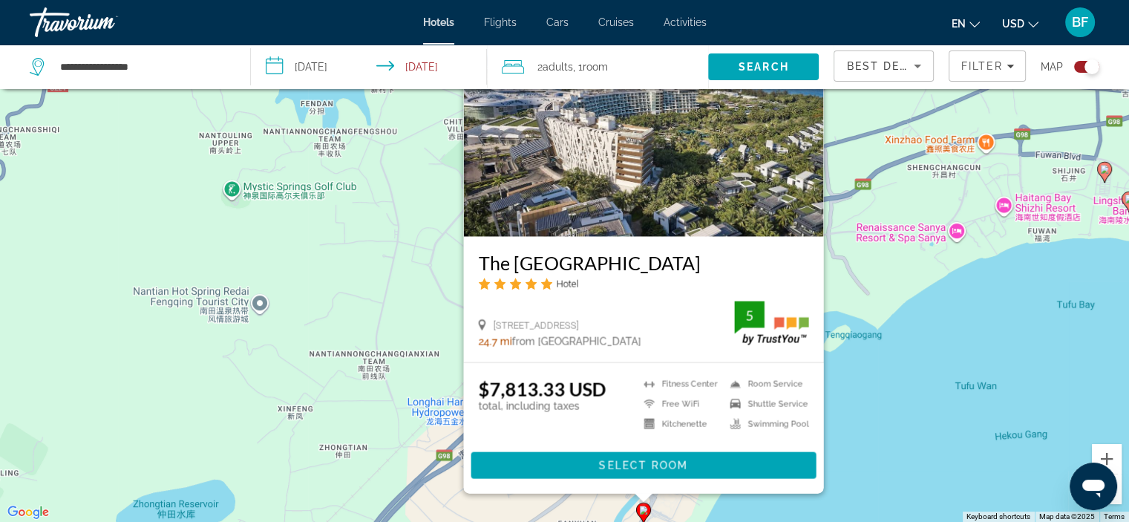
click at [932, 412] on div "To activate drag with keyboard, press Alt + Enter. Once in keyboard drag state,…" at bounding box center [564, 261] width 1129 height 522
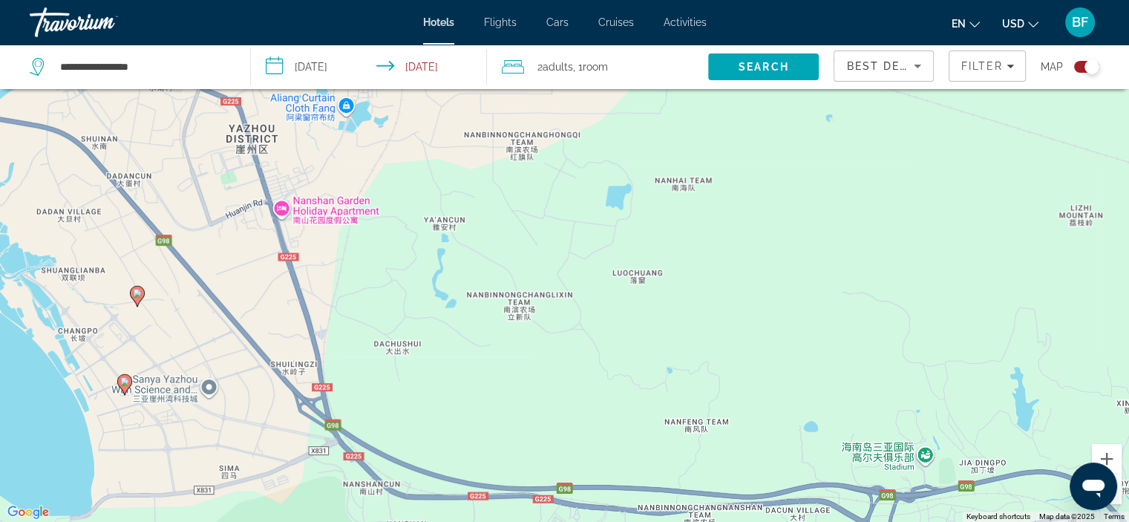
scroll to position [0, 0]
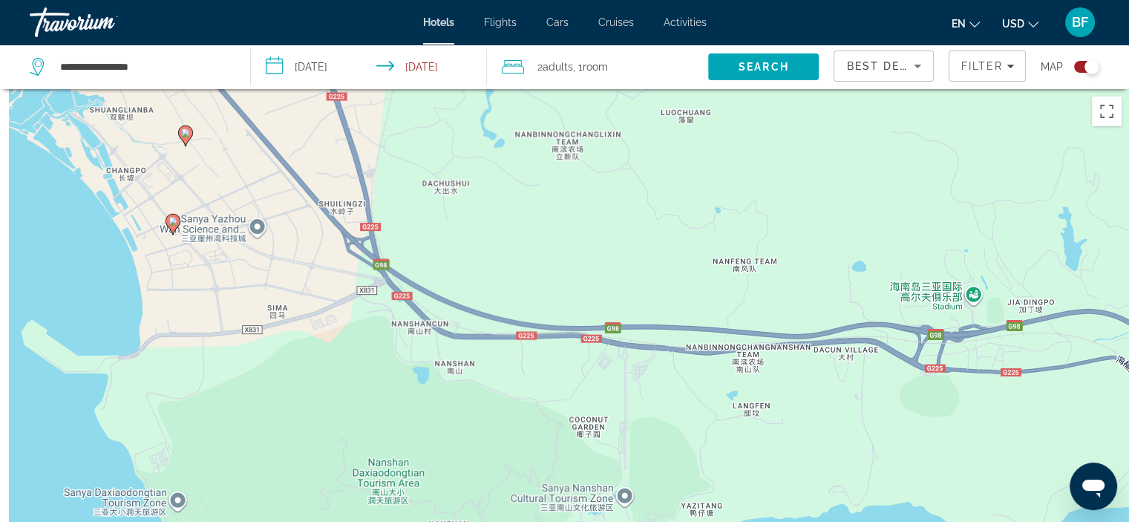
drag, startPoint x: 85, startPoint y: 376, endPoint x: 330, endPoint y: -28, distance: 472.7
click at [330, 0] on html "**********" at bounding box center [564, 261] width 1129 height 522
click at [174, 216] on icon "Main content" at bounding box center [172, 222] width 13 height 19
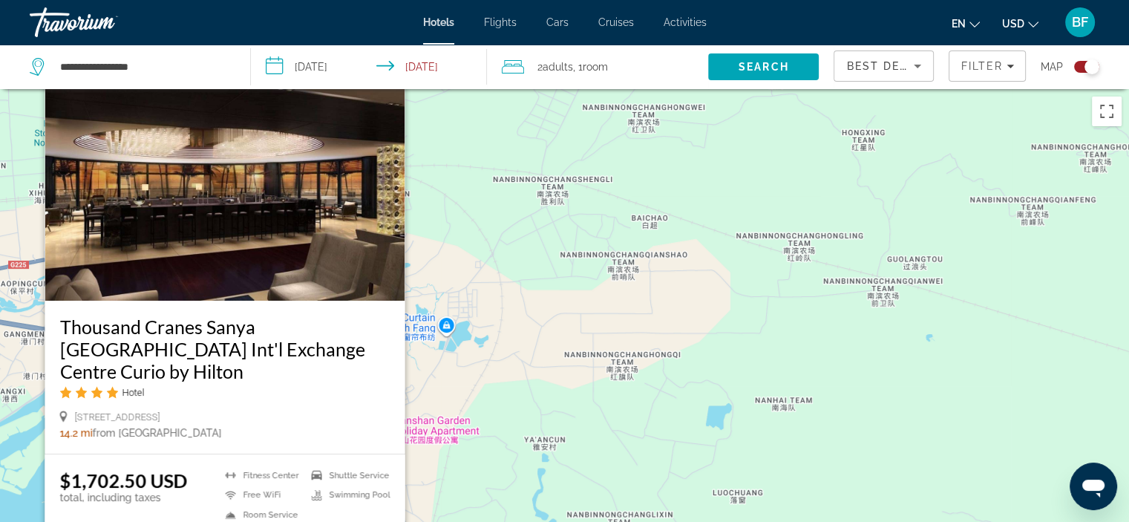
click at [388, 92] on input "**********" at bounding box center [372, 69] width 242 height 49
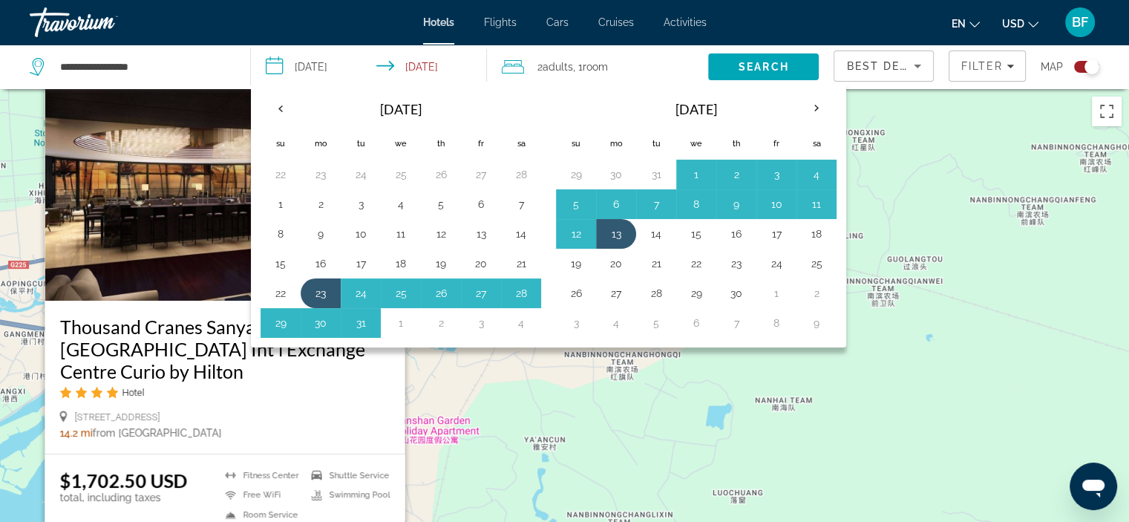
click at [365, 421] on div "[STREET_ADDRESS]" at bounding box center [224, 416] width 330 height 13
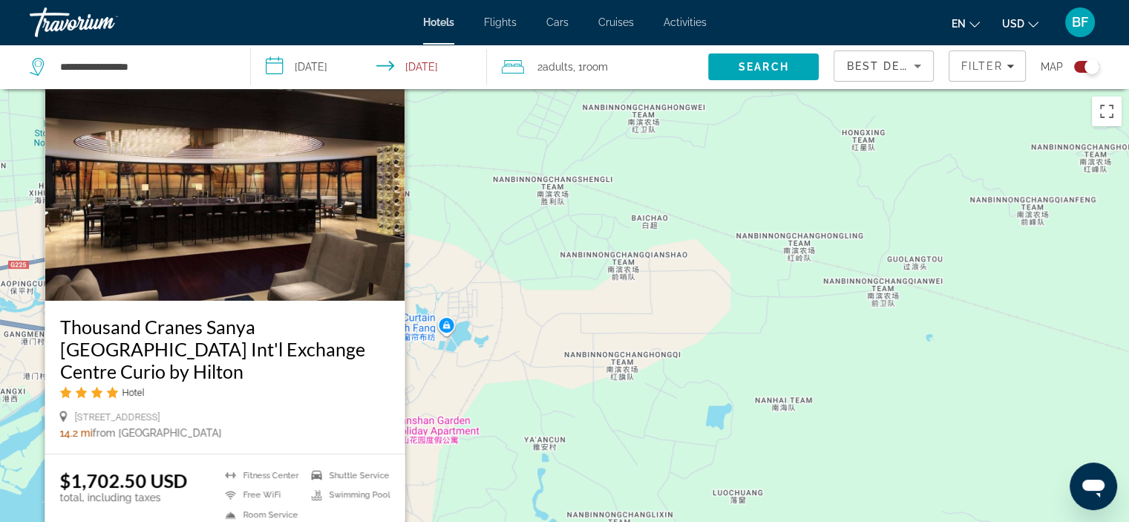
click at [395, 87] on button "Close" at bounding box center [392, 76] width 22 height 22
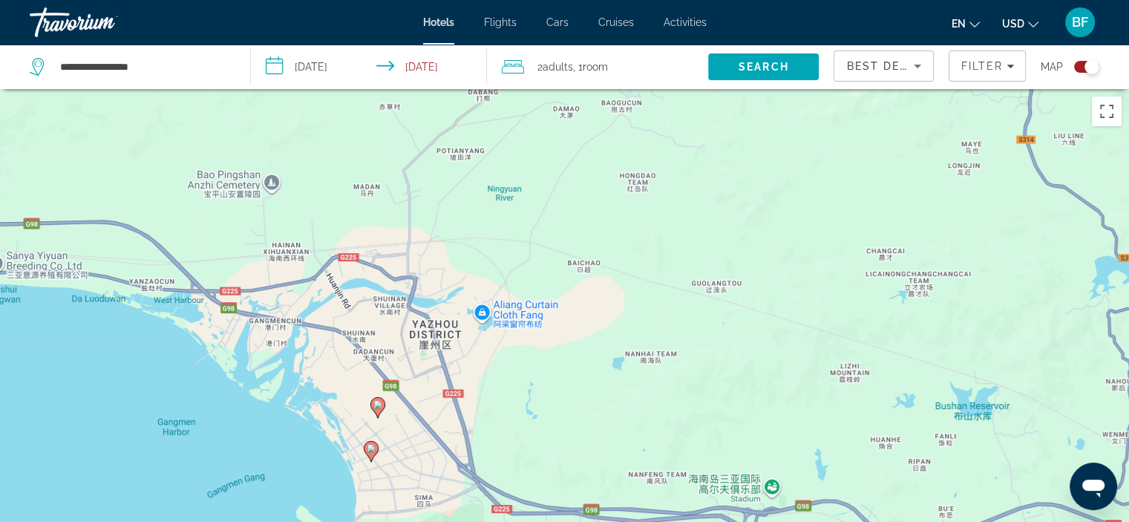
click at [377, 406] on image "Main content" at bounding box center [377, 404] width 9 height 9
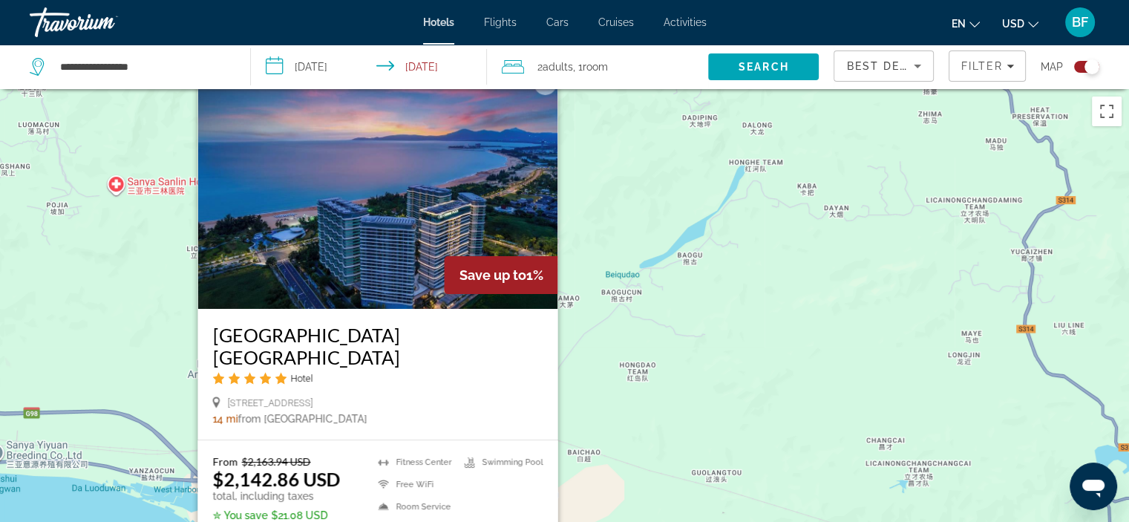
click at [552, 95] on button "Close" at bounding box center [545, 84] width 22 height 22
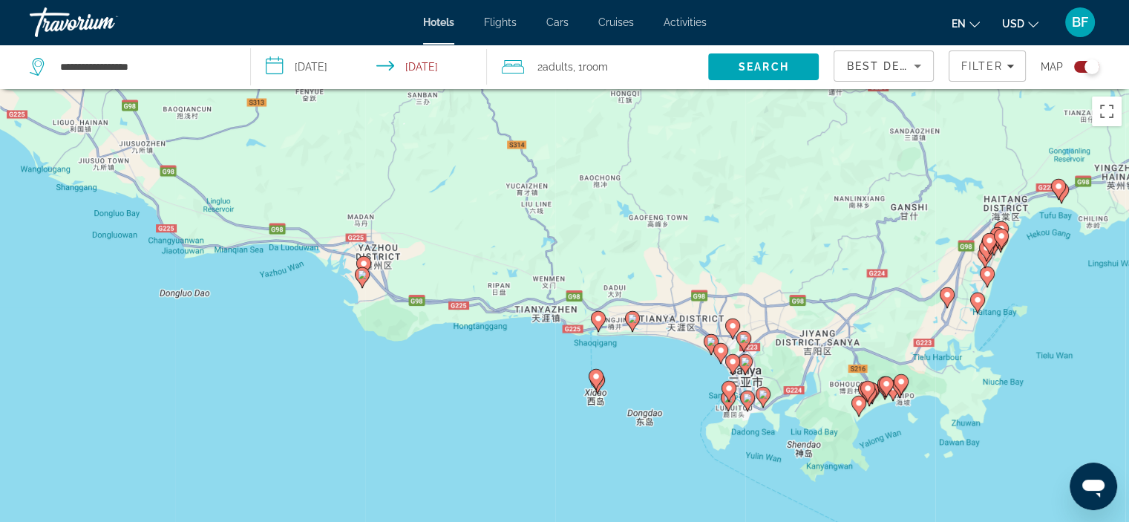
drag, startPoint x: 724, startPoint y: 253, endPoint x: 538, endPoint y: 195, distance: 195.0
click at [538, 195] on div "To activate drag with keyboard, press Alt + Enter. Once in keyboard drag state,…" at bounding box center [564, 350] width 1129 height 522
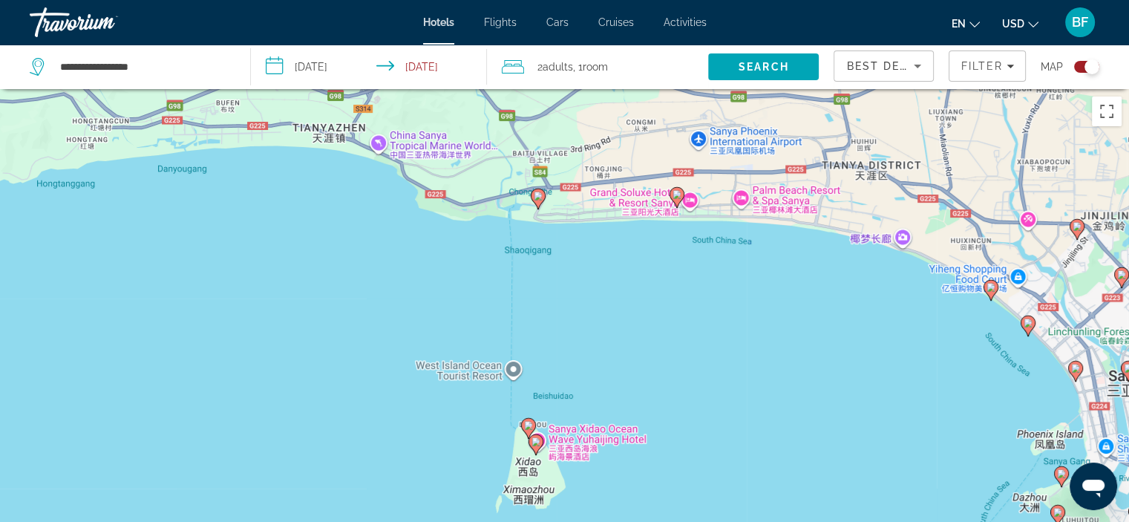
click at [525, 424] on image "Main content" at bounding box center [528, 425] width 9 height 9
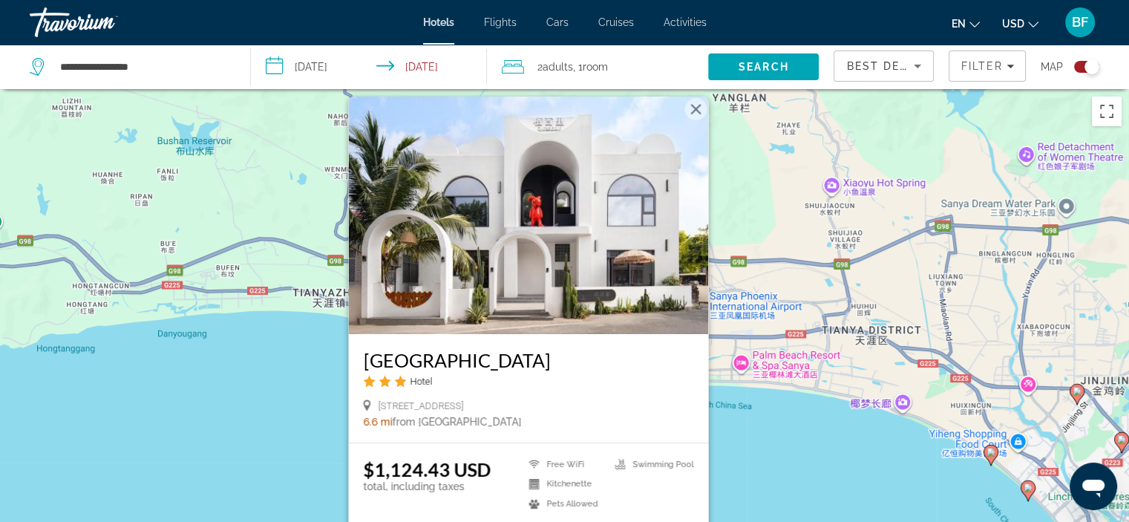
click at [764, 456] on div "To activate drag with keyboard, press Alt + Enter. Once in keyboard drag state,…" at bounding box center [564, 350] width 1129 height 522
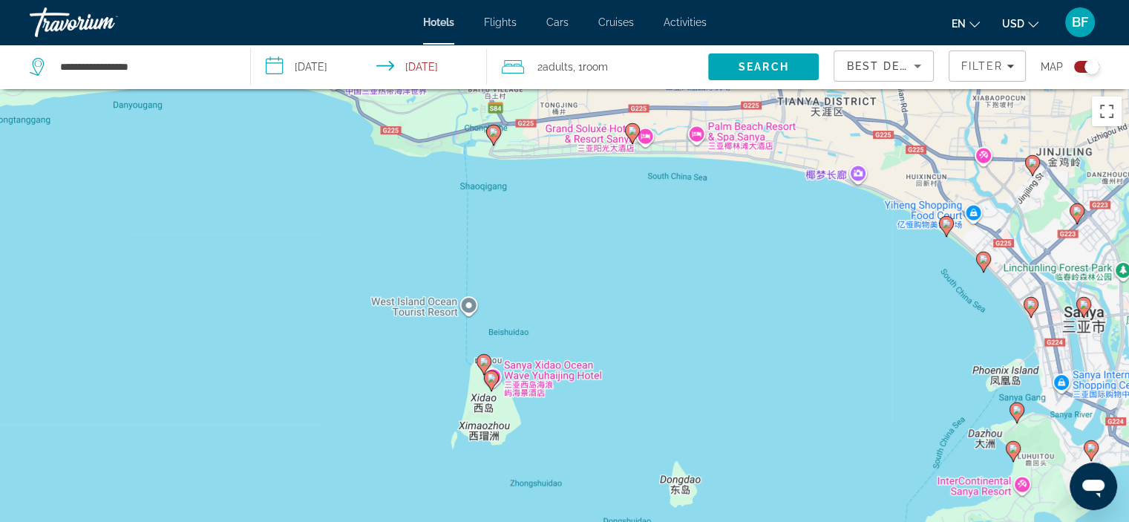
drag, startPoint x: 764, startPoint y: 456, endPoint x: 715, endPoint y: 207, distance: 253.9
click at [715, 207] on div "To activate drag with keyboard, press Alt + Enter. Once in keyboard drag state,…" at bounding box center [564, 350] width 1129 height 522
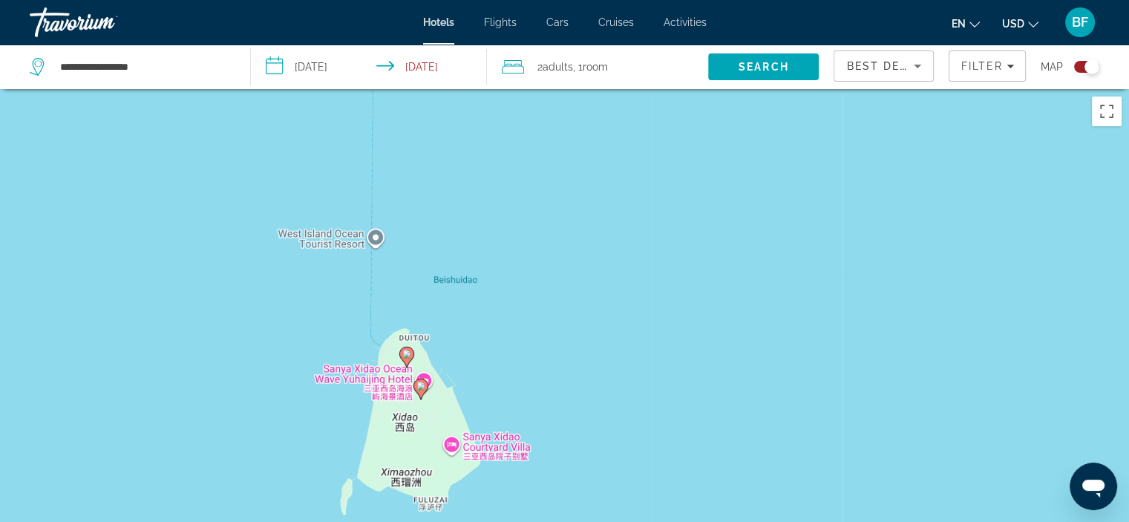
click at [416, 384] on icon "Main content" at bounding box center [419, 387] width 13 height 19
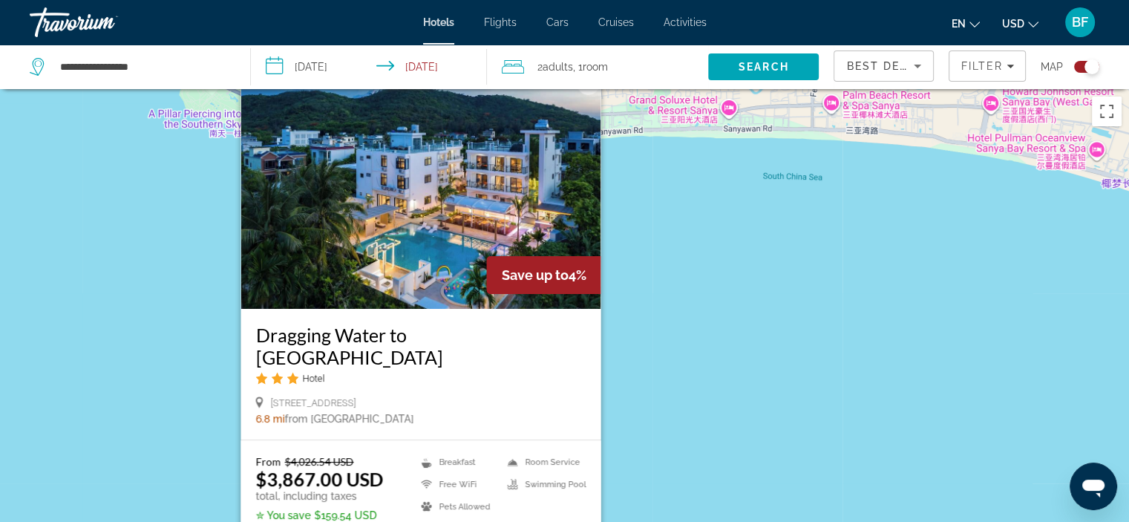
click at [589, 95] on button "Close" at bounding box center [588, 84] width 22 height 22
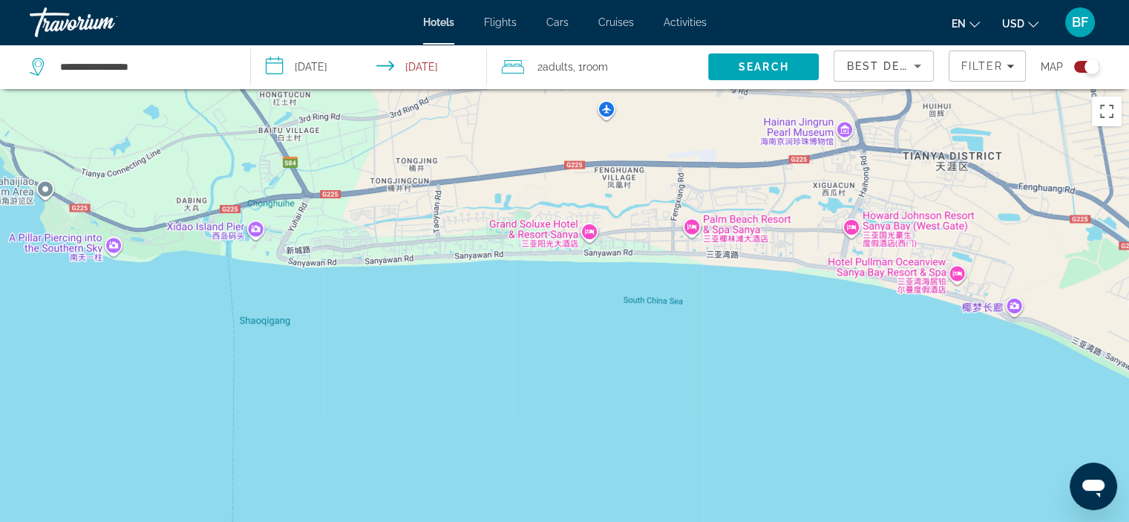
drag, startPoint x: 709, startPoint y: 229, endPoint x: 554, endPoint y: 358, distance: 201.8
click at [554, 358] on div "To activate drag with keyboard, press Alt + Enter. Once in keyboard drag state,…" at bounding box center [564, 350] width 1129 height 522
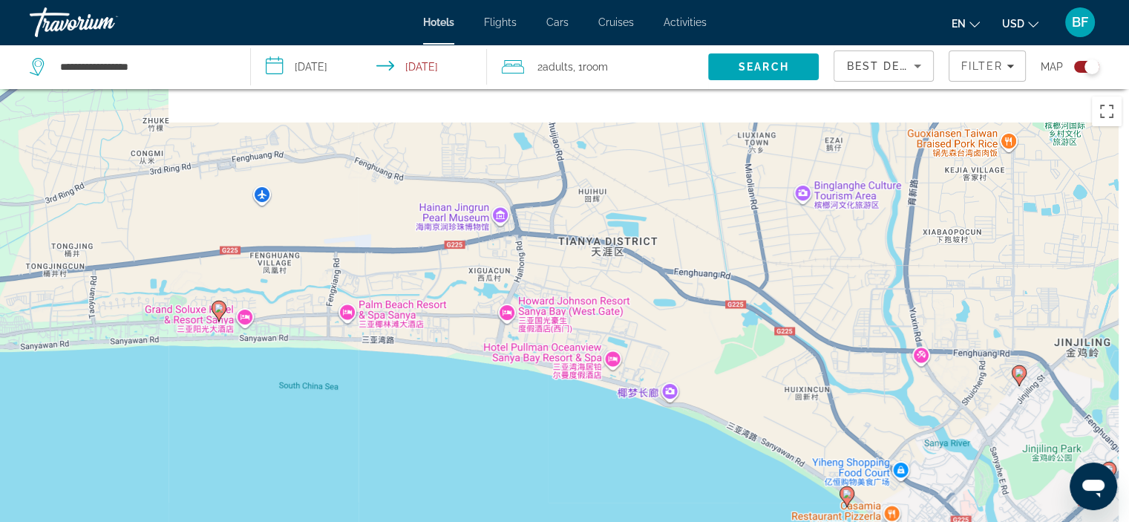
drag, startPoint x: 663, startPoint y: 357, endPoint x: 359, endPoint y: 436, distance: 313.5
click at [359, 436] on div "To activate drag with keyboard, press Alt + Enter. Once in keyboard drag state,…" at bounding box center [564, 350] width 1129 height 522
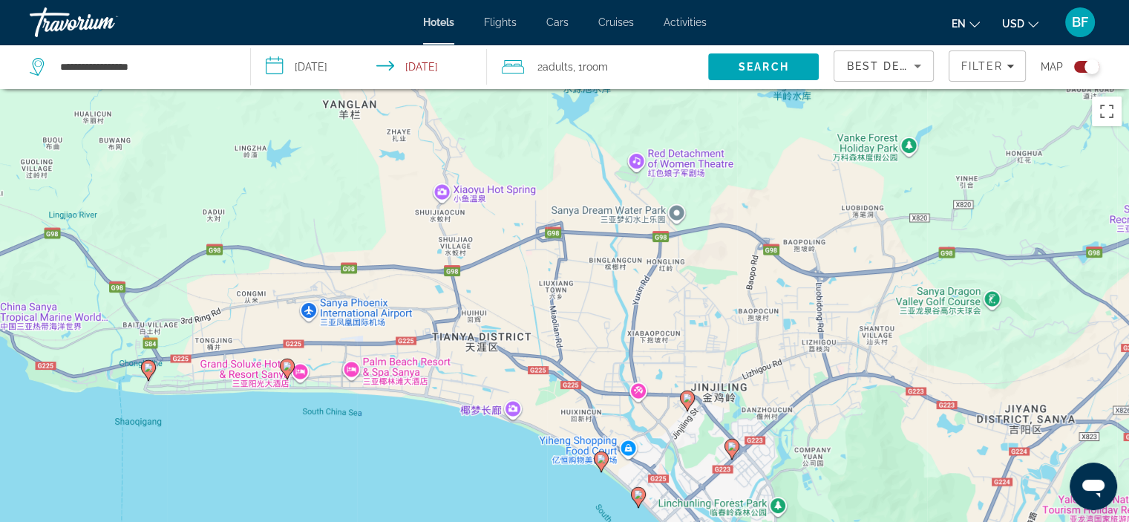
click at [599, 453] on icon "Main content" at bounding box center [600, 460] width 13 height 19
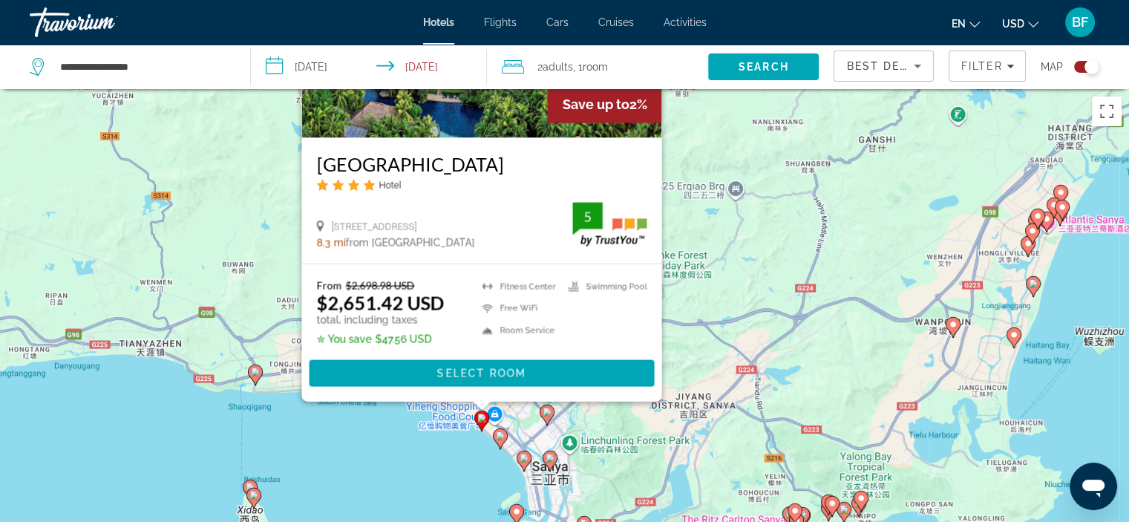
click at [503, 439] on image "Main content" at bounding box center [500, 435] width 9 height 9
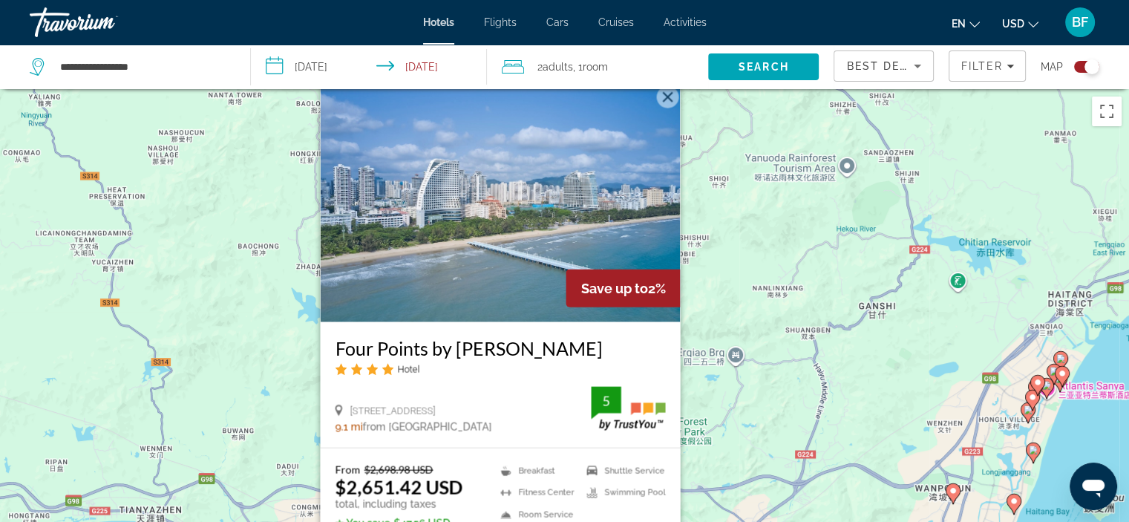
click at [667, 94] on button "Close" at bounding box center [667, 96] width 22 height 22
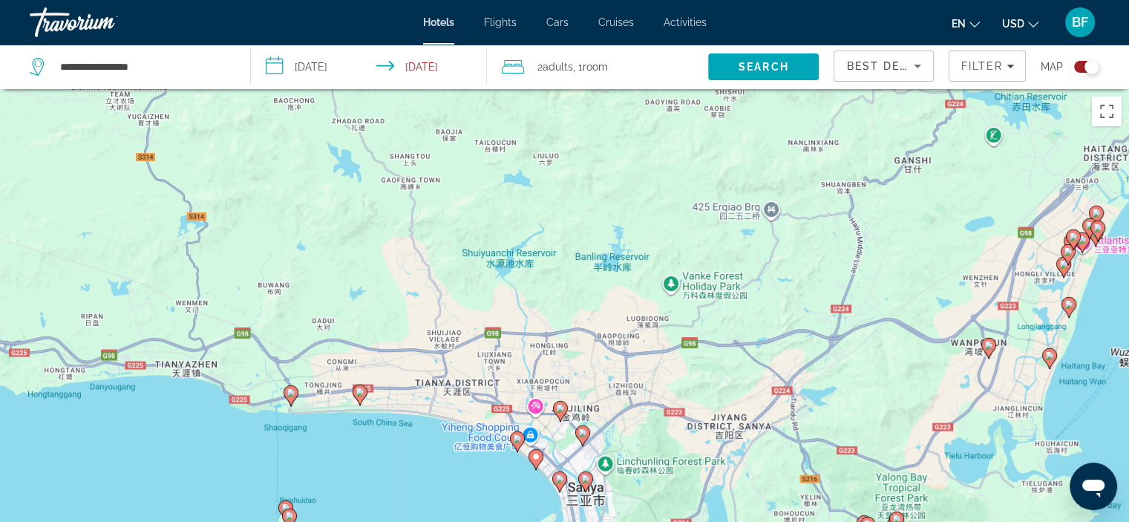
drag, startPoint x: 582, startPoint y: 364, endPoint x: 617, endPoint y: 217, distance: 151.9
click at [617, 217] on div "To activate drag with keyboard, press Alt + Enter. Once in keyboard drag state,…" at bounding box center [564, 350] width 1129 height 522
click at [584, 69] on span ", 1 Room rooms" at bounding box center [590, 66] width 35 height 21
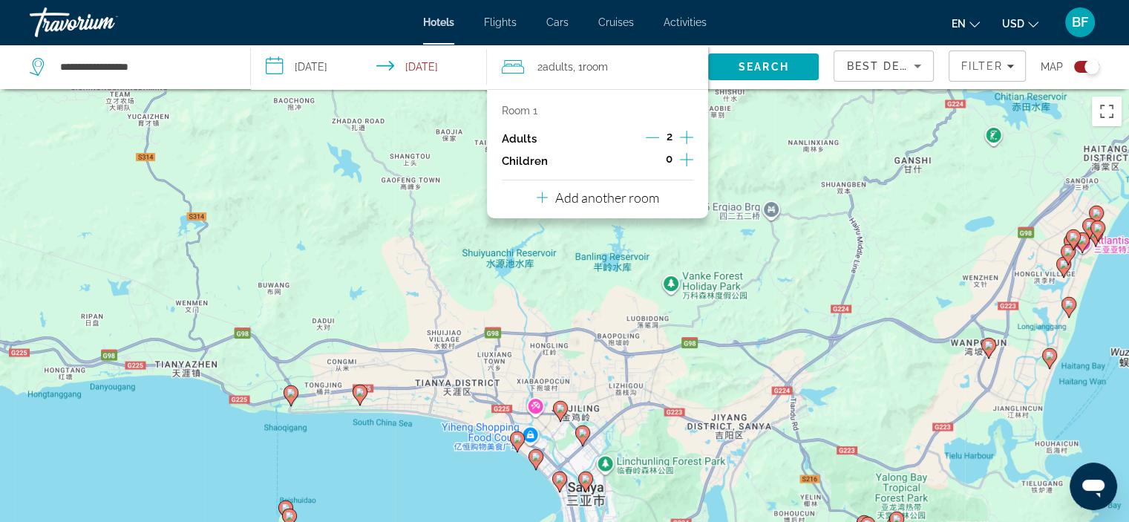
click at [689, 133] on icon "Increment adults" at bounding box center [686, 137] width 13 height 18
click at [688, 160] on icon "Increment children" at bounding box center [686, 160] width 13 height 18
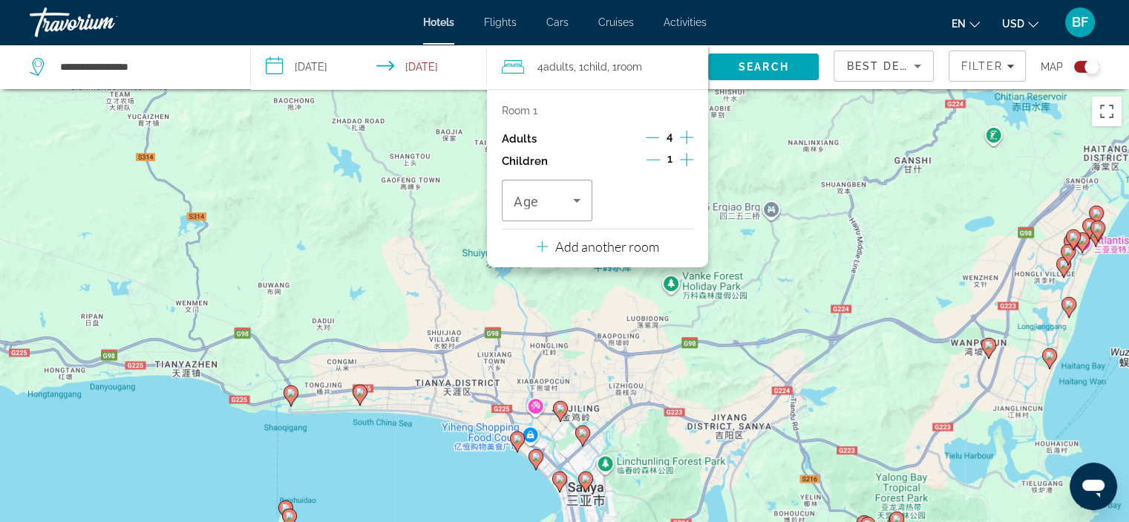
click at [688, 160] on icon "Increment children" at bounding box center [686, 160] width 13 height 18
click at [563, 192] on span "Travelers: 4 adults, 2 children" at bounding box center [542, 200] width 59 height 18
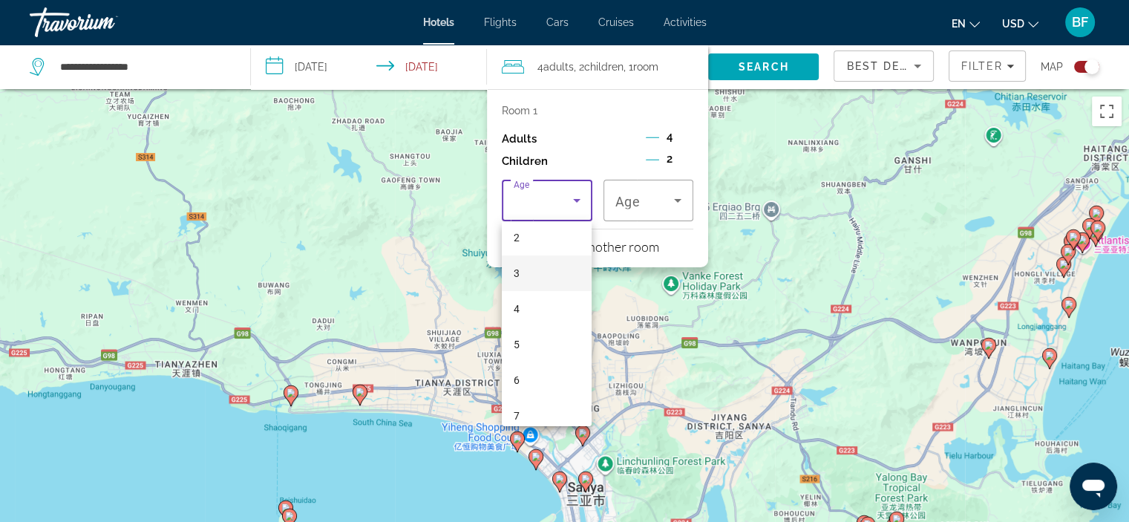
scroll to position [79, 0]
click at [520, 373] on mat-option "6" at bounding box center [547, 381] width 90 height 36
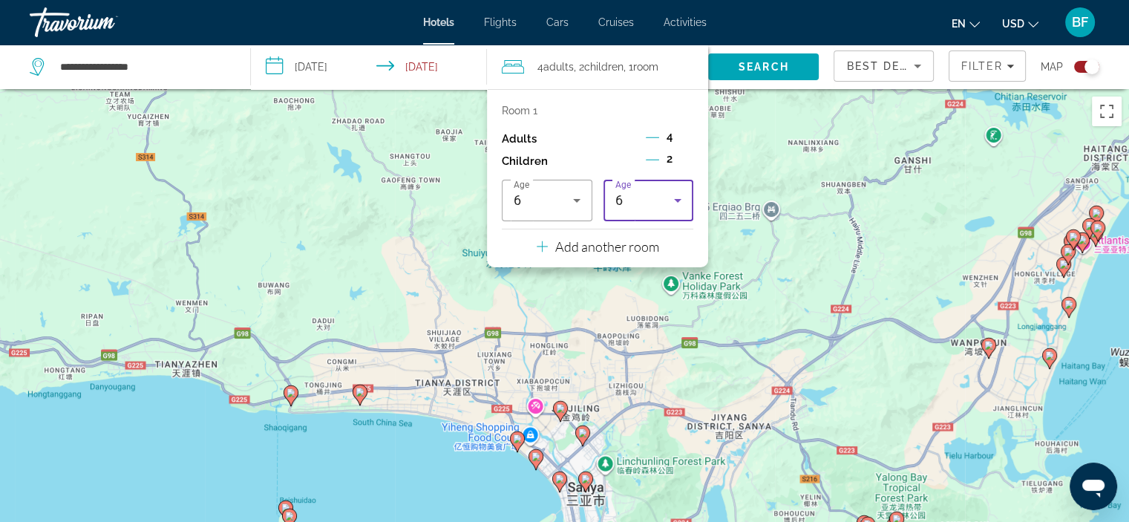
click at [656, 206] on div "6" at bounding box center [644, 200] width 59 height 18
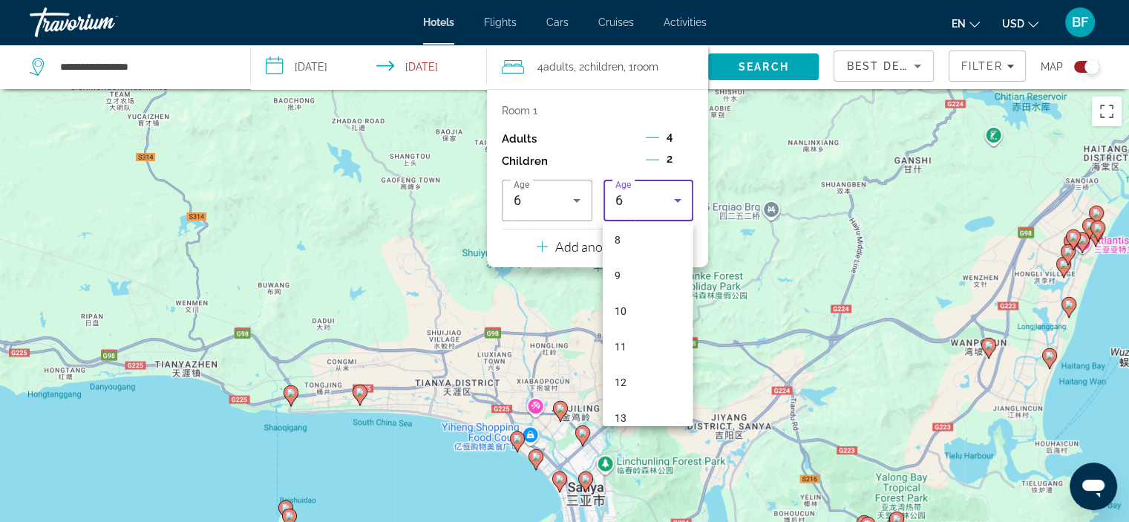
scroll to position [294, 0]
click at [626, 378] on span "12" at bounding box center [620, 379] width 12 height 18
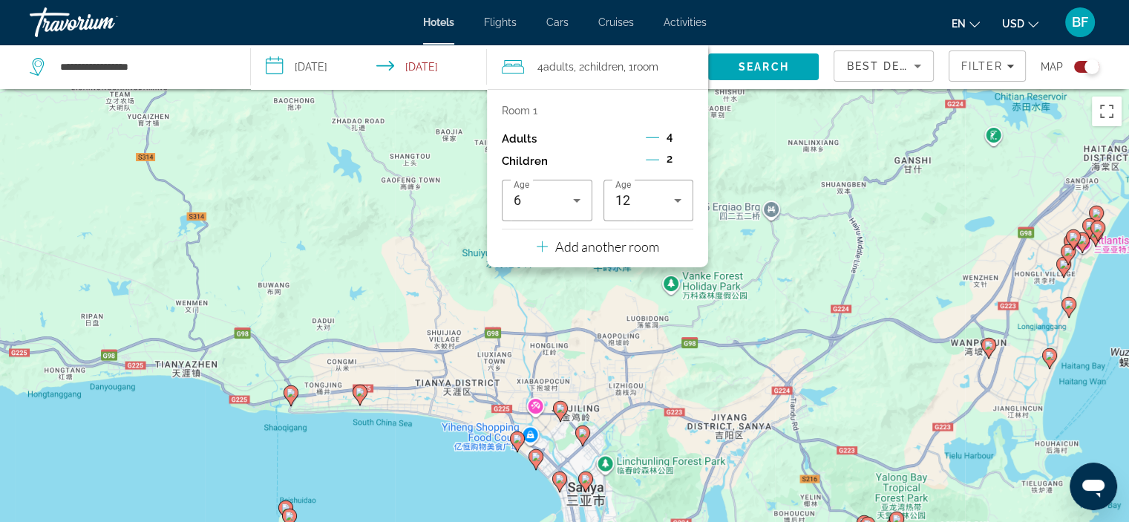
click at [732, 203] on div "To activate drag with keyboard, press Alt + Enter. Once in keyboard drag state,…" at bounding box center [564, 350] width 1129 height 522
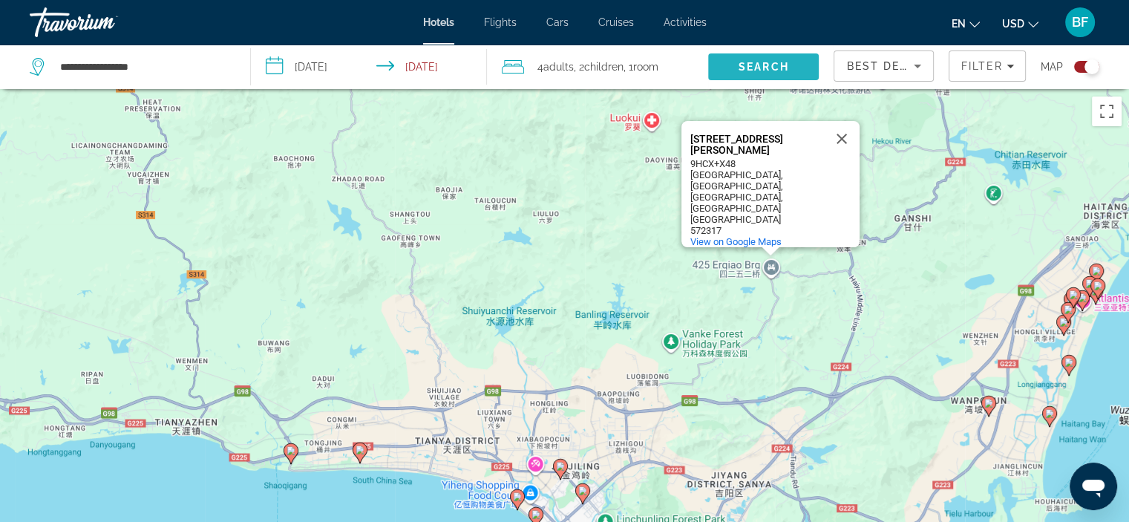
click at [769, 61] on span "Search" at bounding box center [763, 67] width 50 height 12
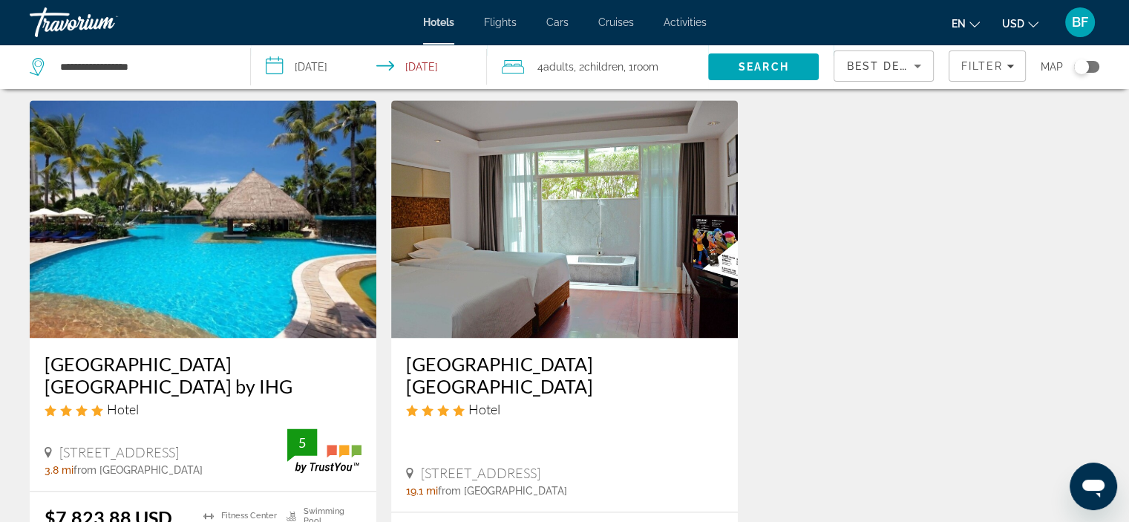
scroll to position [1787, 0]
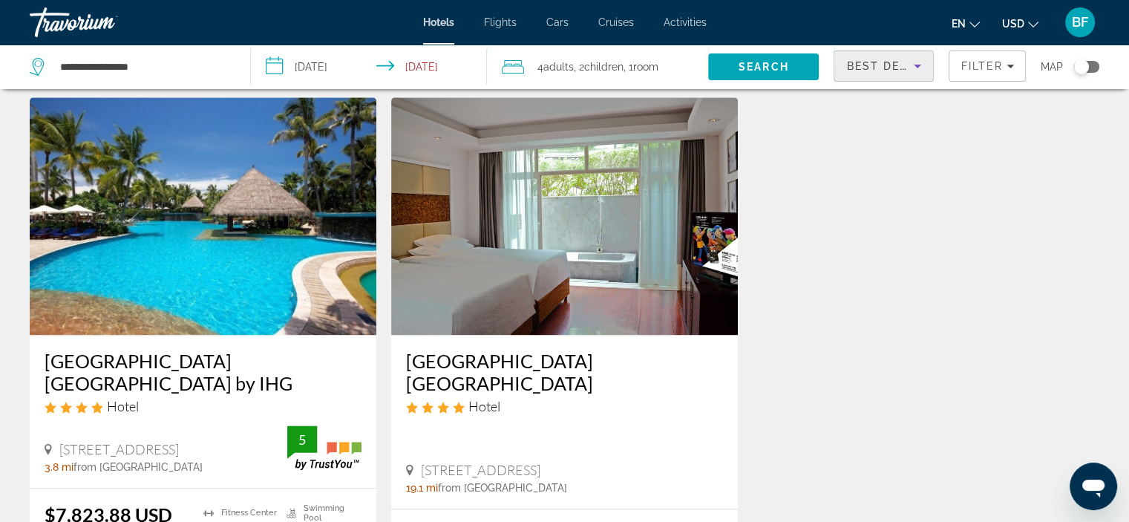
click at [884, 63] on span "Best Deals" at bounding box center [884, 66] width 77 height 12
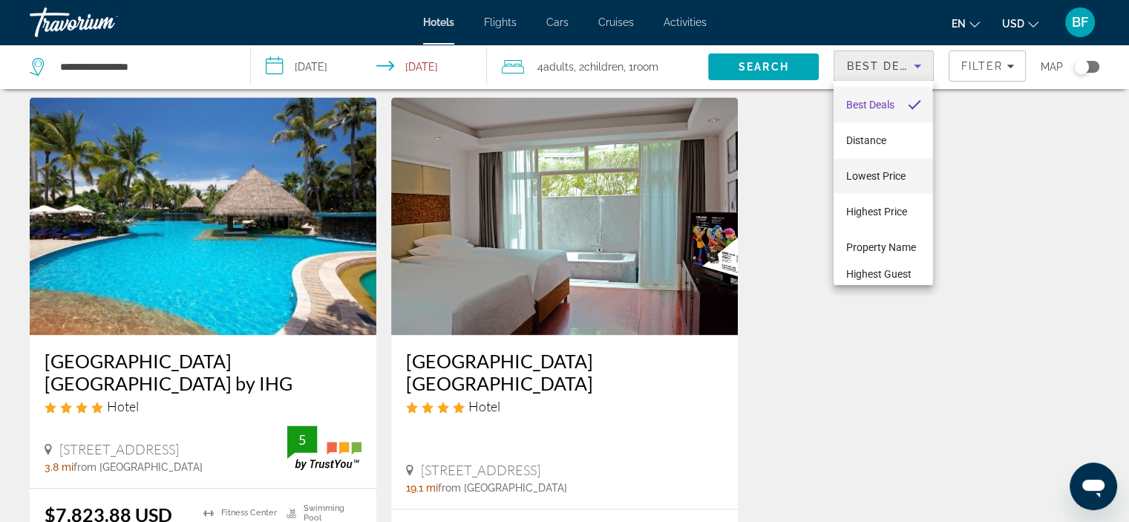
click at [896, 170] on span "Lowest Price" at bounding box center [874, 176] width 59 height 12
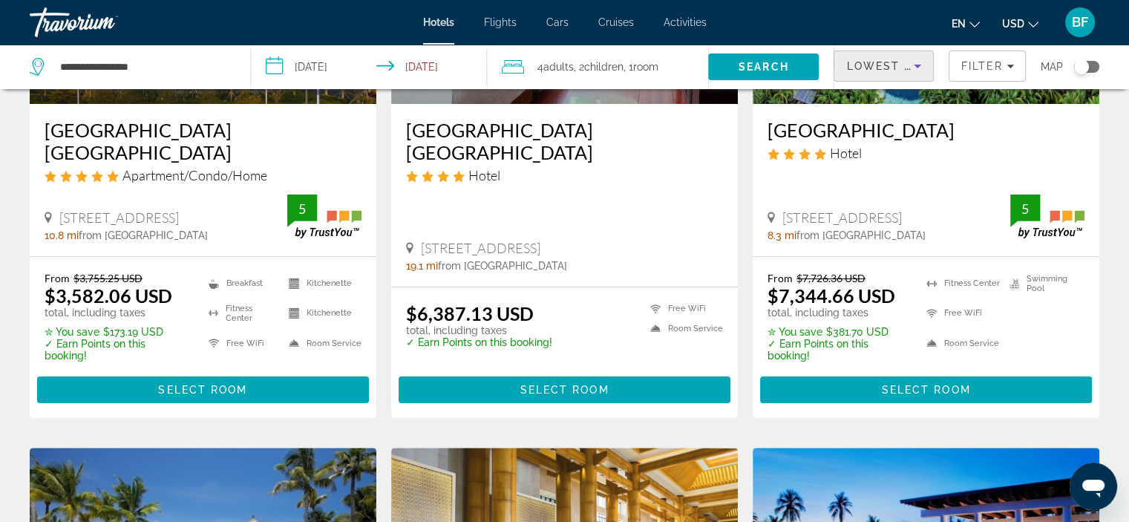
scroll to position [276, 0]
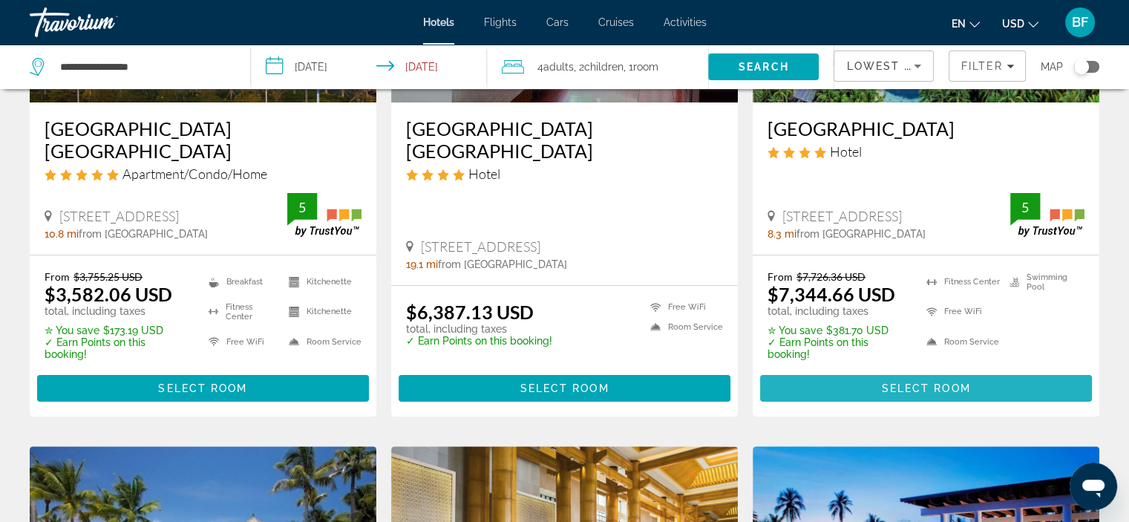
click at [884, 390] on span "Select Room" at bounding box center [925, 388] width 89 height 12
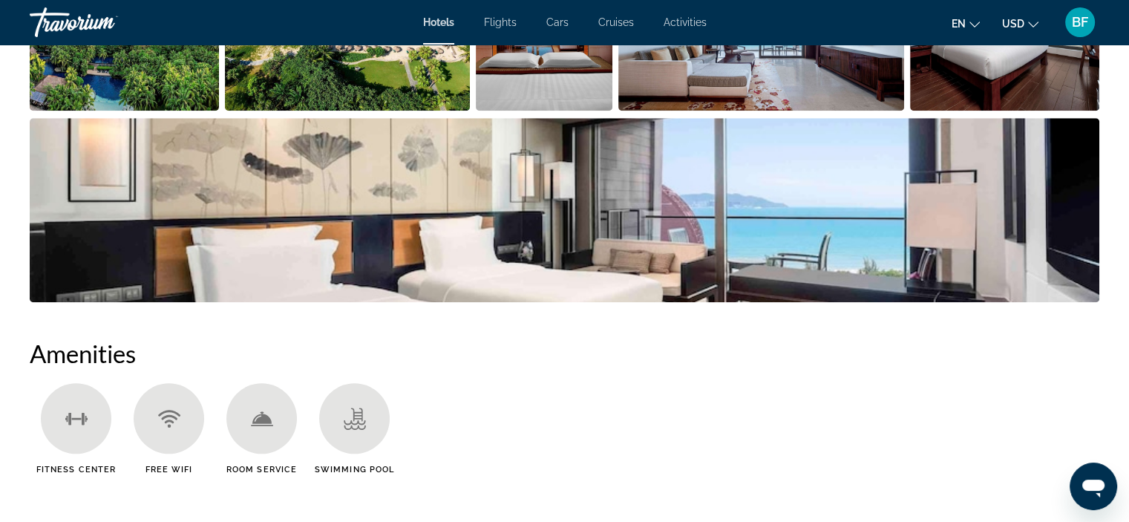
scroll to position [931, 0]
